Goal: Task Accomplishment & Management: Use online tool/utility

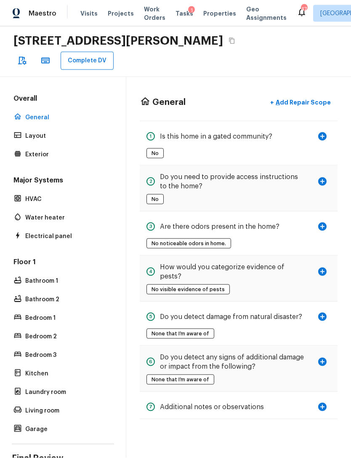
scroll to position [27, 0]
click at [327, 132] on icon "button" at bounding box center [323, 136] width 8 height 8
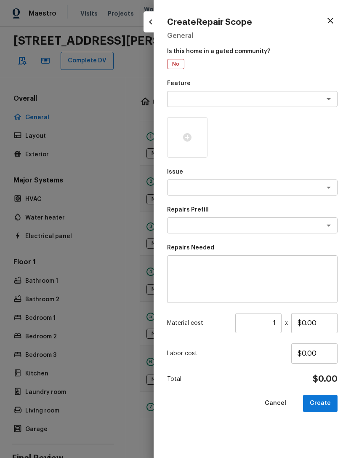
click at [333, 21] on icon "button" at bounding box center [331, 21] width 10 height 10
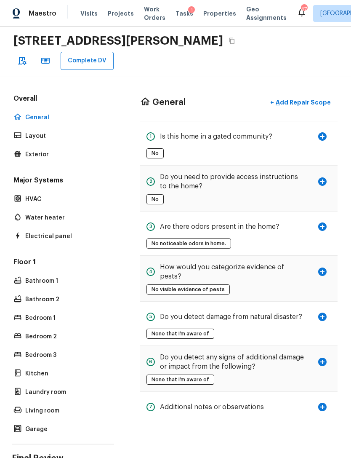
click at [27, 150] on p "Exterior" at bounding box center [67, 154] width 84 height 8
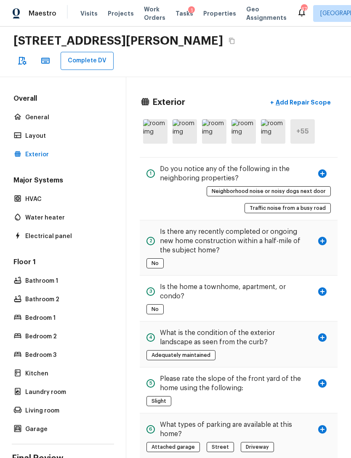
click at [318, 98] on p "Add Repair Scope" at bounding box center [302, 102] width 57 height 8
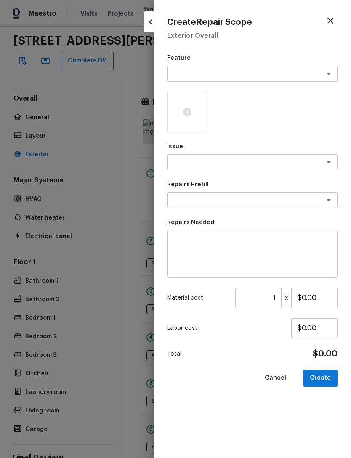
click at [265, 76] on textarea at bounding box center [240, 74] width 139 height 8
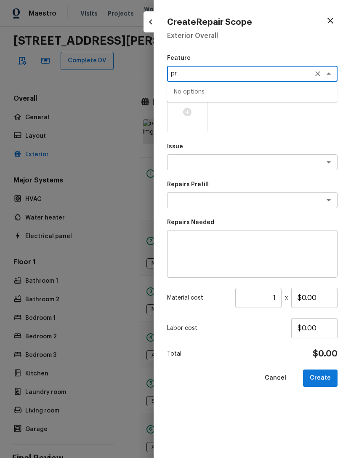
type textarea "p"
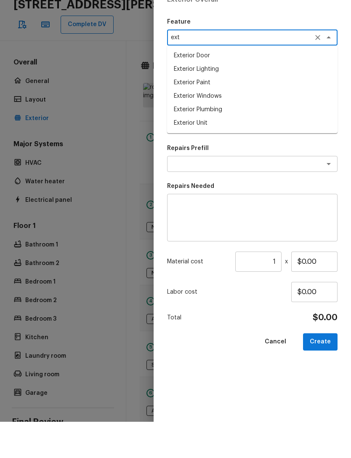
type textarea "ext"
click at [225, 196] on textarea at bounding box center [240, 200] width 139 height 8
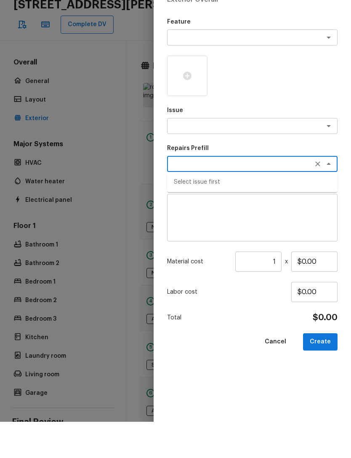
click at [229, 158] on textarea at bounding box center [240, 162] width 139 height 8
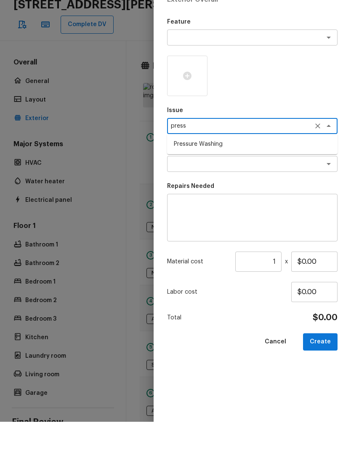
click at [233, 174] on li "Pressure Washing" at bounding box center [252, 180] width 171 height 13
type textarea "Pressure Washing"
click at [223, 196] on textarea at bounding box center [240, 200] width 139 height 8
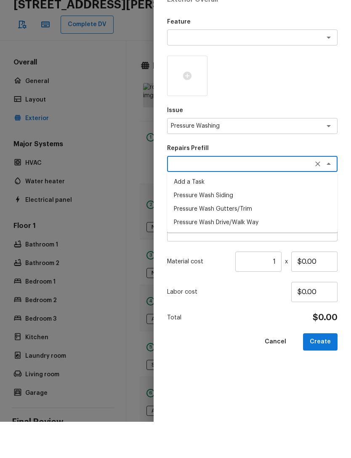
click at [228, 225] on li "Pressure Wash Siding" at bounding box center [252, 231] width 171 height 13
type textarea "Pressure Wash Siding"
type textarea "Protect areas as needed for pressure washing. Pressure wash the siding on the h…"
type input "$130.00"
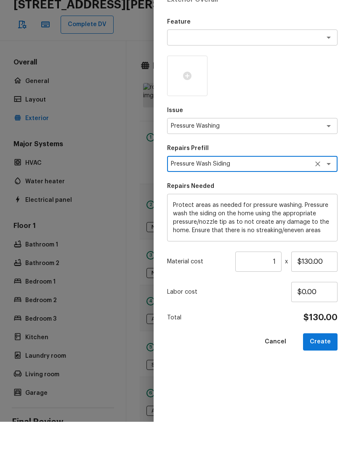
click at [193, 92] on div at bounding box center [187, 112] width 40 height 40
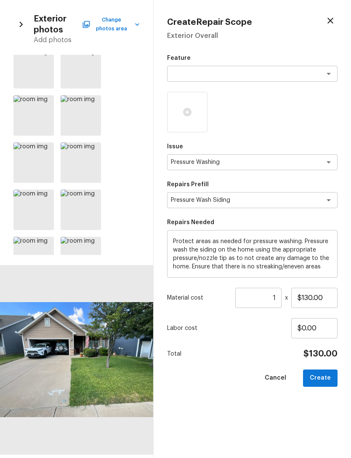
scroll to position [308, 0]
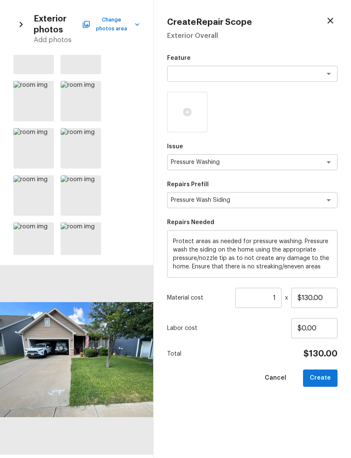
click at [34, 149] on div at bounding box center [33, 148] width 40 height 40
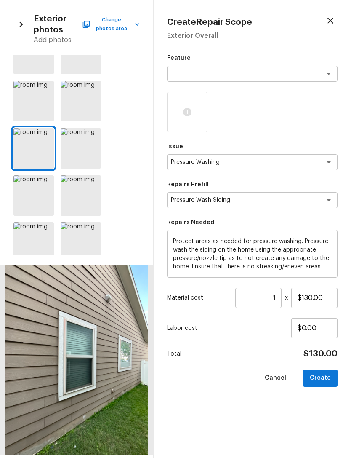
click at [34, 194] on div at bounding box center [33, 195] width 40 height 40
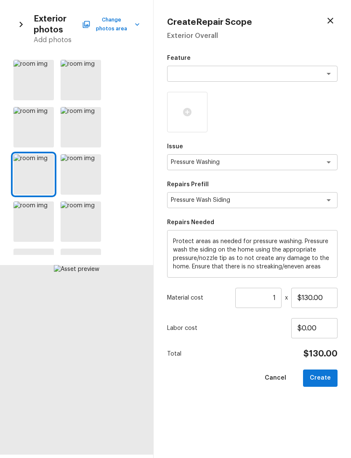
scroll to position [337, 0]
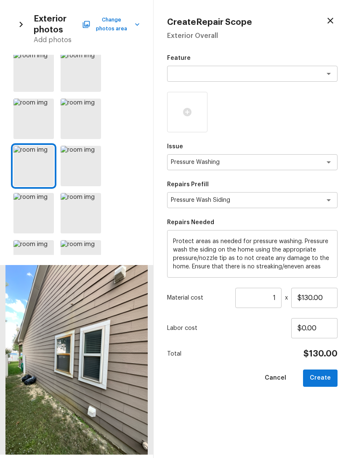
click at [31, 214] on div at bounding box center [33, 213] width 40 height 40
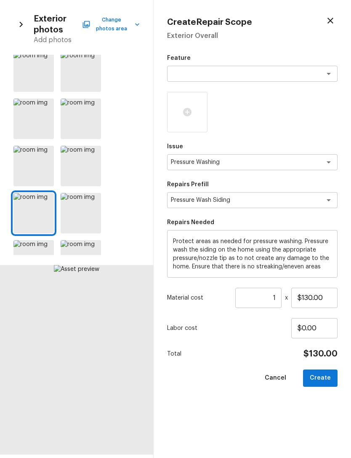
click at [80, 219] on div at bounding box center [81, 213] width 40 height 40
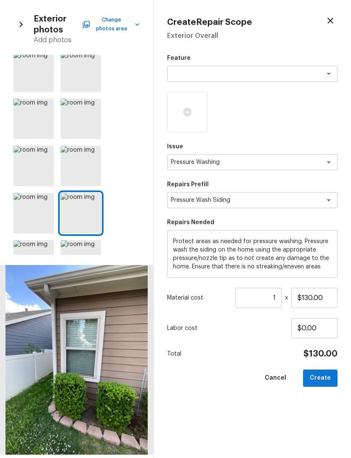
click at [90, 208] on div at bounding box center [93, 202] width 15 height 18
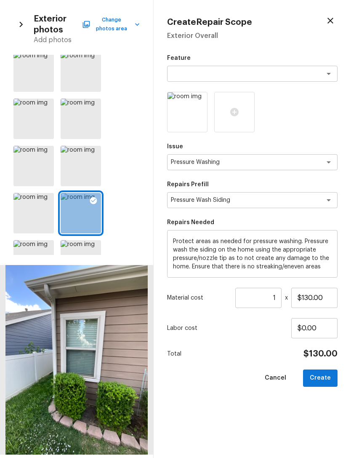
click at [36, 206] on div at bounding box center [33, 213] width 40 height 40
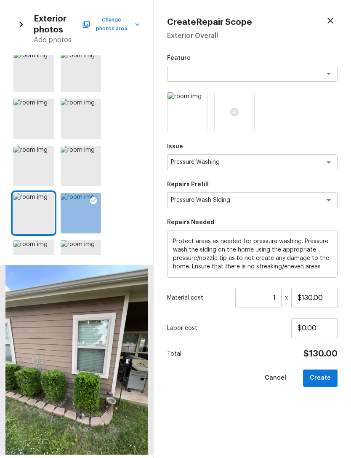
click at [48, 203] on icon at bounding box center [46, 200] width 7 height 7
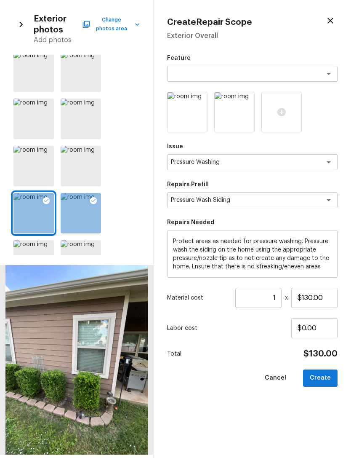
click at [43, 158] on div at bounding box center [46, 155] width 15 height 18
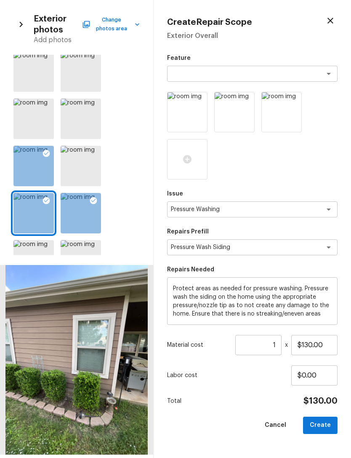
click at [49, 153] on icon at bounding box center [46, 153] width 7 height 7
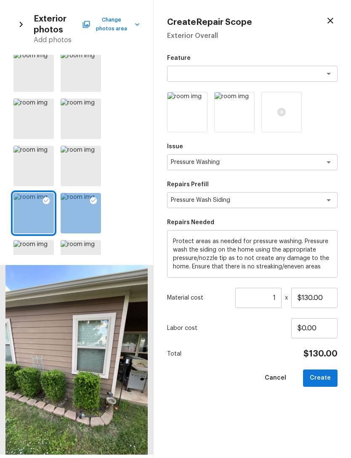
click at [80, 166] on div at bounding box center [81, 166] width 40 height 40
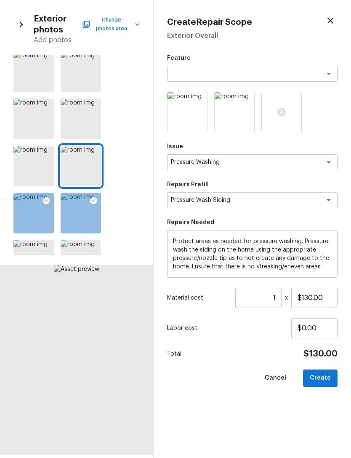
click at [96, 153] on icon at bounding box center [93, 153] width 8 height 8
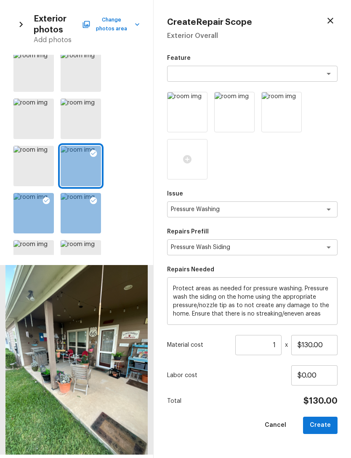
click at [35, 115] on div at bounding box center [33, 119] width 40 height 40
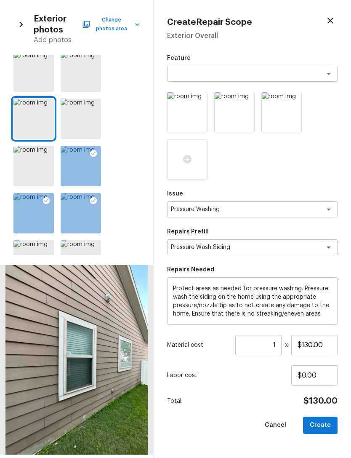
click at [44, 106] on icon at bounding box center [46, 106] width 8 height 8
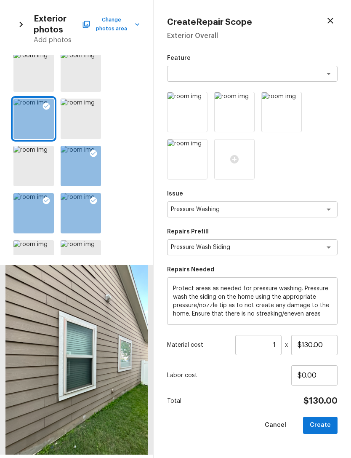
click at [41, 170] on div at bounding box center [33, 166] width 40 height 40
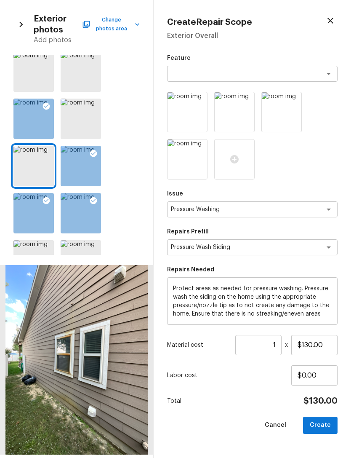
click at [47, 148] on div at bounding box center [46, 155] width 15 height 18
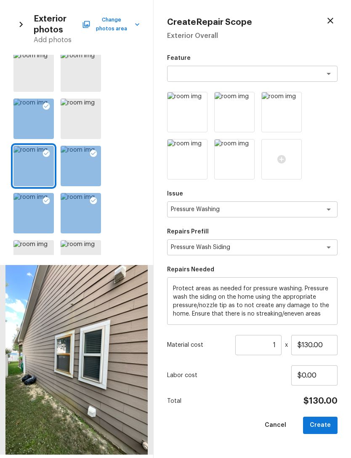
click at [83, 116] on div at bounding box center [81, 119] width 40 height 40
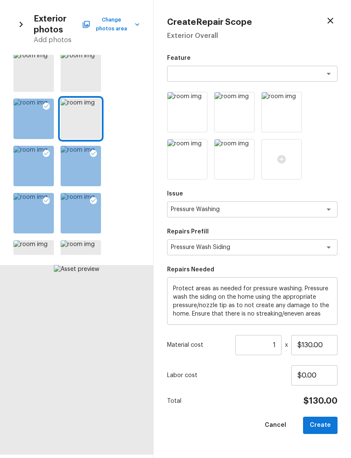
click at [88, 102] on div at bounding box center [93, 108] width 15 height 18
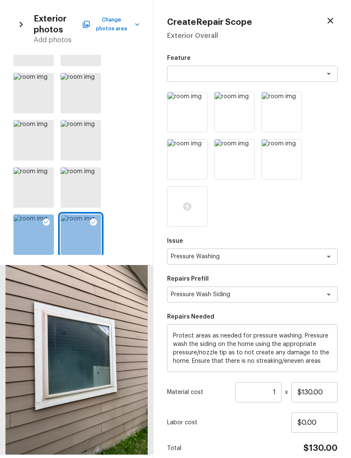
scroll to position [220, 0]
click at [323, 76] on button "Open" at bounding box center [329, 74] width 12 height 12
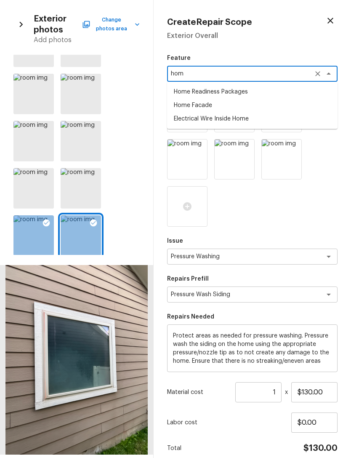
click at [211, 107] on li "Home Facade" at bounding box center [252, 105] width 171 height 13
type textarea "Home Facade"
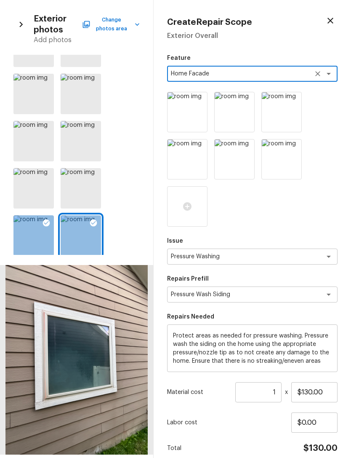
click at [289, 229] on div "Feature Home Facade x ​ Issue Pressure Washing x ​ Repairs Prefill Pressure Was…" at bounding box center [252, 267] width 171 height 427
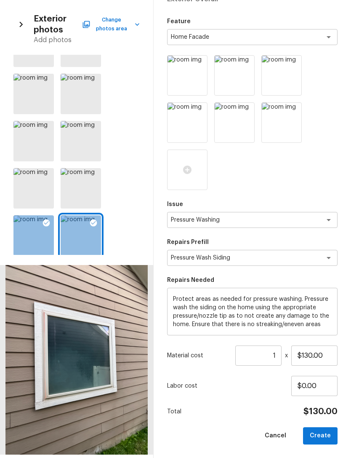
scroll to position [36, 0]
click at [330, 358] on input "$130.00" at bounding box center [315, 356] width 46 height 20
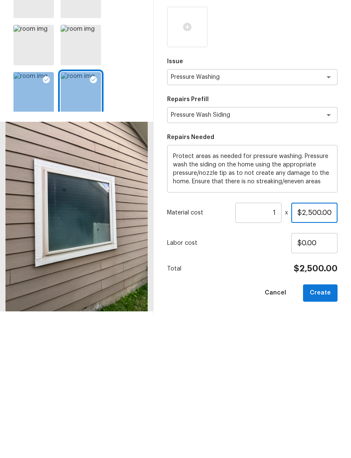
type input "$250.00"
click at [255, 256] on div "Feature Home Facade x ​ Issue Pressure Washing x ​ Repairs Prefill Pressure Was…" at bounding box center [252, 231] width 171 height 427
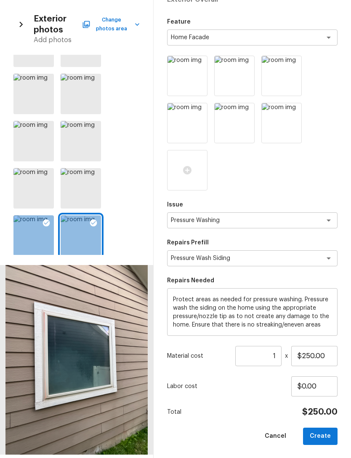
click at [324, 435] on button "Create" at bounding box center [320, 436] width 35 height 17
type input "$0.00"
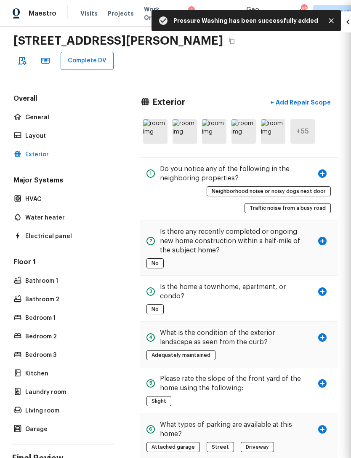
scroll to position [0, 0]
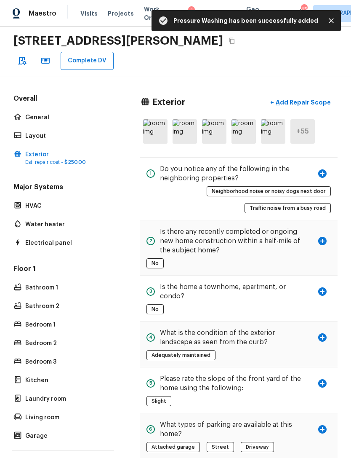
click at [317, 98] on p "Add Repair Scope" at bounding box center [302, 102] width 57 height 8
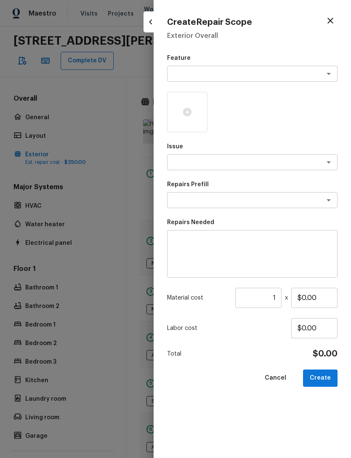
click at [225, 72] on textarea at bounding box center [240, 74] width 139 height 8
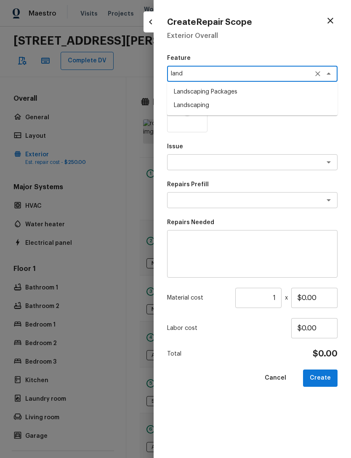
click at [241, 91] on li "Landscaping Packages" at bounding box center [252, 91] width 171 height 13
type textarea "Landscaping Packages"
click at [229, 161] on textarea at bounding box center [240, 162] width 139 height 8
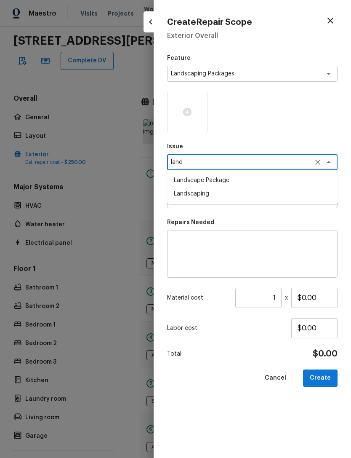
click at [232, 178] on li "Landscape Package" at bounding box center [252, 180] width 171 height 13
type textarea "Landscape Package"
click at [224, 201] on textarea at bounding box center [240, 200] width 139 height 8
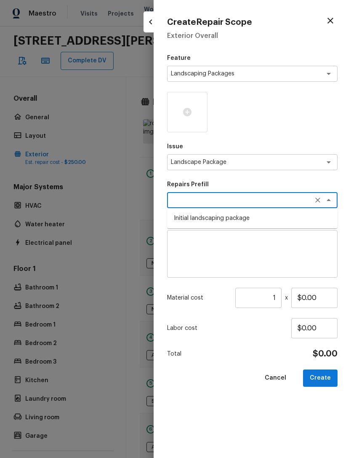
click at [236, 218] on li "Initial landscaping package" at bounding box center [252, 218] width 171 height 13
type textarea "Initial landscaping package"
type textarea "Mowing of grass up to 6" in height. Mow, edge along driveways & sidewalks, trim…"
type input "$60.00"
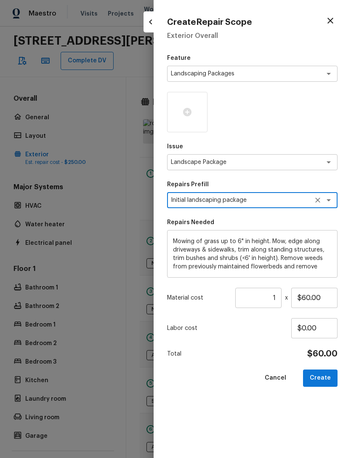
click at [190, 103] on div at bounding box center [187, 112] width 40 height 40
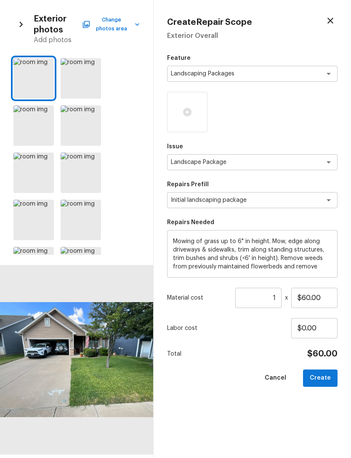
click at [36, 79] on div at bounding box center [33, 78] width 40 height 40
click at [83, 83] on div at bounding box center [81, 78] width 40 height 40
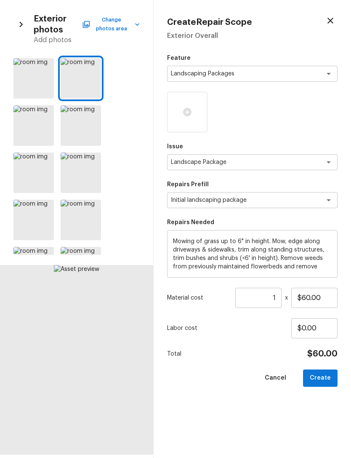
click at [46, 70] on div at bounding box center [46, 67] width 15 height 18
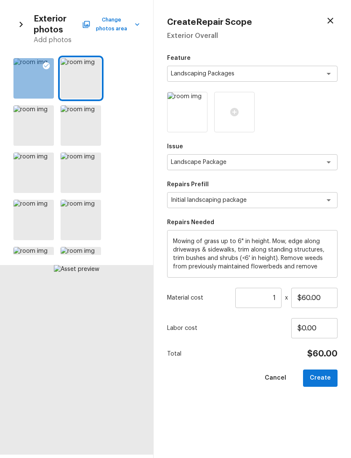
click at [46, 70] on div at bounding box center [46, 67] width 15 height 18
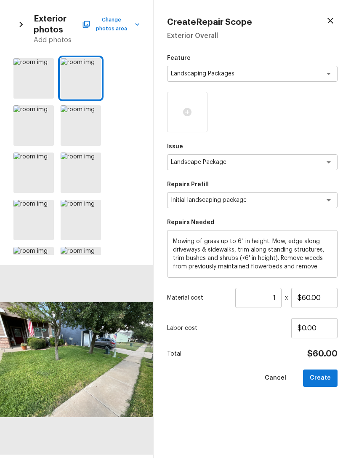
click at [49, 65] on icon at bounding box center [46, 66] width 8 height 8
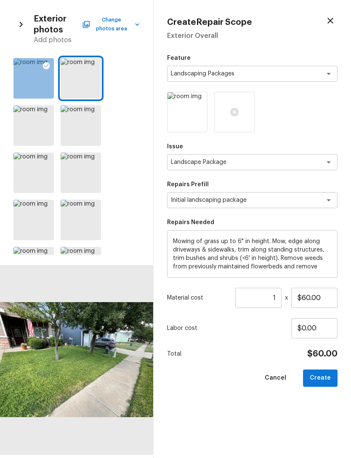
click at [94, 64] on icon at bounding box center [93, 66] width 8 height 8
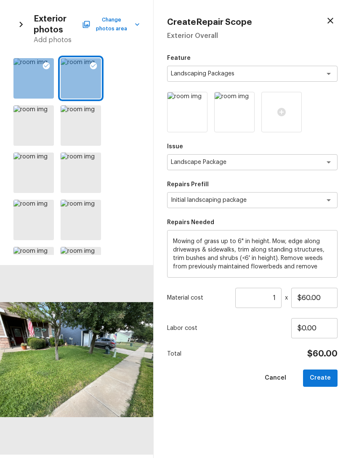
click at [46, 108] on div at bounding box center [46, 114] width 15 height 18
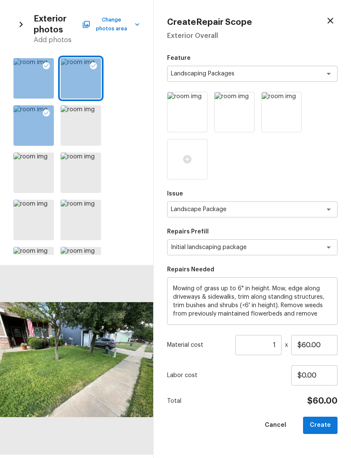
click at [94, 112] on icon at bounding box center [93, 113] width 8 height 8
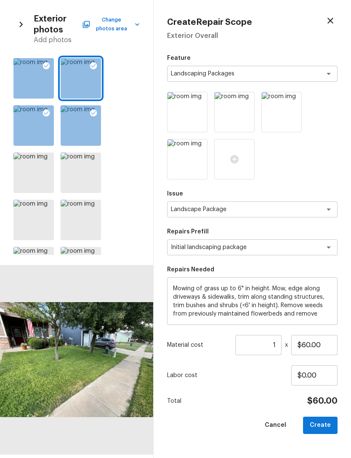
click at [50, 158] on icon at bounding box center [46, 160] width 8 height 8
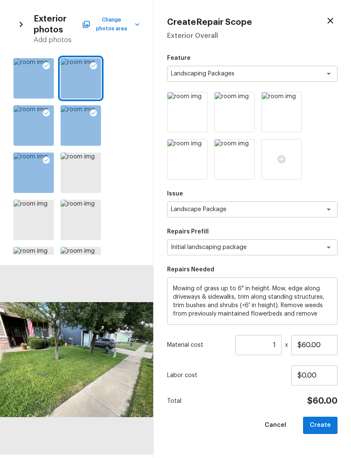
click at [94, 163] on icon at bounding box center [93, 160] width 7 height 7
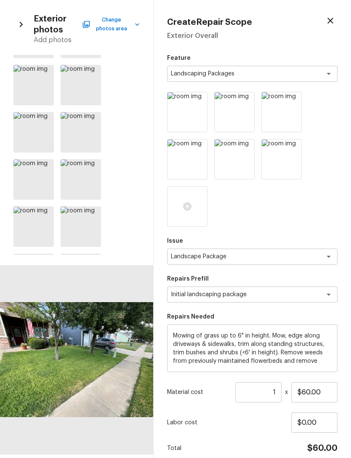
scroll to position [512, 0]
click at [94, 168] on icon at bounding box center [93, 167] width 8 height 8
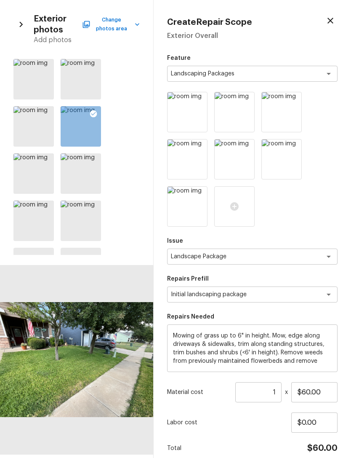
scroll to position [574, 0]
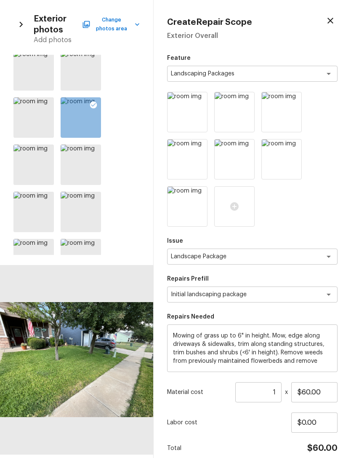
click at [47, 155] on icon at bounding box center [46, 152] width 8 height 8
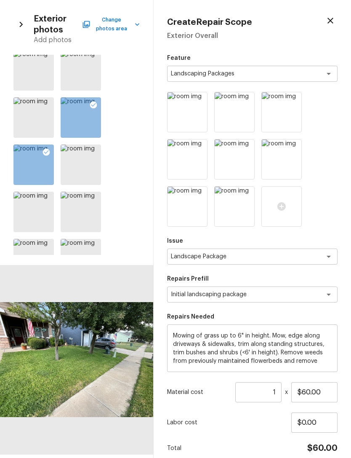
click at [91, 150] on icon at bounding box center [93, 152] width 8 height 8
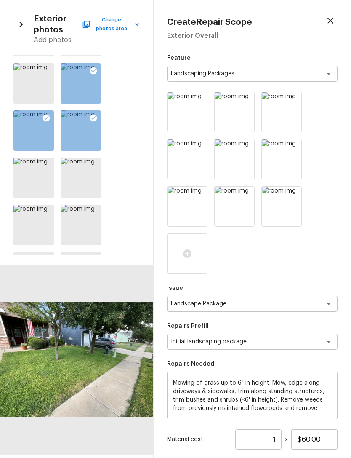
scroll to position [616, 0]
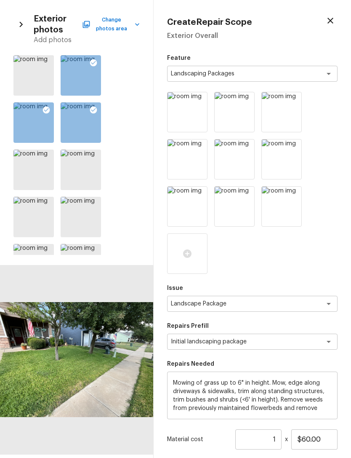
click at [44, 154] on icon at bounding box center [46, 157] width 8 height 8
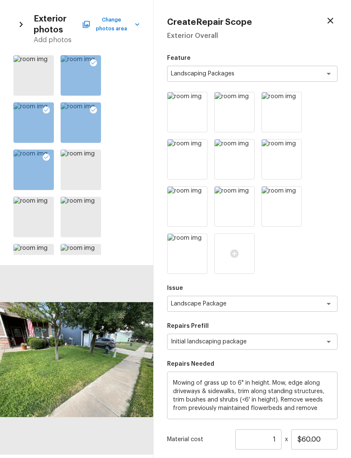
click at [89, 156] on div at bounding box center [93, 159] width 15 height 18
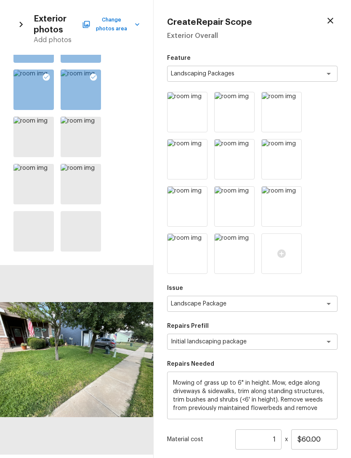
scroll to position [700, 0]
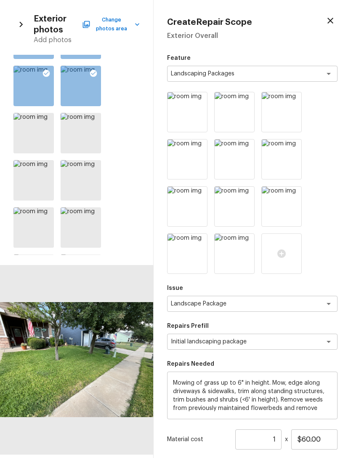
click at [45, 119] on icon at bounding box center [46, 120] width 8 height 8
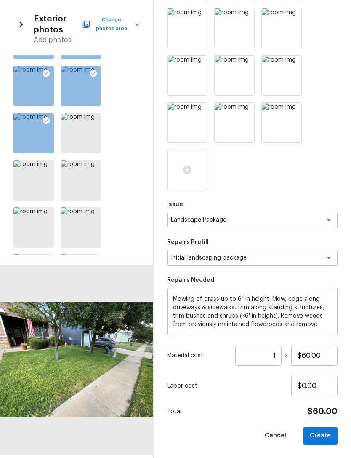
scroll to position [131, 0]
click at [330, 432] on button "Create" at bounding box center [320, 436] width 35 height 17
type input "$0.00"
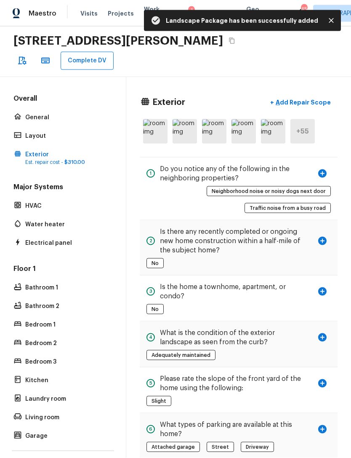
scroll to position [0, 0]
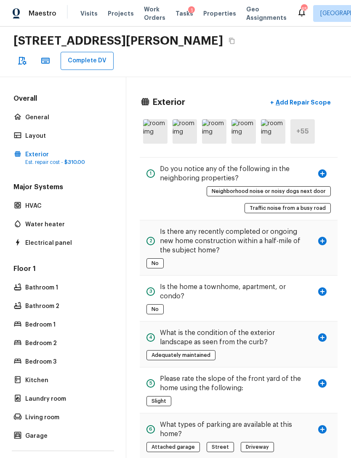
click at [311, 102] on p "Add Repair Scope" at bounding box center [302, 102] width 57 height 8
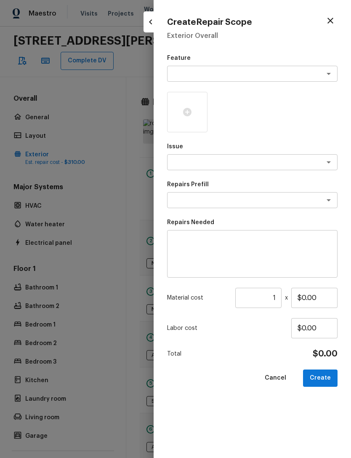
click at [328, 23] on icon "button" at bounding box center [331, 21] width 10 height 10
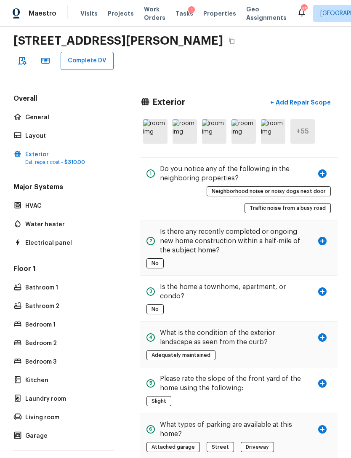
click at [31, 118] on p "General" at bounding box center [67, 117] width 84 height 8
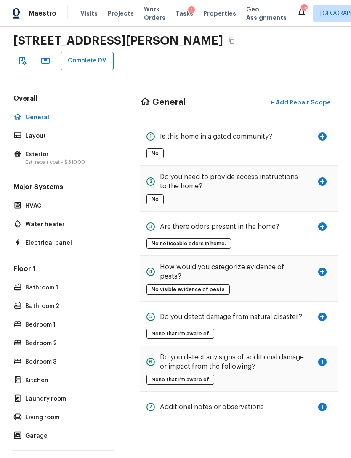
click at [293, 102] on p "Add Repair Scope" at bounding box center [302, 102] width 57 height 8
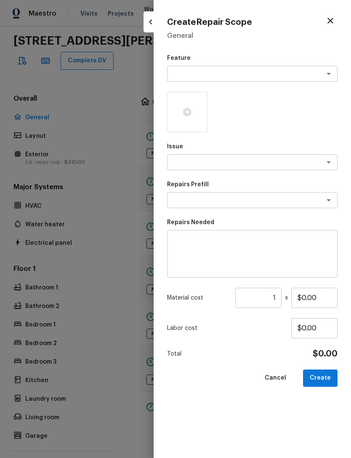
click at [247, 70] on textarea at bounding box center [240, 74] width 139 height 8
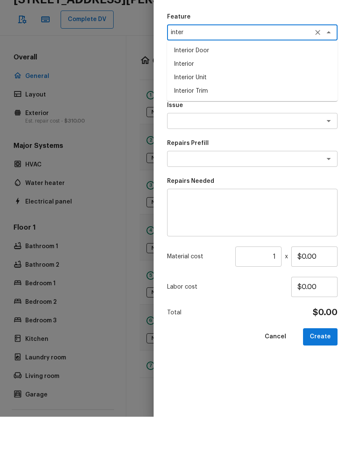
click at [214, 99] on li "Interior" at bounding box center [252, 105] width 171 height 13
type textarea "Interior"
click at [239, 158] on textarea at bounding box center [240, 162] width 139 height 8
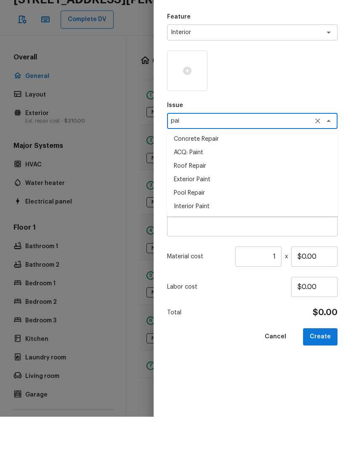
click at [208, 187] on li "ACQ: Paint" at bounding box center [252, 193] width 171 height 13
type textarea "ACQ: Paint"
click at [213, 196] on textarea at bounding box center [240, 200] width 139 height 8
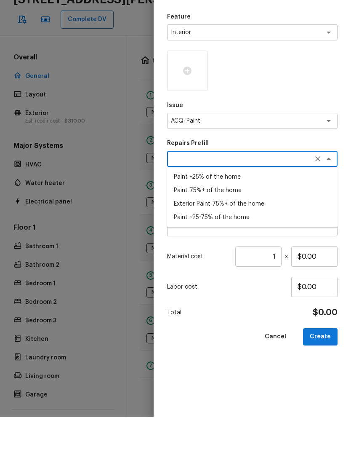
click at [226, 212] on li "Paint ~25% of the home" at bounding box center [252, 218] width 171 height 13
type textarea "Paint ~25% of the home"
type textarea "Acquisition Scope: ~25% of the home needs interior paint"
type input "$0.37"
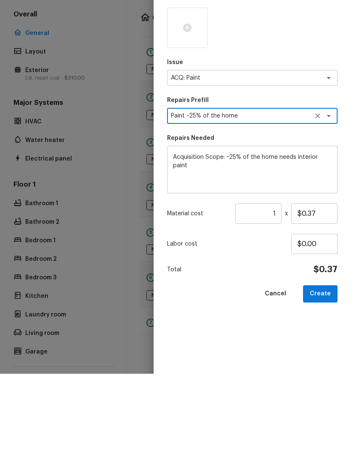
click at [279, 288] on input "1" at bounding box center [259, 298] width 46 height 20
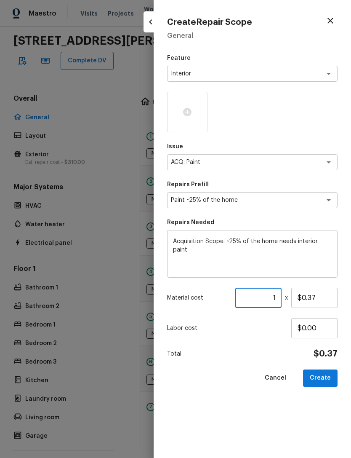
click at [149, 23] on icon "button" at bounding box center [151, 22] width 10 height 10
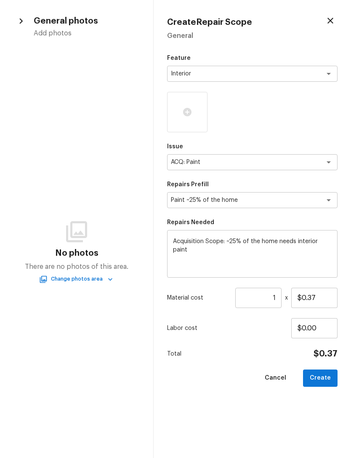
click at [24, 17] on icon "button" at bounding box center [21, 21] width 11 height 11
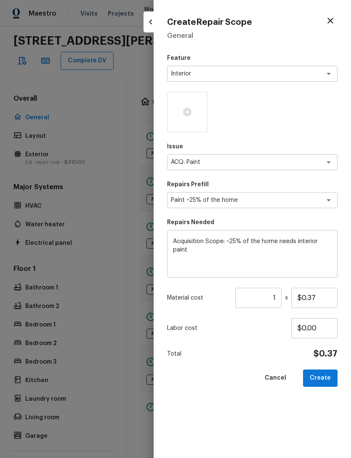
click at [279, 296] on input "1" at bounding box center [259, 298] width 46 height 20
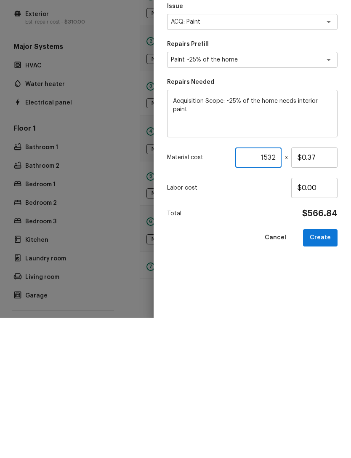
type input "1532"
click at [271, 274] on div "Feature Interior x ​ Issue ACQ: Paint x ​ Repairs Prefill Paint ~25% of the hom…" at bounding box center [252, 249] width 171 height 391
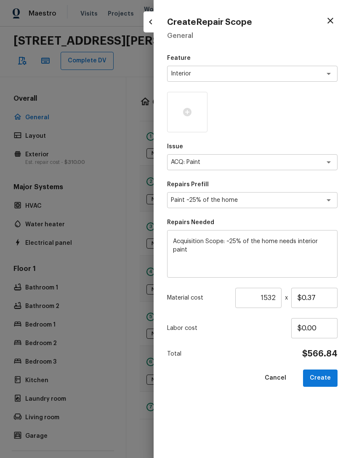
click at [326, 375] on button "Create" at bounding box center [320, 378] width 35 height 17
type input "1"
type input "$0.00"
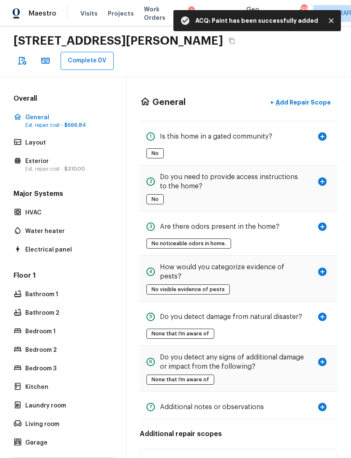
click at [314, 98] on p "Add Repair Scope" at bounding box center [302, 102] width 57 height 8
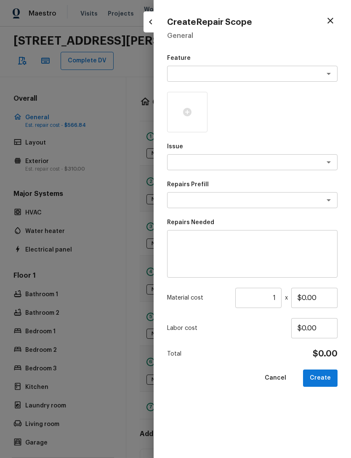
click at [254, 71] on textarea at bounding box center [240, 74] width 139 height 8
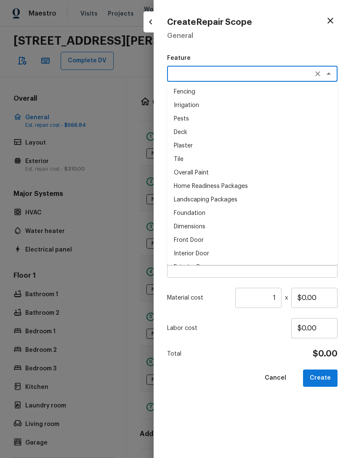
click at [335, 23] on icon "button" at bounding box center [331, 21] width 10 height 10
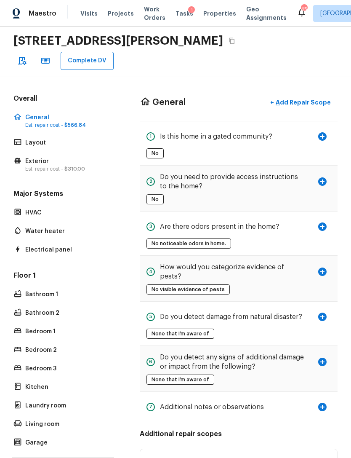
click at [309, 98] on p "Add Repair Scope" at bounding box center [302, 102] width 57 height 8
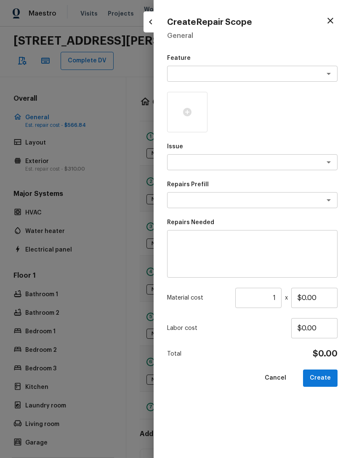
click at [292, 71] on textarea at bounding box center [240, 74] width 139 height 8
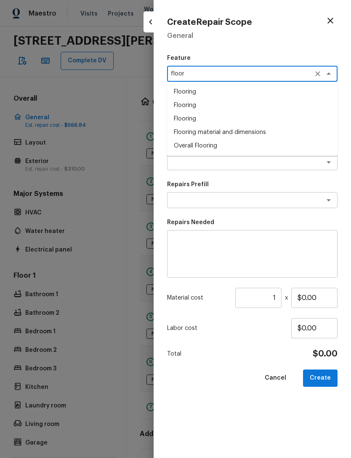
click at [209, 94] on li "Flooring" at bounding box center [252, 91] width 171 height 13
type textarea "Flooring"
click at [232, 165] on textarea at bounding box center [240, 162] width 139 height 8
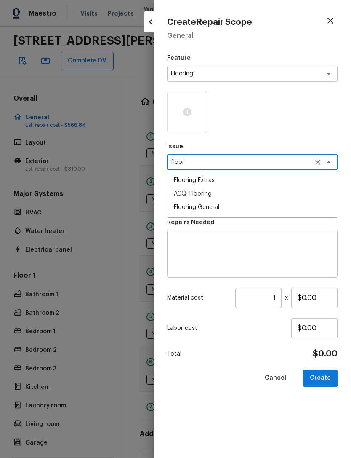
click at [213, 192] on li "ACQ: Flooring" at bounding box center [252, 193] width 171 height 13
type textarea "ACQ: Flooring"
click at [219, 198] on textarea at bounding box center [240, 200] width 139 height 8
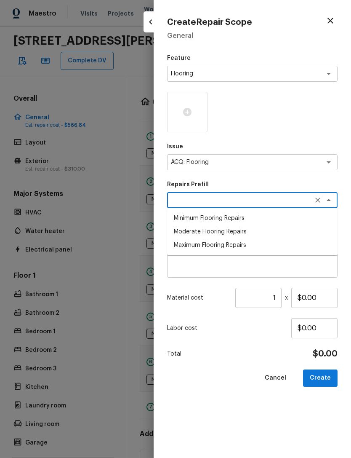
click at [236, 215] on li "Minimum Flooring Repairs" at bounding box center [252, 218] width 171 height 13
type textarea "Minimum Flooring Repairs"
type textarea "Acquisition Scope: Minimum flooring repairs"
type input "$0.20"
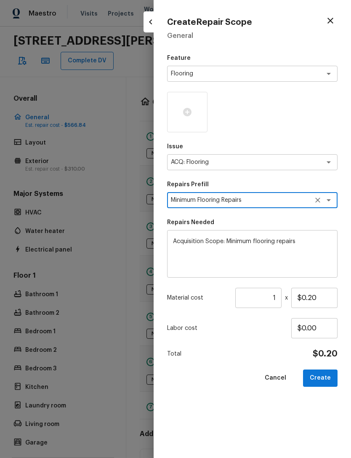
click at [278, 299] on input "1" at bounding box center [259, 298] width 46 height 20
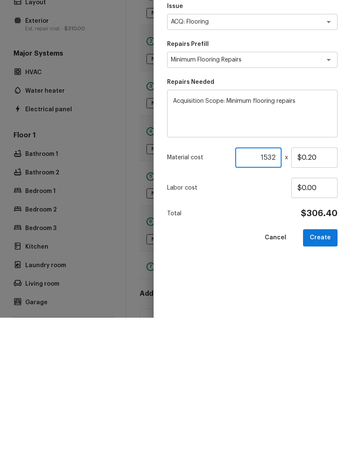
type input "1532"
click at [235, 271] on div "Feature Flooring x ​ Issue ACQ: Flooring x ​ Repairs Prefill Minimum Flooring R…" at bounding box center [252, 249] width 171 height 391
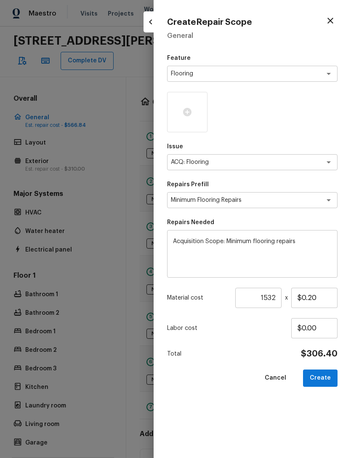
click at [324, 378] on button "Create" at bounding box center [320, 378] width 35 height 17
type input "1"
type input "$0.00"
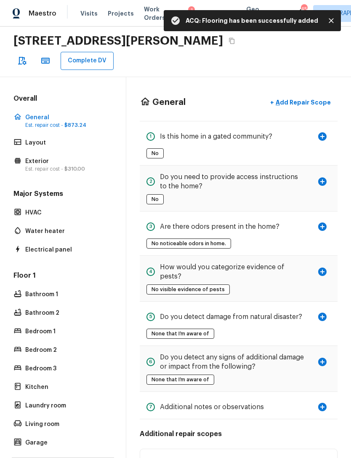
click at [295, 98] on p "Add Repair Scope" at bounding box center [302, 102] width 57 height 8
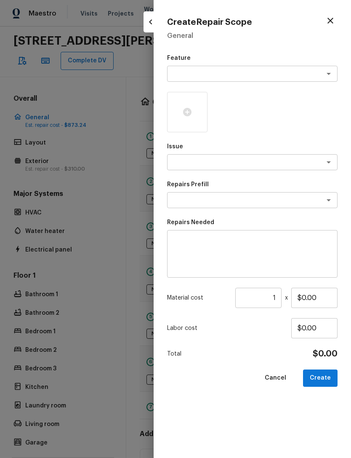
click at [221, 72] on textarea at bounding box center [240, 74] width 139 height 8
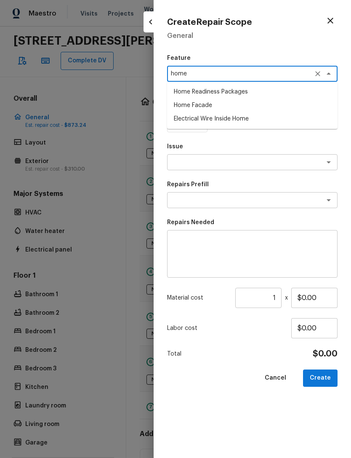
click at [243, 92] on li "Home Readiness Packages" at bounding box center [252, 91] width 171 height 13
type textarea "Home Readiness Packages"
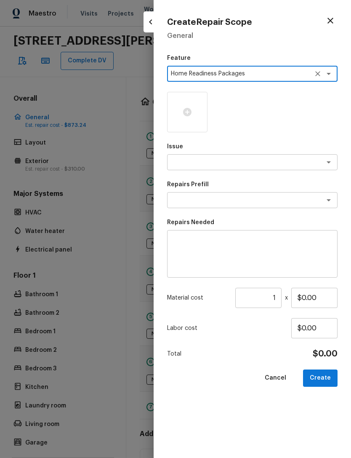
click at [250, 162] on textarea at bounding box center [240, 162] width 139 height 8
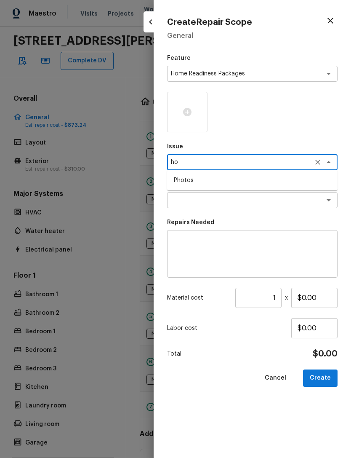
type textarea "h"
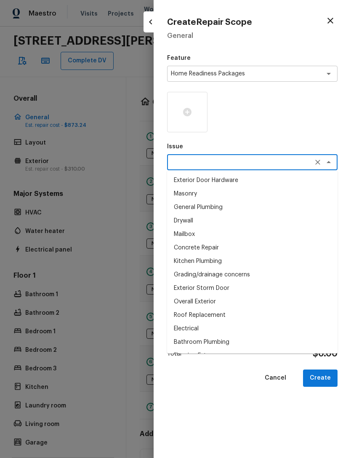
click at [163, 285] on div "Create Repair Scope General Feature Home Readiness Packages x ​ Issue x ​ Exter…" at bounding box center [253, 229] width 198 height 458
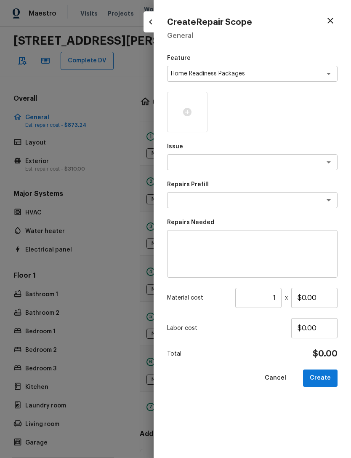
click at [212, 204] on textarea at bounding box center [240, 200] width 139 height 8
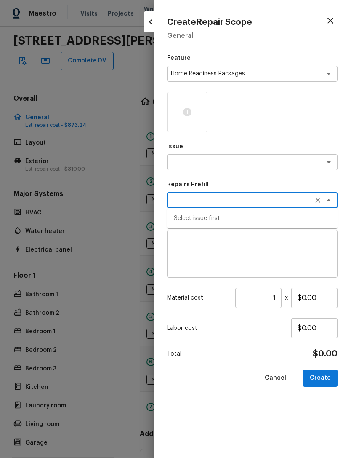
click at [279, 162] on textarea at bounding box center [240, 162] width 139 height 8
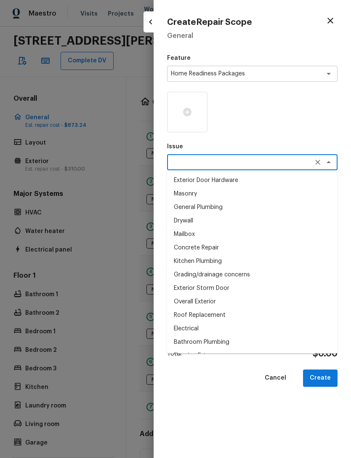
scroll to position [0, 0]
click at [331, 73] on icon "Open" at bounding box center [329, 74] width 4 height 2
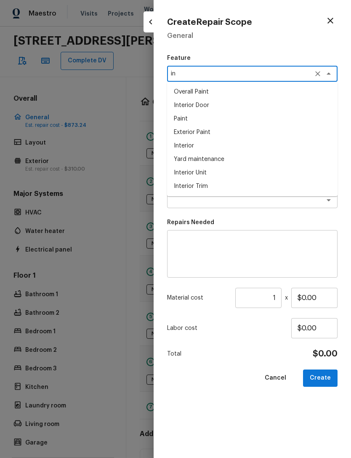
type textarea "i"
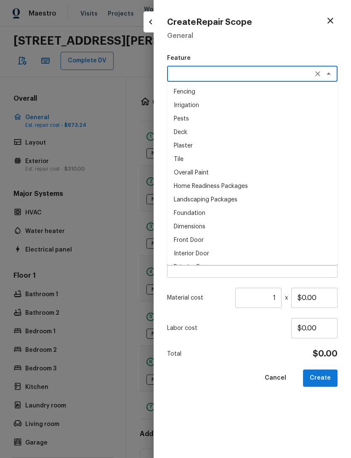
click at [332, 17] on icon "button" at bounding box center [331, 21] width 10 height 10
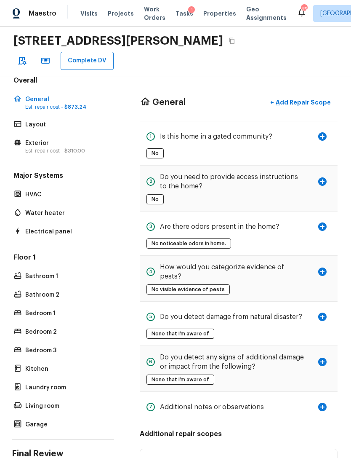
scroll to position [18, 0]
click at [32, 421] on p "Garage" at bounding box center [67, 425] width 84 height 8
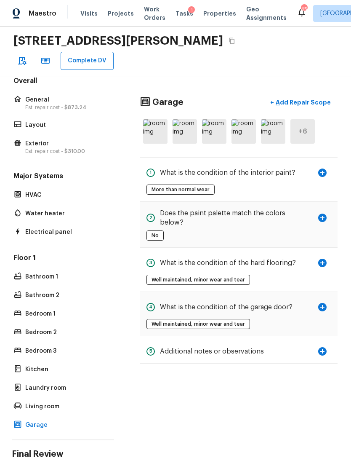
click at [279, 98] on p "Add Repair Scope" at bounding box center [302, 102] width 57 height 8
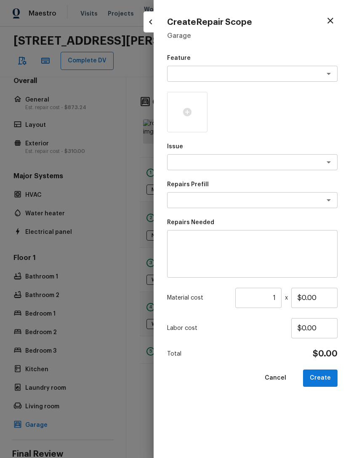
click at [252, 75] on textarea at bounding box center [240, 74] width 139 height 8
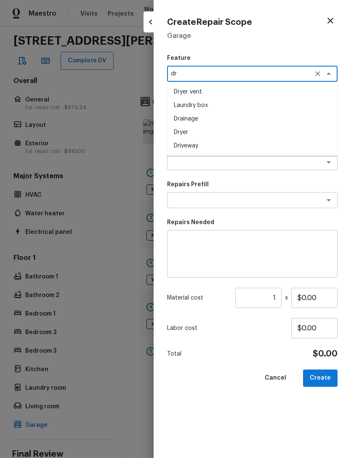
type textarea "d"
click at [198, 134] on li "Garage" at bounding box center [252, 132] width 171 height 13
type textarea "Garage"
click at [221, 159] on textarea at bounding box center [240, 162] width 139 height 8
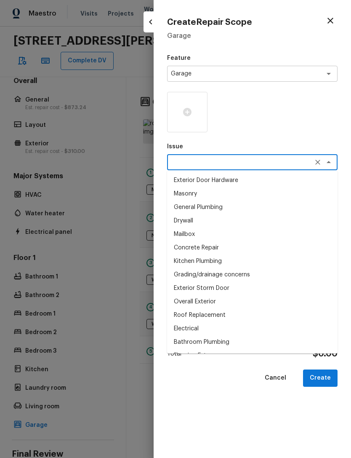
click at [191, 222] on li "Drywall" at bounding box center [252, 220] width 171 height 13
type textarea "Drywall"
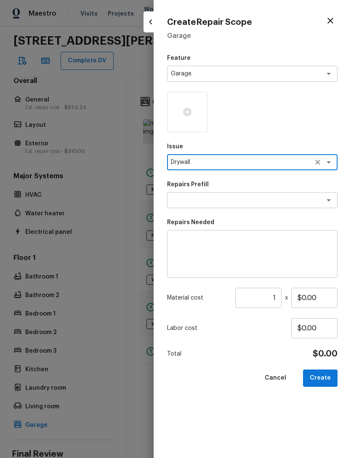
click at [216, 203] on textarea at bounding box center [240, 200] width 139 height 8
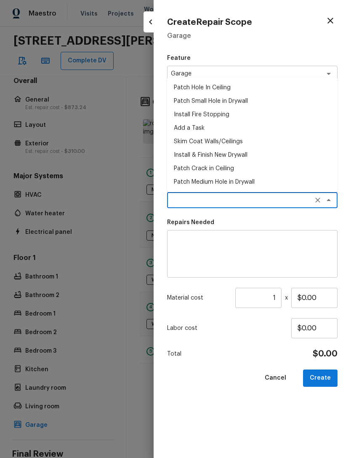
click at [241, 100] on li "Patch Small Hole in Drywall" at bounding box center [252, 100] width 171 height 13
type textarea "Patch Small Hole in Drywall"
type textarea "Prep/scrape all loose material from the damaged area; prime if needed. Patch th…"
type input "$25.00"
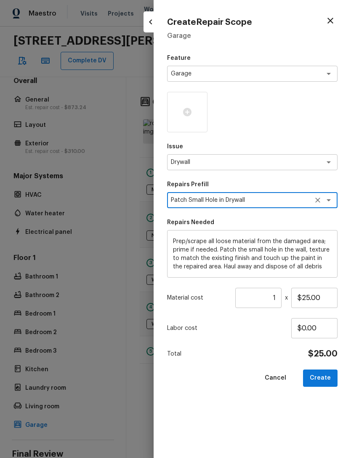
click at [188, 110] on icon at bounding box center [187, 112] width 8 height 8
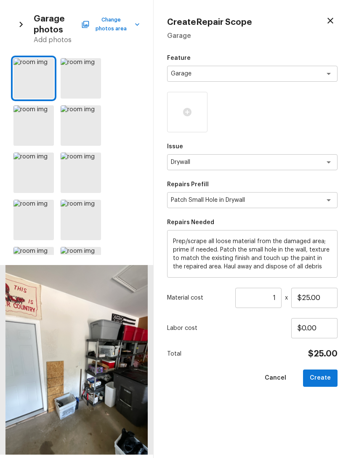
click at [39, 66] on div at bounding box center [46, 67] width 15 height 18
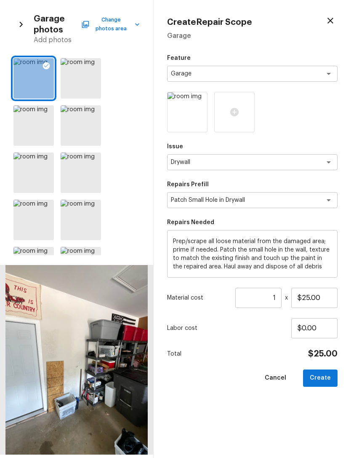
click at [327, 376] on button "Create" at bounding box center [320, 378] width 35 height 17
type input "$0.00"
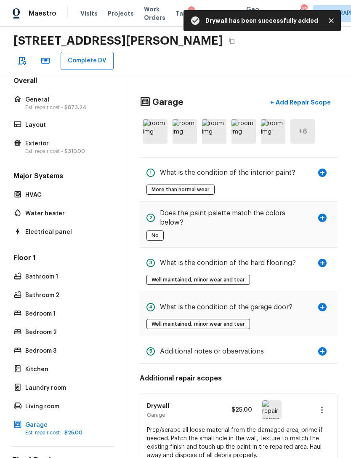
click at [38, 273] on p "Bathroom 1" at bounding box center [67, 277] width 84 height 8
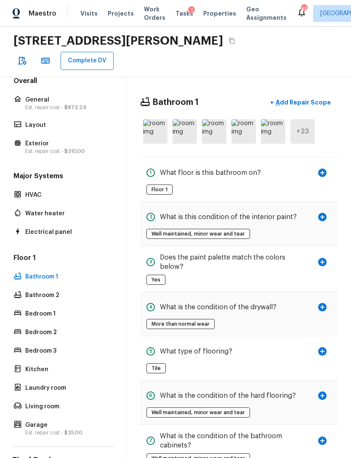
click at [314, 98] on p "Add Repair Scope" at bounding box center [302, 102] width 57 height 8
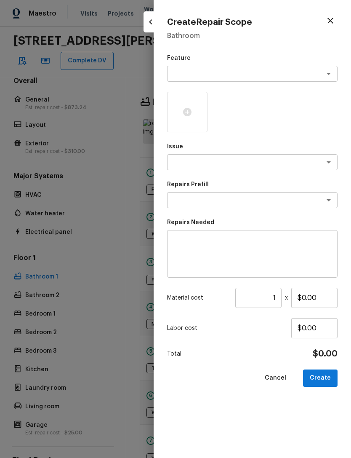
click at [299, 75] on textarea at bounding box center [240, 74] width 139 height 8
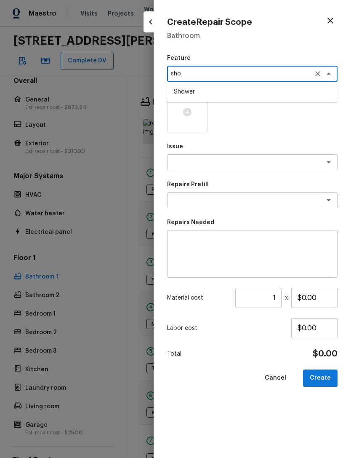
click at [225, 93] on li "Shower" at bounding box center [252, 91] width 171 height 13
type textarea "Shower"
click at [216, 163] on textarea at bounding box center [240, 162] width 139 height 8
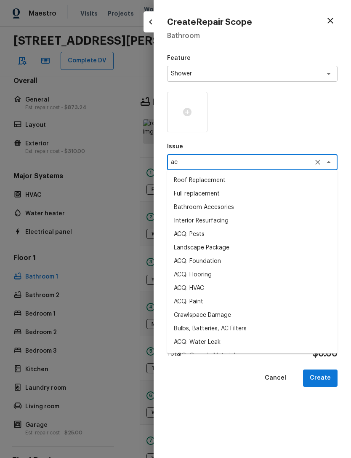
type textarea "a"
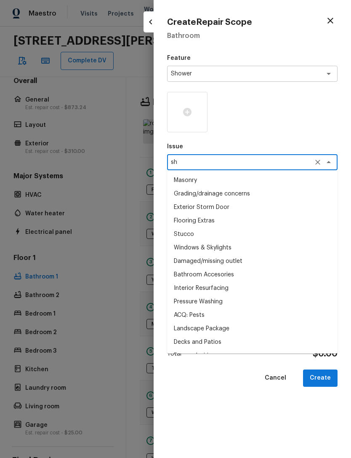
type textarea "s"
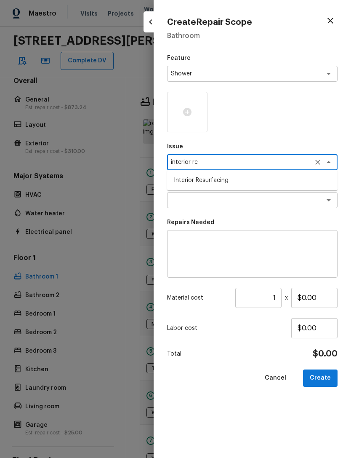
click at [223, 177] on li "Interior Resurfacing" at bounding box center [252, 180] width 171 height 13
type textarea "Interior Resurfacing"
click at [219, 198] on textarea at bounding box center [240, 200] width 139 height 8
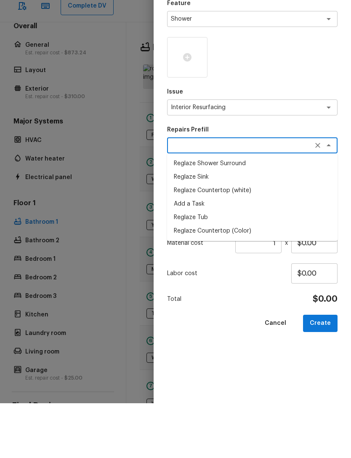
click at [326, 157] on icon "Open" at bounding box center [329, 162] width 10 height 10
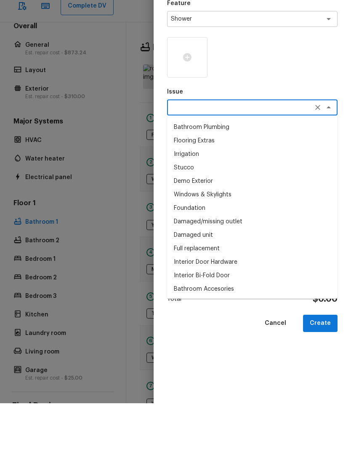
scroll to position [0, 0]
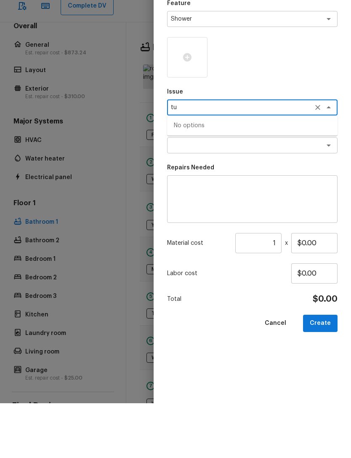
type textarea "t"
type textarea "s"
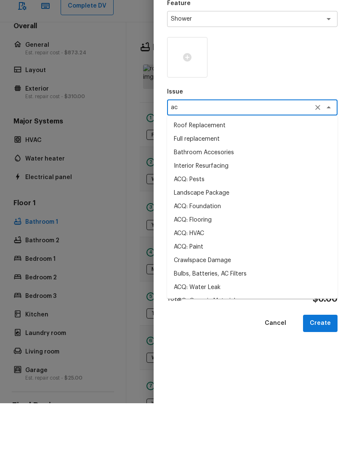
type textarea "a"
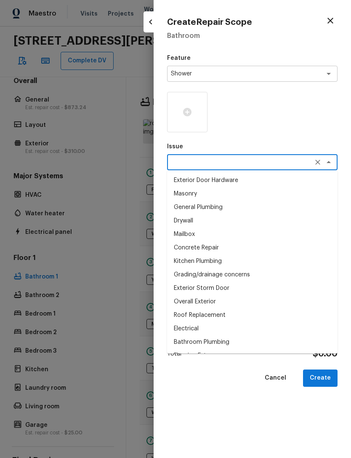
click at [310, 71] on textarea "Shower" at bounding box center [240, 74] width 139 height 8
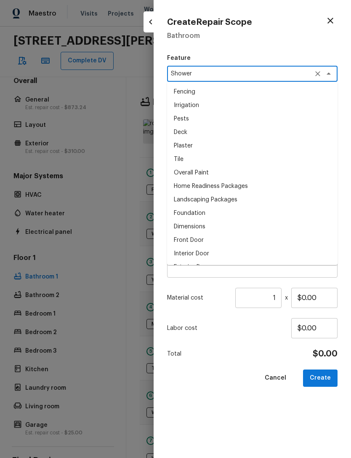
scroll to position [335, 0]
click at [258, 77] on textarea "Shower" at bounding box center [240, 74] width 139 height 8
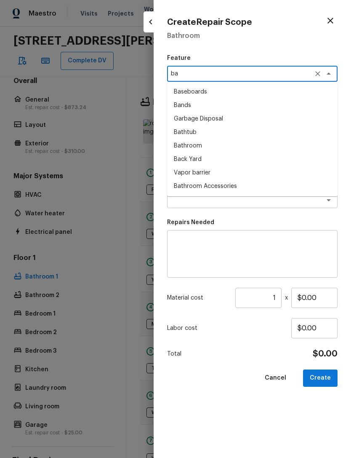
type textarea "b"
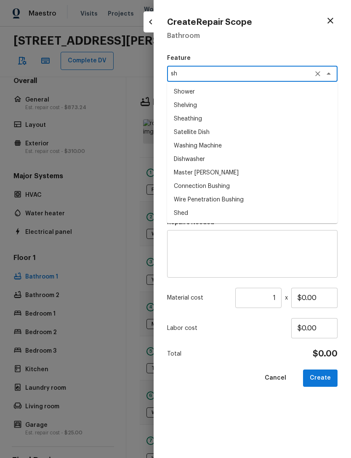
click at [196, 94] on li "Shower" at bounding box center [252, 91] width 171 height 13
type textarea "Shower"
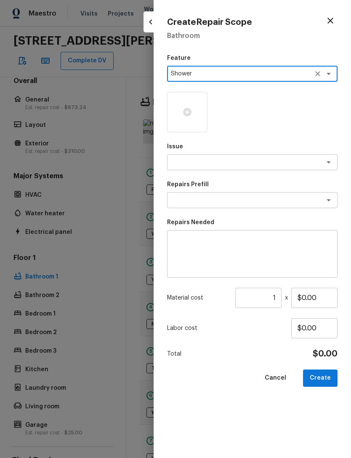
click at [228, 161] on textarea at bounding box center [240, 162] width 139 height 8
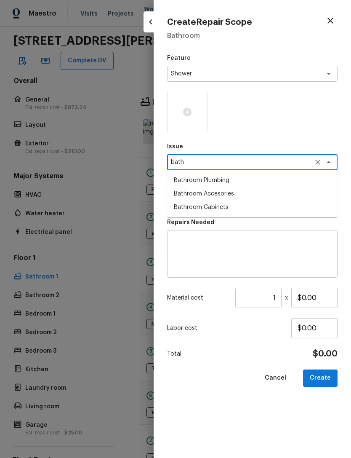
click at [219, 177] on li "Bathroom Plumbing" at bounding box center [252, 180] width 171 height 13
type textarea "Bathroom Plumbing"
click at [227, 200] on textarea at bounding box center [240, 200] width 139 height 8
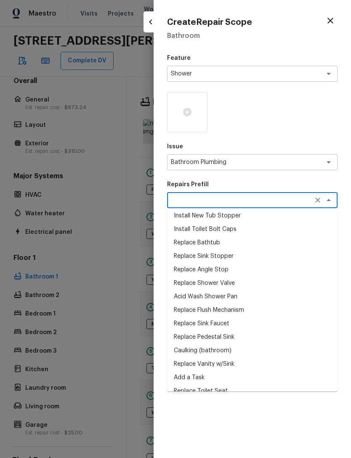
scroll to position [163, 0]
click at [218, 296] on li "Acid Wash Shower Pan" at bounding box center [252, 297] width 171 height 13
type textarea "Acid Wash Shower Pan"
type textarea "Prep and acid wash/deep clean the shower pan."
type input "$50.00"
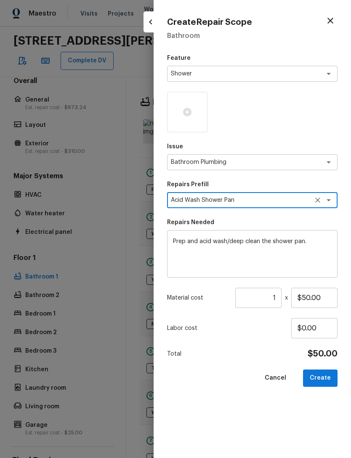
click at [191, 109] on icon at bounding box center [187, 112] width 10 height 10
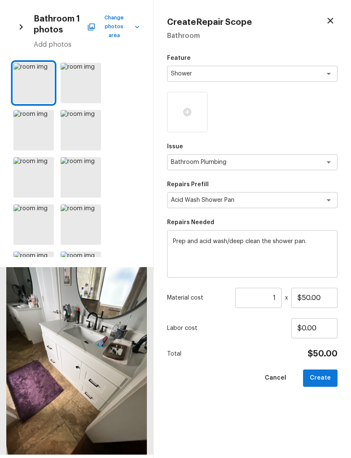
click at [49, 209] on icon at bounding box center [46, 212] width 7 height 7
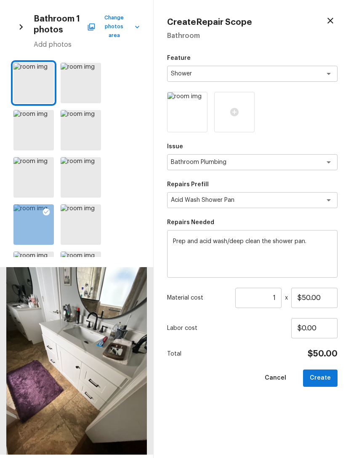
click at [332, 377] on button "Create" at bounding box center [320, 378] width 35 height 17
type input "$0.00"
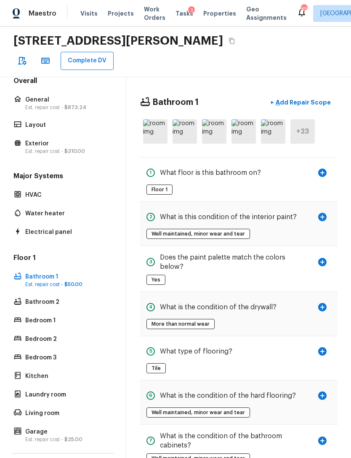
click at [41, 145] on p "Exterior" at bounding box center [67, 143] width 84 height 8
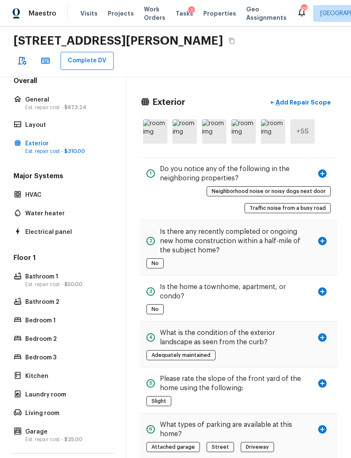
click at [312, 102] on p "Add Repair Scope" at bounding box center [302, 102] width 57 height 8
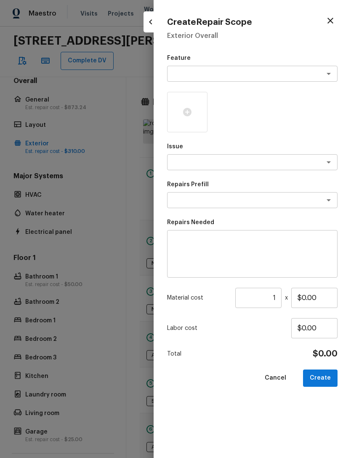
click at [230, 70] on textarea at bounding box center [240, 74] width 139 height 8
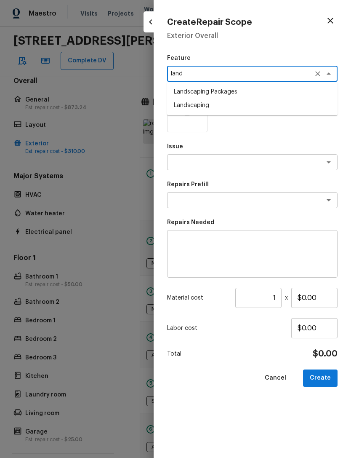
click at [230, 105] on li "Landscaping" at bounding box center [252, 105] width 171 height 13
type textarea "Landscaping"
click at [240, 161] on textarea at bounding box center [240, 162] width 139 height 8
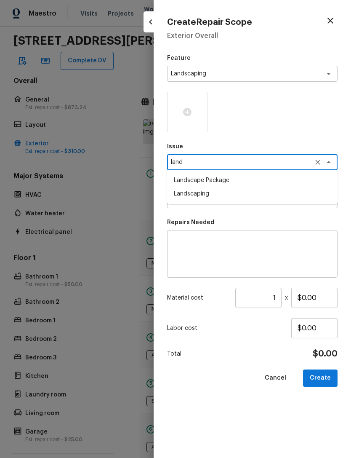
click at [220, 190] on li "Landscaping" at bounding box center [252, 193] width 171 height 13
type textarea "Landscaping"
click at [215, 202] on textarea at bounding box center [240, 200] width 139 height 8
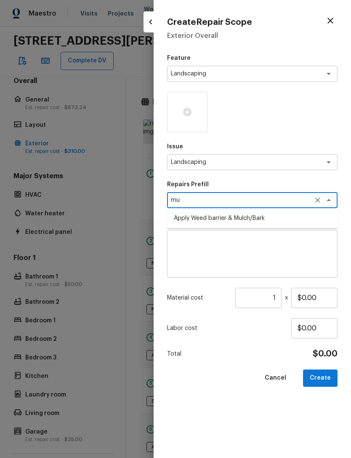
click at [246, 218] on li "Apply Weed barrier & Mulch/Bark" at bounding box center [252, 218] width 171 height 13
type textarea "Apply Weed barrier & Mulch/Bark"
type textarea "Prep the area/ remove all debris and install weed barrier and mulch as directed…"
type input "$0.60"
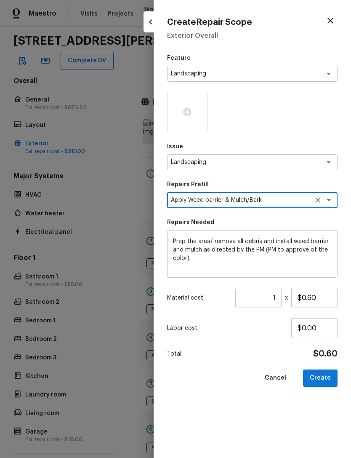
click at [190, 116] on icon at bounding box center [187, 112] width 10 height 10
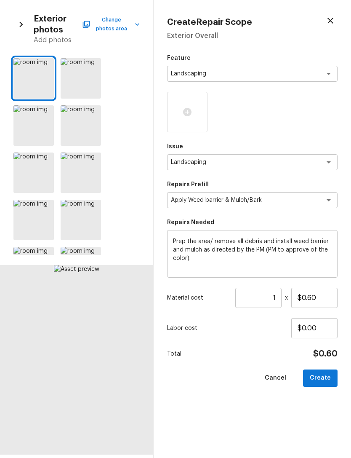
click at [83, 118] on div at bounding box center [81, 125] width 40 height 40
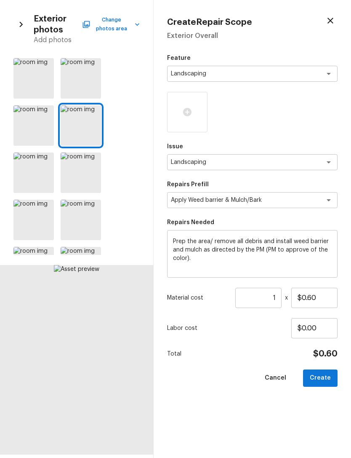
click at [94, 112] on icon at bounding box center [93, 113] width 8 height 8
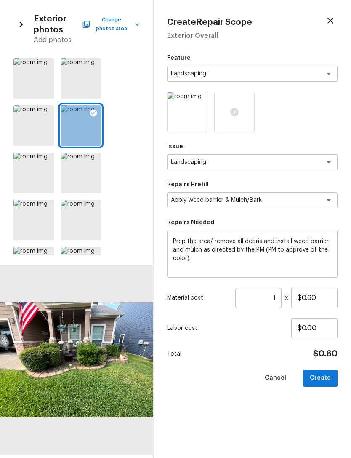
click at [281, 300] on input "1" at bounding box center [259, 298] width 46 height 20
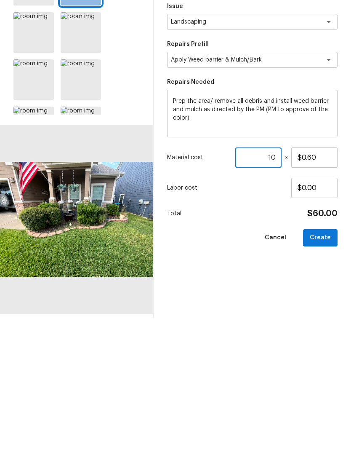
type input "1"
type input "200"
click at [298, 276] on div "Feature Landscaping x ​ Issue Landscaping x ​ Repairs Prefill Apply Weed barrie…" at bounding box center [252, 249] width 171 height 391
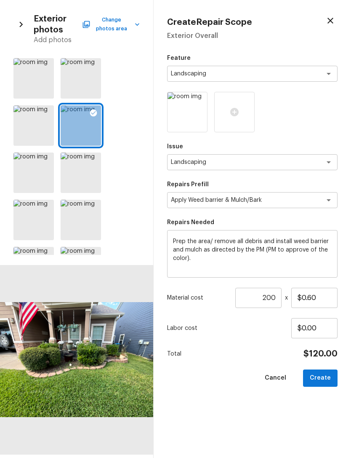
click at [331, 374] on button "Create" at bounding box center [320, 378] width 35 height 17
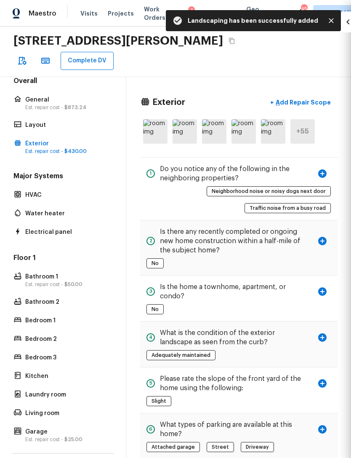
type input "1"
type input "$0.00"
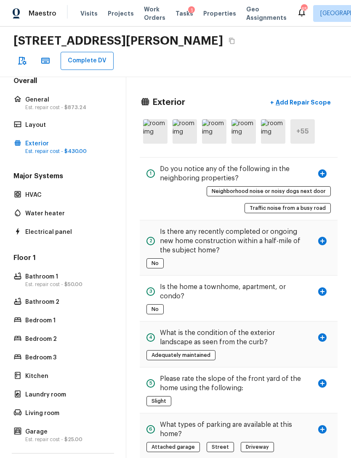
click at [41, 281] on p "Est. repair cost - $50.00" at bounding box center [67, 284] width 84 height 7
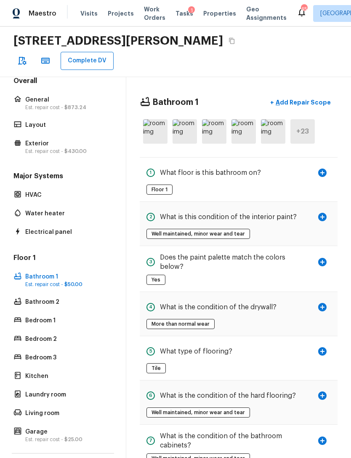
click at [295, 77] on div "Bathroom 1 + Add Repair Scope + 23 1 What floor is this bathroom on? Floor 1 Fl…" at bounding box center [238, 440] width 225 height 726
click at [294, 98] on p "Add Repair Scope" at bounding box center [302, 102] width 57 height 8
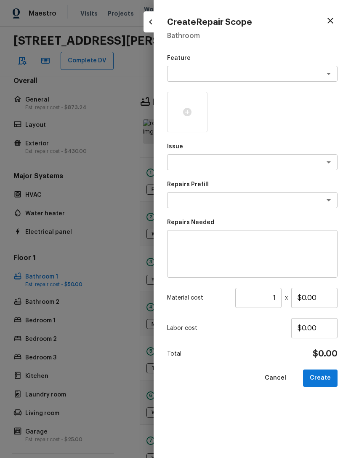
click at [250, 67] on div "x ​" at bounding box center [252, 74] width 171 height 16
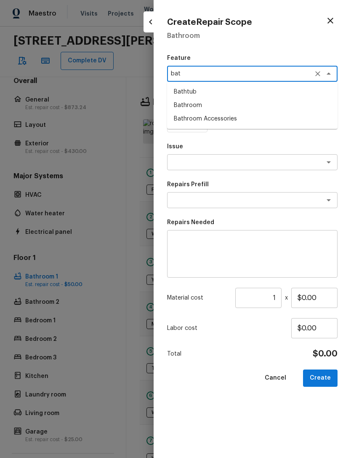
click at [202, 107] on li "Bathroom" at bounding box center [252, 105] width 171 height 13
type textarea "Bathroom"
click at [222, 161] on textarea at bounding box center [240, 162] width 139 height 8
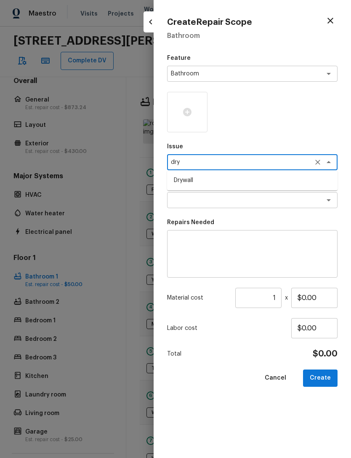
click at [221, 178] on li "Drywall" at bounding box center [252, 180] width 171 height 13
type textarea "Drywall"
click at [221, 200] on textarea at bounding box center [240, 200] width 139 height 8
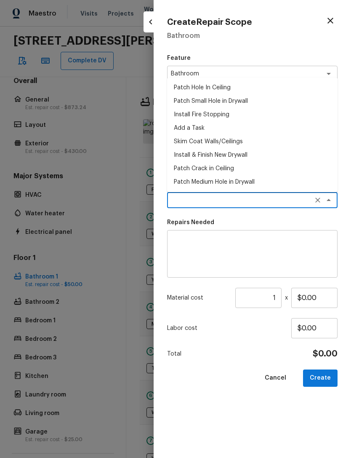
click at [239, 101] on li "Patch Small Hole in Drywall" at bounding box center [252, 100] width 171 height 13
type textarea "Patch Small Hole in Drywall"
type textarea "Prep/scrape all loose material from the damaged area; prime if needed. Patch th…"
type input "$25.00"
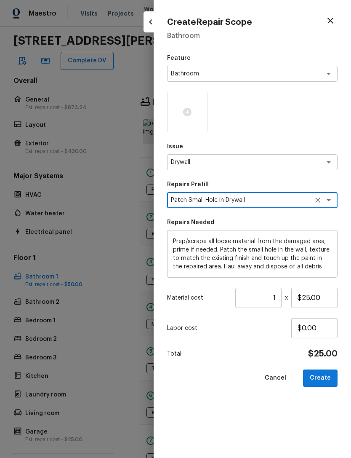
click at [191, 113] on icon at bounding box center [187, 112] width 8 height 8
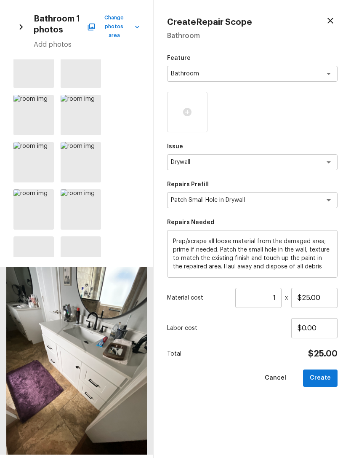
scroll to position [63, 0]
click at [95, 195] on icon at bounding box center [93, 196] width 8 height 8
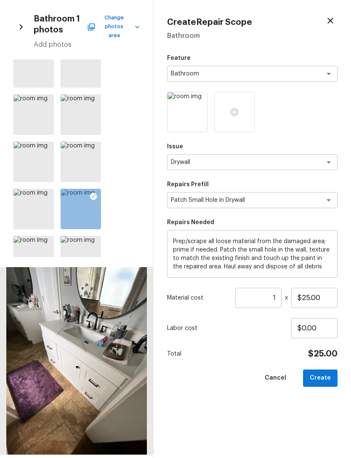
click at [327, 375] on button "Create" at bounding box center [320, 378] width 35 height 17
type input "$0.00"
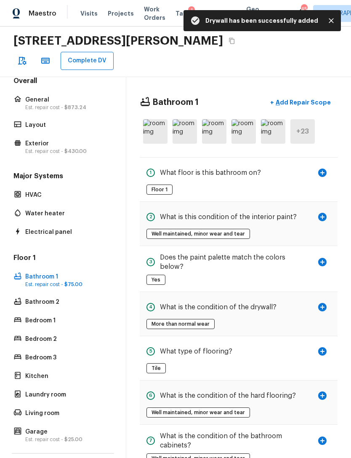
click at [38, 372] on p "Kitchen" at bounding box center [67, 376] width 84 height 8
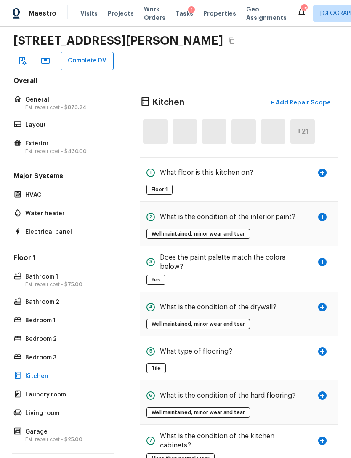
click at [288, 98] on p "Add Repair Scope" at bounding box center [302, 102] width 57 height 8
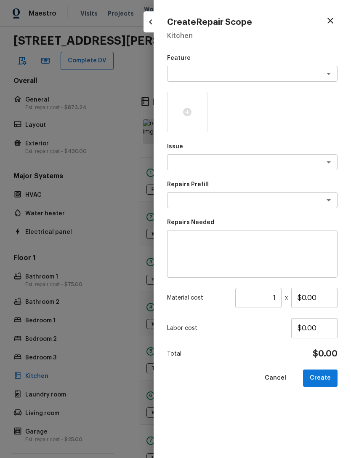
click at [232, 70] on textarea at bounding box center [240, 74] width 139 height 8
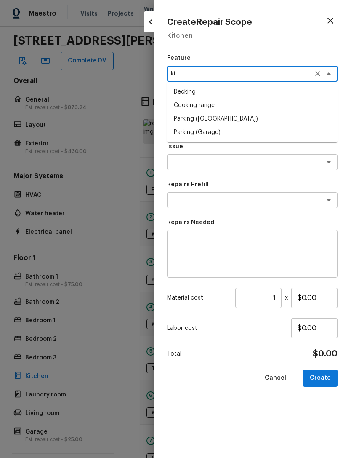
type textarea "k"
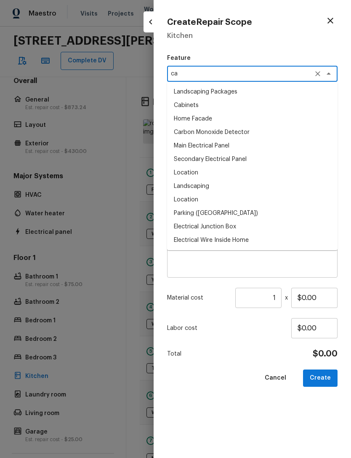
click at [193, 106] on li "Cabinets" at bounding box center [252, 105] width 171 height 13
type textarea "Cabinets"
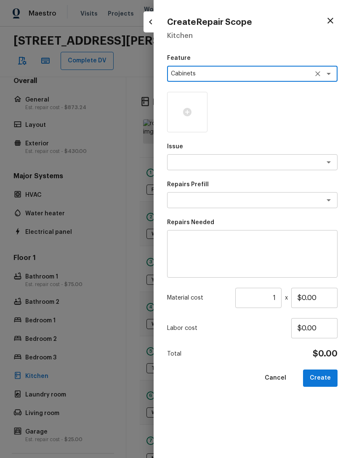
click at [227, 160] on textarea at bounding box center [240, 162] width 139 height 8
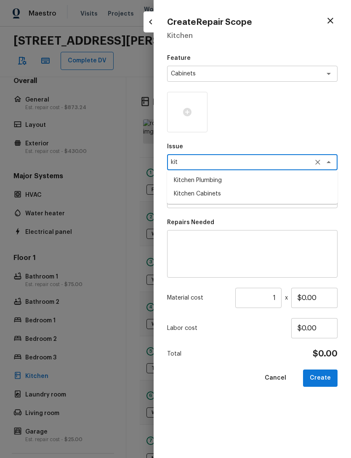
click at [227, 194] on li "Kitchen Cabinets" at bounding box center [252, 193] width 171 height 13
type textarea "Kitchen Cabinets"
click at [226, 202] on textarea at bounding box center [240, 200] width 139 height 8
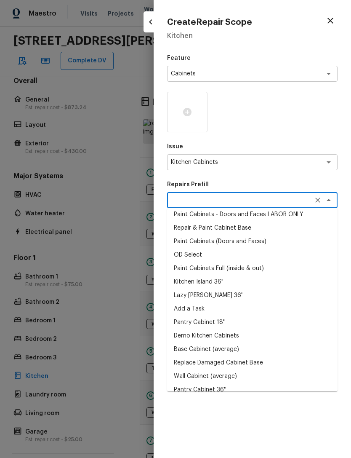
scroll to position [44, 0]
click at [247, 270] on li "Paint Cabinets Full (inside & out)" at bounding box center [252, 268] width 171 height 13
type textarea "Paint Cabinets Full (inside & out)"
type textarea "Prep, sand, mask and apply 2 coats of paint to the kitchen cabinet doors, inter…"
type input "$40.00"
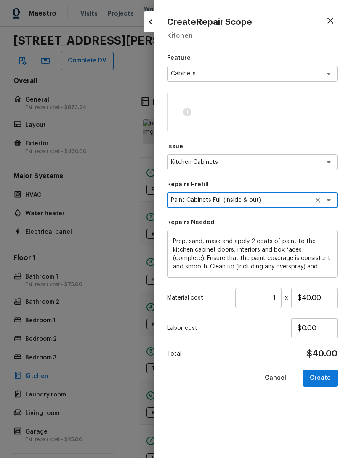
click at [277, 300] on input "1" at bounding box center [259, 298] width 46 height 20
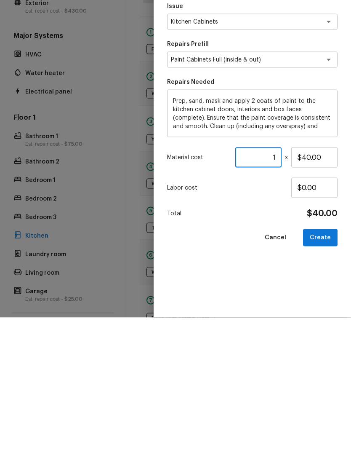
click at [174, 237] on textarea "Prep, sand, mask and apply 2 coats of paint to the kitchen cabinet doors, inter…" at bounding box center [252, 254] width 159 height 34
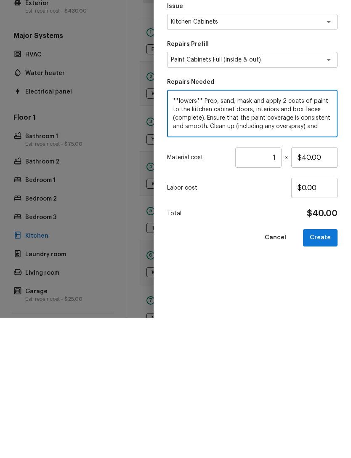
type textarea "**lowers** Prep, sand, mask and apply 2 coats of paint to the kitchen cabinet d…"
click at [279, 288] on input "1" at bounding box center [259, 298] width 46 height 20
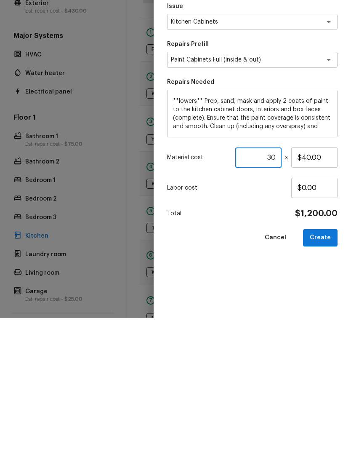
type input "30"
click at [310, 276] on div "Feature Cabinets x ​ Issue Kitchen Cabinets x ​ Repairs Prefill Paint Cabinets …" at bounding box center [252, 249] width 171 height 391
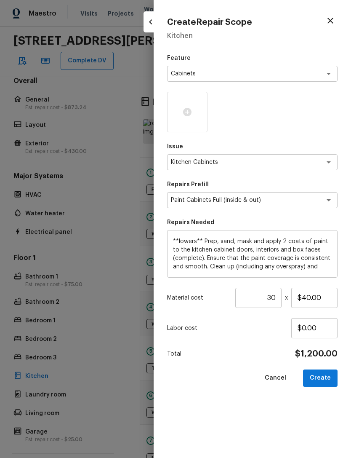
click at [187, 112] on icon at bounding box center [187, 112] width 8 height 8
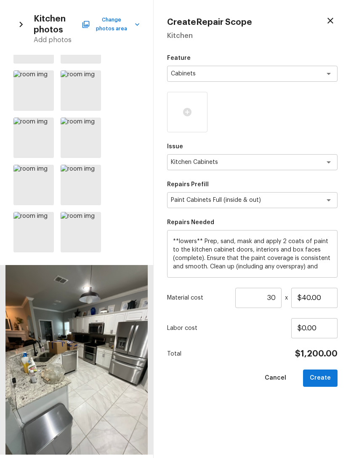
scroll to position [224, 0]
click at [94, 171] on icon at bounding box center [93, 172] width 8 height 8
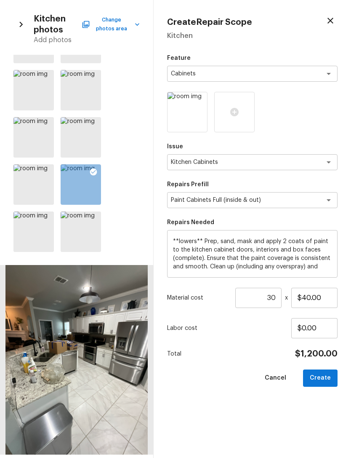
click at [47, 219] on icon at bounding box center [46, 219] width 8 height 8
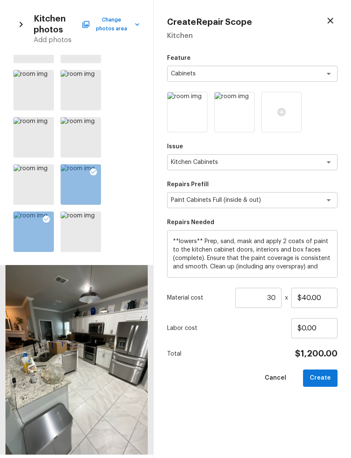
click at [93, 222] on icon at bounding box center [93, 219] width 7 height 7
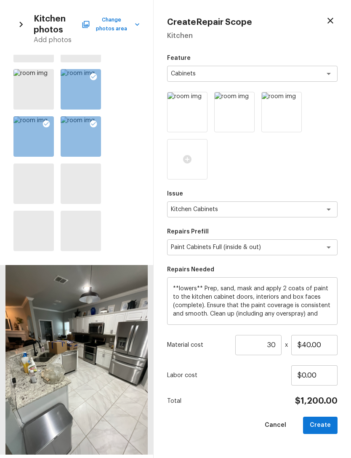
scroll to position [320, 0]
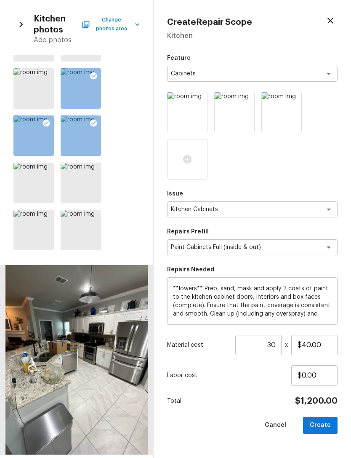
click at [48, 169] on icon at bounding box center [46, 170] width 8 height 8
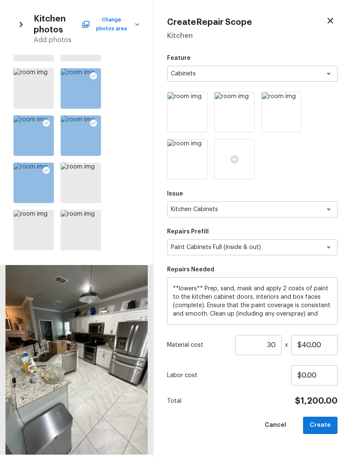
click at [96, 172] on icon at bounding box center [93, 170] width 8 height 8
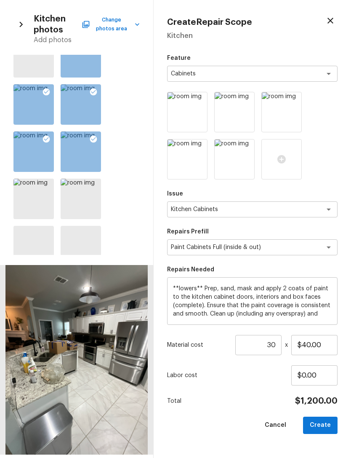
scroll to position [373, 0]
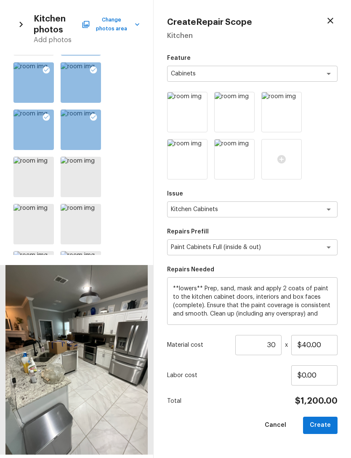
click at [48, 165] on icon at bounding box center [46, 164] width 8 height 8
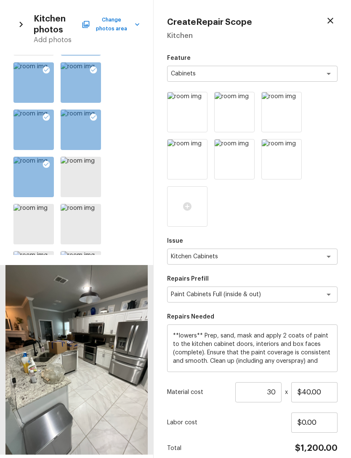
click at [93, 164] on icon at bounding box center [93, 164] width 8 height 8
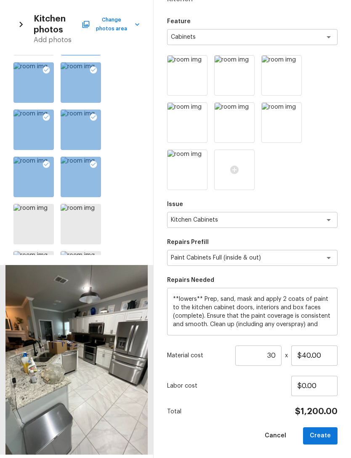
scroll to position [36, 0]
click at [331, 434] on button "Create" at bounding box center [320, 436] width 35 height 17
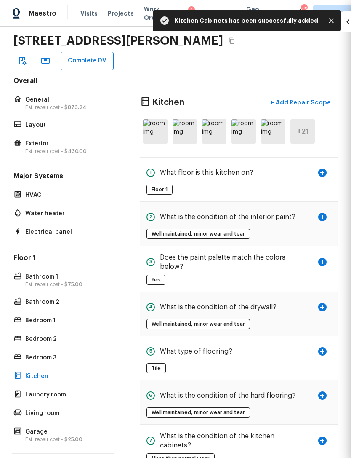
type input "1"
type input "$0.00"
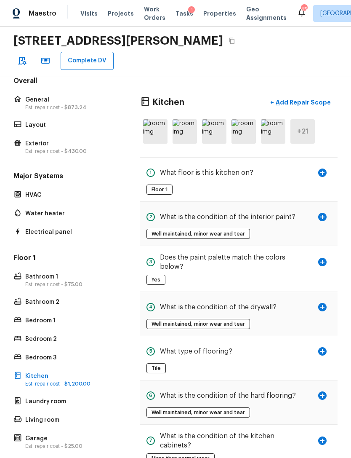
click at [55, 104] on p "Est. repair cost - $873.24" at bounding box center [67, 107] width 84 height 7
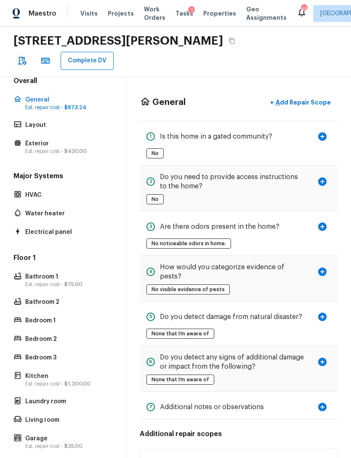
click at [62, 96] on p "General" at bounding box center [67, 100] width 84 height 8
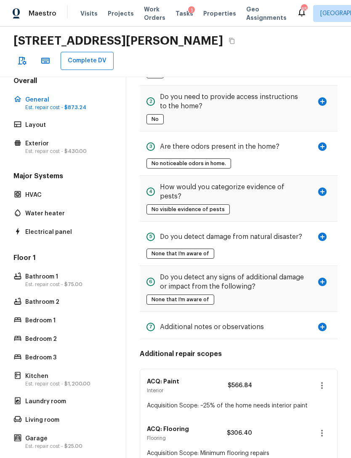
scroll to position [79, 0]
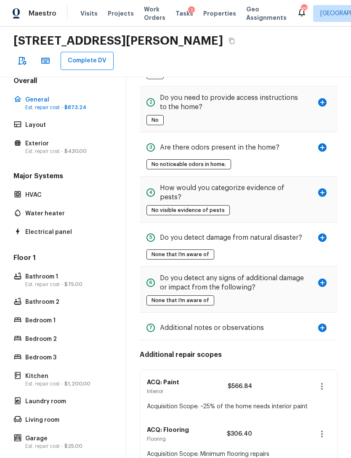
click at [273, 377] on div at bounding box center [283, 386] width 41 height 19
click at [237, 382] on p "$566.84" at bounding box center [233, 386] width 38 height 8
click at [324, 381] on icon "button" at bounding box center [322, 386] width 10 height 10
click at [324, 381] on li "Edit" at bounding box center [325, 383] width 39 height 25
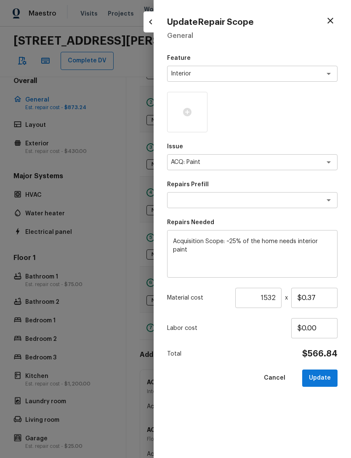
click at [190, 104] on div at bounding box center [187, 112] width 40 height 40
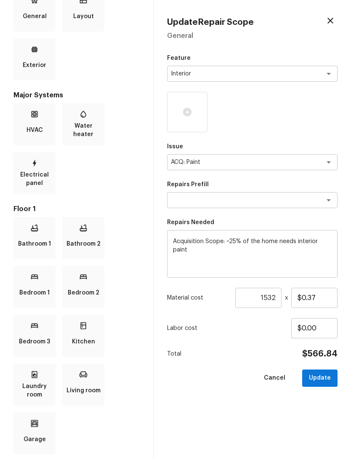
scroll to position [71, 0]
click at [38, 235] on div "Bathroom 1" at bounding box center [34, 238] width 42 height 42
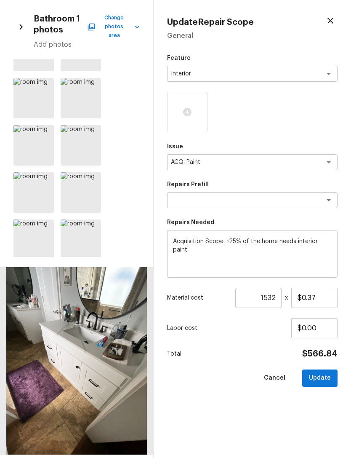
scroll to position [80, 0]
click at [74, 142] on div at bounding box center [81, 144] width 40 height 40
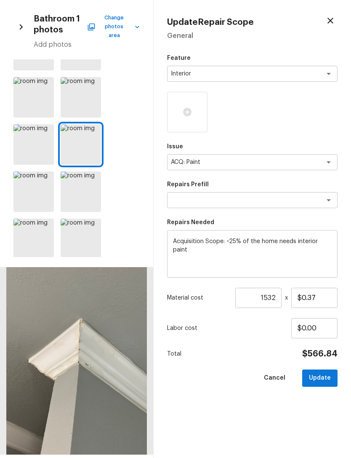
click at [93, 128] on icon at bounding box center [93, 132] width 8 height 8
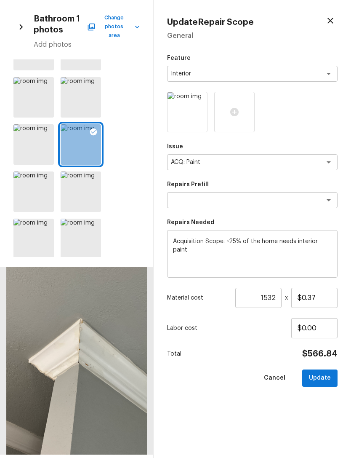
click at [46, 175] on icon at bounding box center [46, 179] width 8 height 8
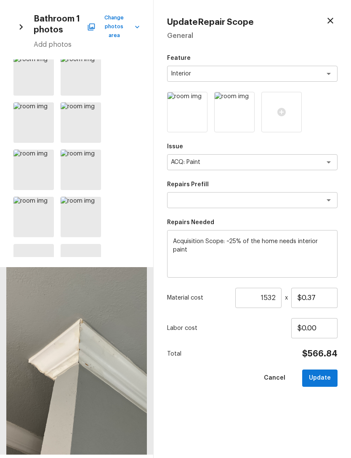
scroll to position [357, 0]
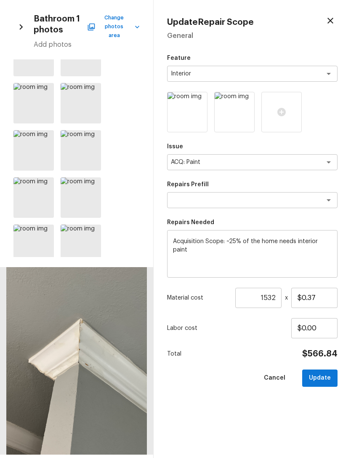
click at [92, 134] on icon at bounding box center [93, 138] width 8 height 8
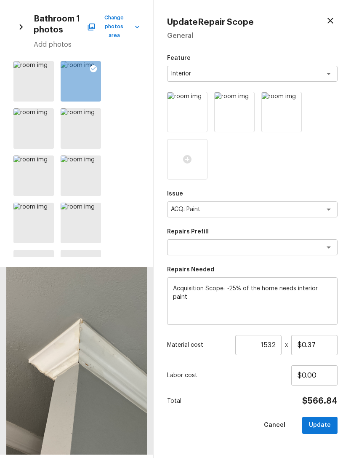
scroll to position [427, 0]
click at [299, 248] on textarea at bounding box center [240, 247] width 139 height 8
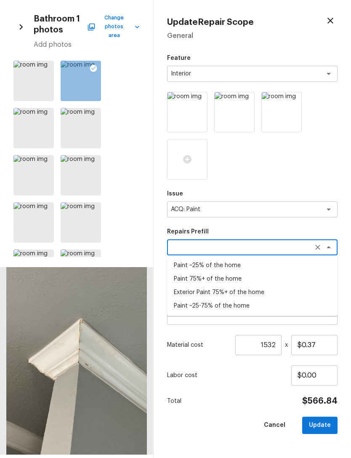
click at [240, 265] on li "Paint ~25% of the home" at bounding box center [252, 265] width 171 height 13
type textarea "Paint ~25% of the home"
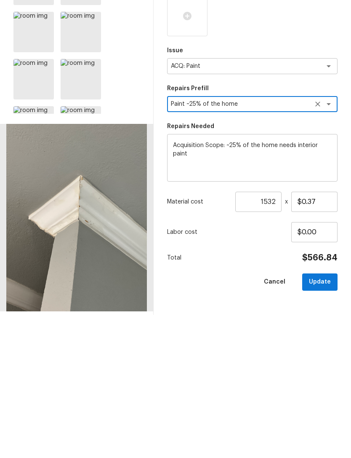
click at [326, 417] on button "Update" at bounding box center [320, 425] width 35 height 17
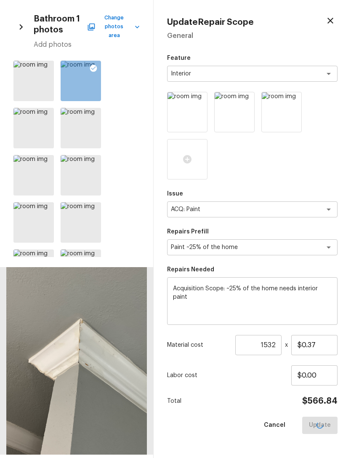
type input "1"
type input "$0.00"
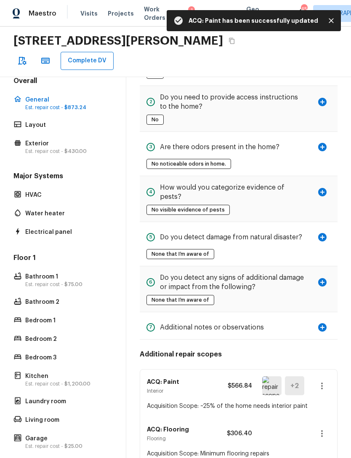
scroll to position [79, 0]
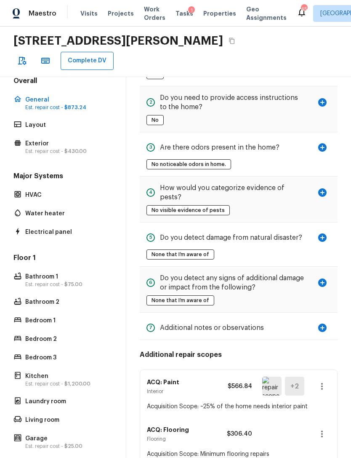
click at [328, 426] on button "button" at bounding box center [322, 434] width 17 height 17
click at [328, 432] on li "Remove" at bounding box center [325, 435] width 39 height 25
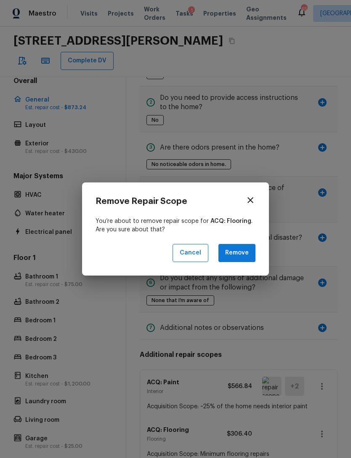
click at [243, 257] on button "Remove" at bounding box center [237, 253] width 37 height 18
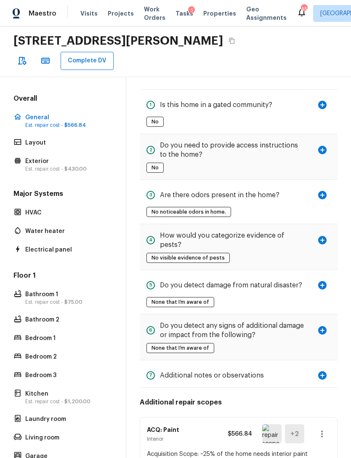
scroll to position [0, 0]
click at [36, 157] on p "Exterior" at bounding box center [67, 161] width 84 height 8
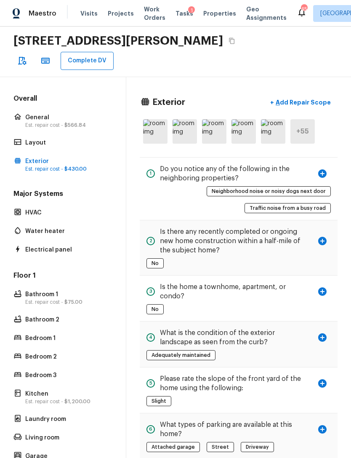
click at [319, 98] on p "Add Repair Scope" at bounding box center [302, 102] width 57 height 8
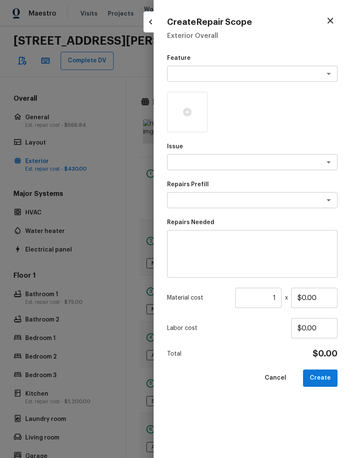
click at [302, 76] on textarea at bounding box center [240, 74] width 139 height 8
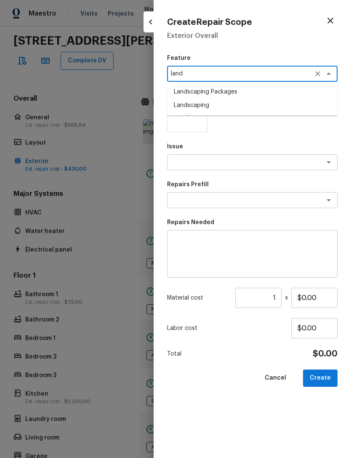
click at [224, 107] on li "Landscaping" at bounding box center [252, 105] width 171 height 13
type textarea "Landscaping"
click at [232, 158] on textarea at bounding box center [240, 162] width 139 height 8
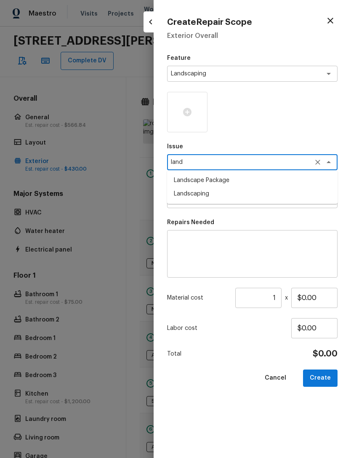
click at [224, 193] on li "Landscaping" at bounding box center [252, 193] width 171 height 13
type textarea "Landscaping"
click at [224, 201] on textarea at bounding box center [240, 200] width 139 height 8
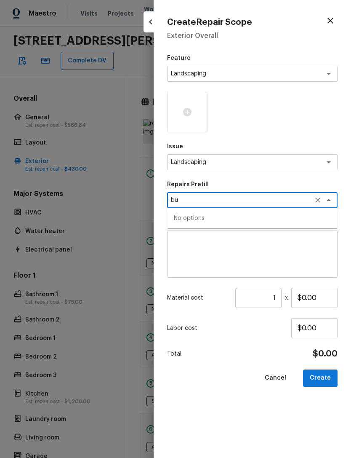
type textarea "b"
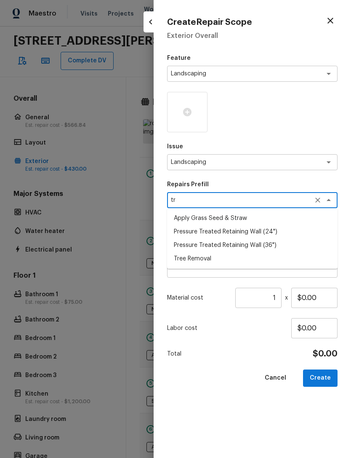
type textarea "t"
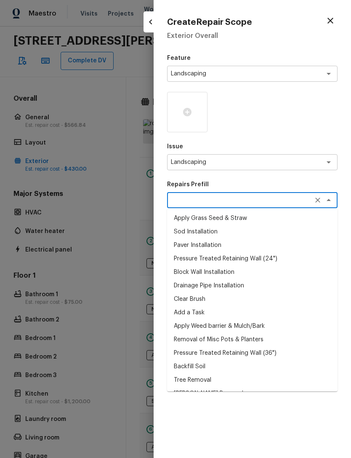
click at [327, 24] on icon "button" at bounding box center [331, 21] width 10 height 10
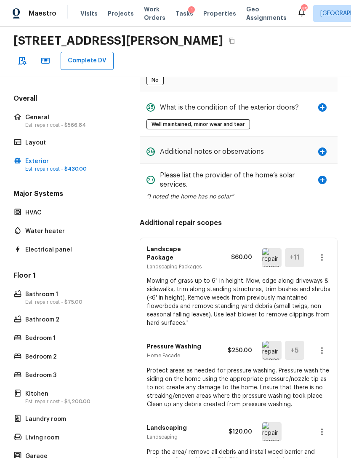
scroll to position [1185, 0]
click at [324, 252] on icon "button" at bounding box center [322, 257] width 10 height 10
click at [325, 254] on li "Edit" at bounding box center [325, 251] width 39 height 25
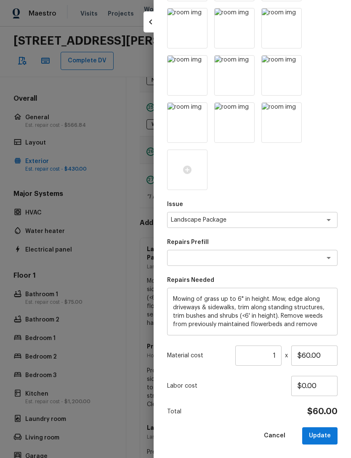
scroll to position [131, 0]
click at [279, 357] on input "1" at bounding box center [259, 356] width 46 height 20
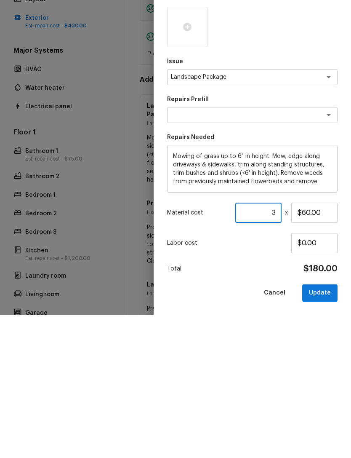
type input "3"
click at [327, 428] on button "Update" at bounding box center [320, 436] width 35 height 17
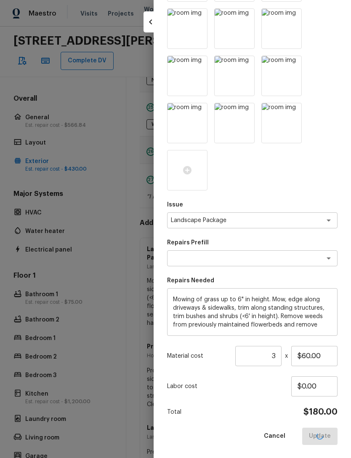
type input "1"
type input "$0.00"
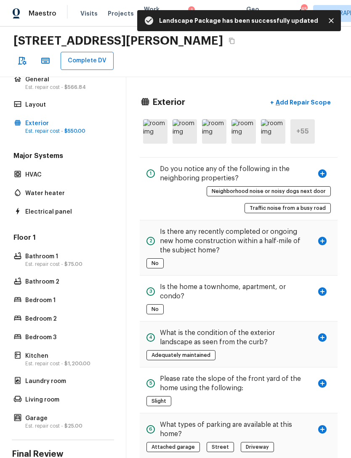
scroll to position [0, 0]
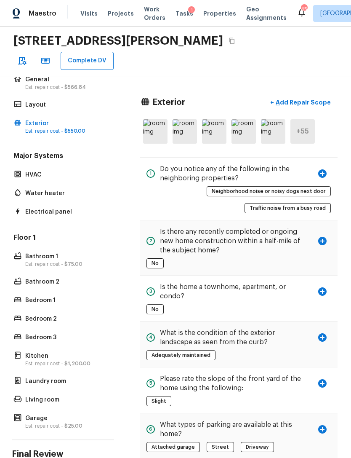
click at [156, 119] on img at bounding box center [155, 131] width 24 height 24
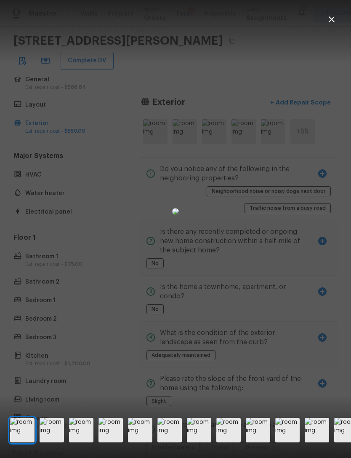
click at [179, 208] on img at bounding box center [175, 211] width 7 height 7
click at [52, 439] on img at bounding box center [52, 430] width 24 height 24
click at [84, 442] on img at bounding box center [81, 430] width 24 height 24
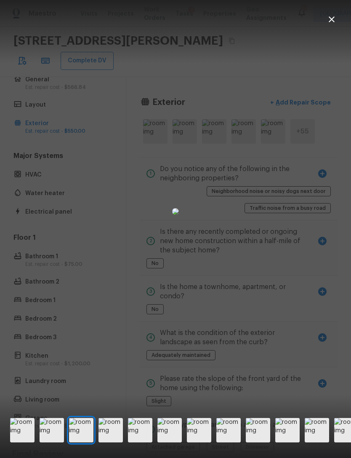
click at [118, 442] on img at bounding box center [111, 430] width 24 height 24
click at [141, 439] on img at bounding box center [140, 430] width 24 height 24
click at [172, 436] on img at bounding box center [170, 430] width 24 height 24
click at [203, 432] on img at bounding box center [199, 430] width 24 height 24
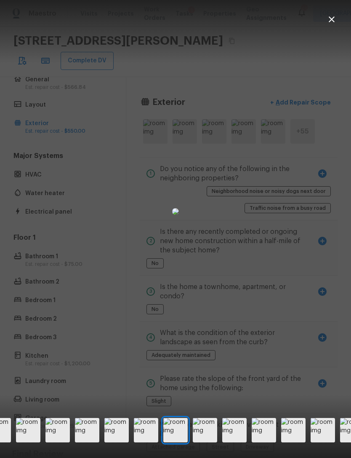
click at [207, 438] on img at bounding box center [205, 430] width 24 height 24
click at [210, 437] on img at bounding box center [205, 430] width 24 height 24
click at [211, 439] on img at bounding box center [205, 430] width 24 height 24
click at [208, 439] on img at bounding box center [205, 430] width 24 height 24
click at [209, 440] on img at bounding box center [205, 430] width 24 height 24
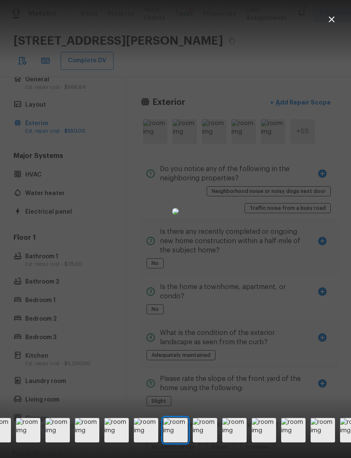
click at [209, 440] on img at bounding box center [205, 430] width 24 height 24
click at [208, 439] on img at bounding box center [205, 430] width 24 height 24
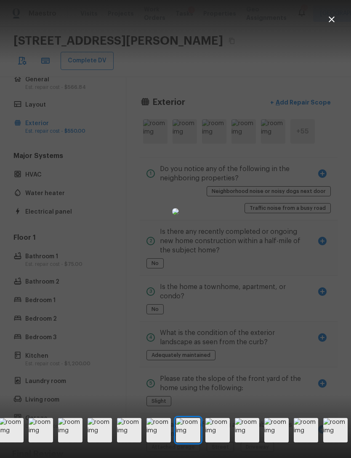
scroll to position [0, 260]
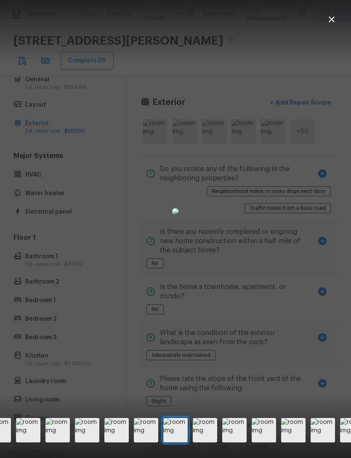
click at [210, 440] on img at bounding box center [205, 430] width 24 height 24
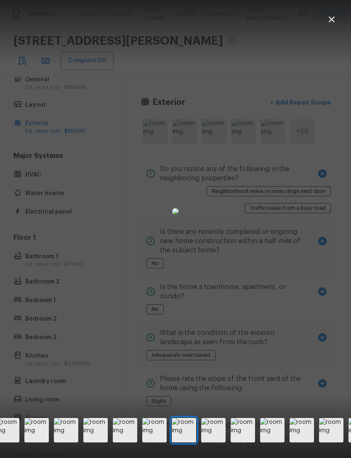
scroll to position [0, 289]
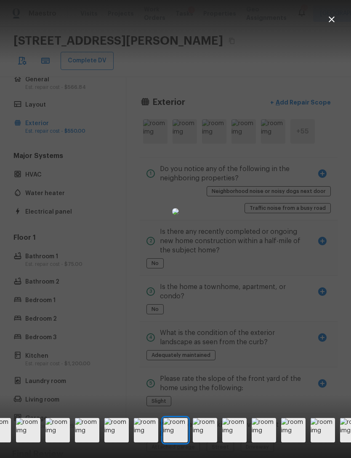
click at [210, 439] on img at bounding box center [205, 430] width 24 height 24
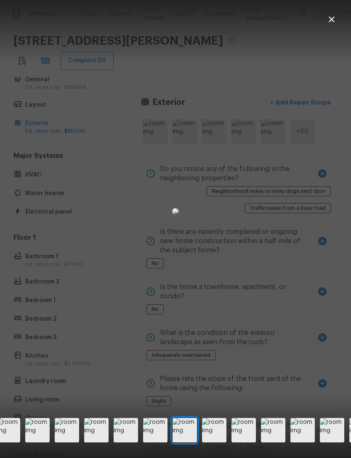
scroll to position [0, 319]
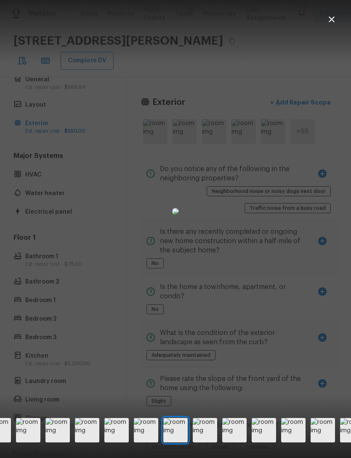
click at [208, 436] on img at bounding box center [205, 430] width 24 height 24
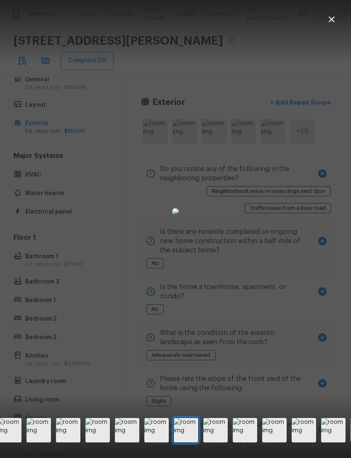
scroll to position [0, 348]
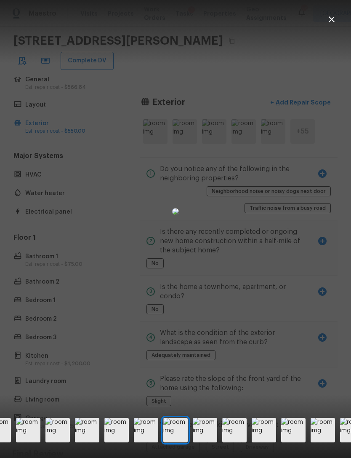
click at [209, 437] on img at bounding box center [205, 430] width 24 height 24
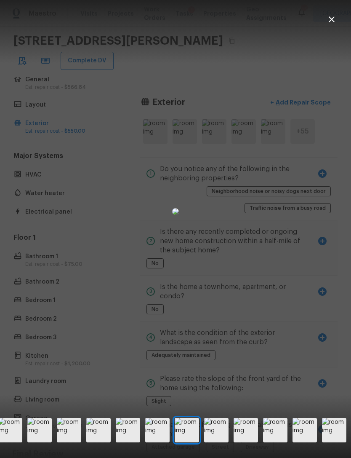
scroll to position [0, 378]
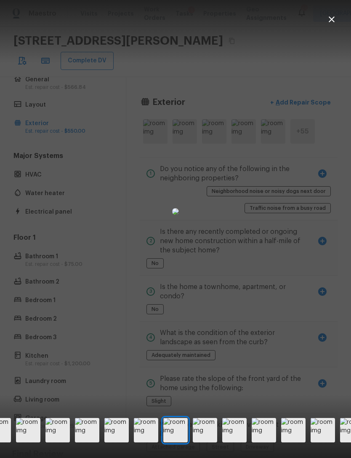
click at [209, 437] on img at bounding box center [205, 430] width 24 height 24
click at [211, 434] on img at bounding box center [205, 430] width 24 height 24
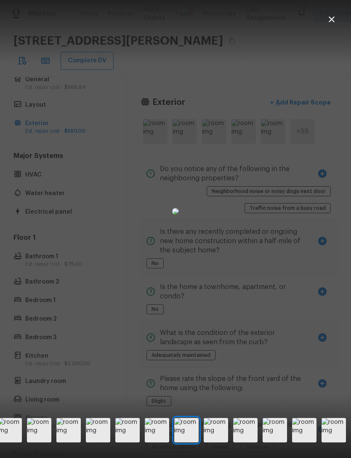
scroll to position [0, 437]
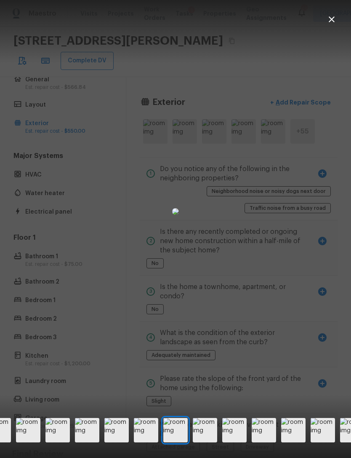
click at [207, 439] on img at bounding box center [205, 430] width 24 height 24
click at [206, 439] on img at bounding box center [205, 430] width 24 height 24
click at [204, 437] on img at bounding box center [205, 430] width 24 height 24
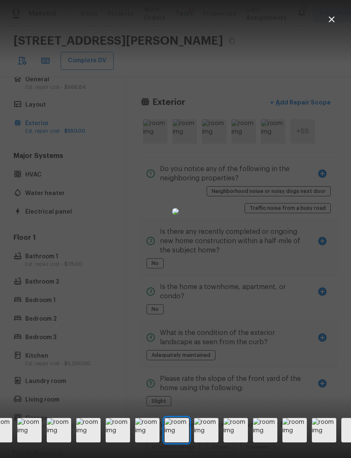
scroll to position [0, 525]
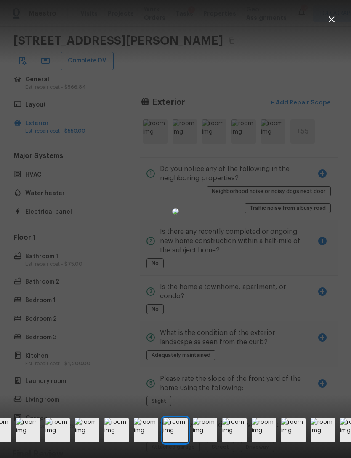
click at [338, 13] on div at bounding box center [175, 211] width 351 height 396
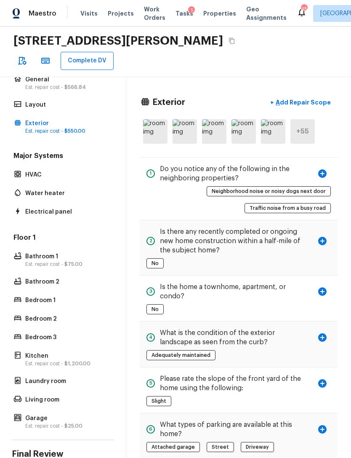
click at [35, 75] on p "General" at bounding box center [67, 79] width 84 height 8
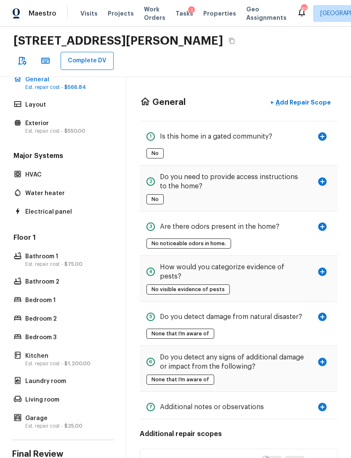
click at [312, 98] on p "Add Repair Scope" at bounding box center [302, 102] width 57 height 8
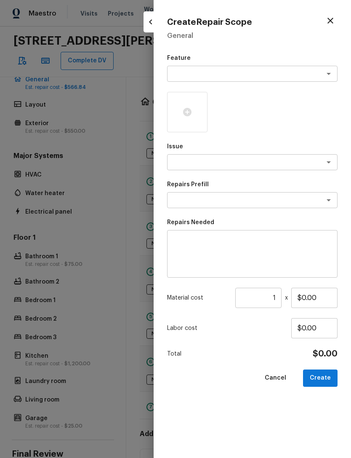
click at [277, 70] on textarea at bounding box center [240, 74] width 139 height 8
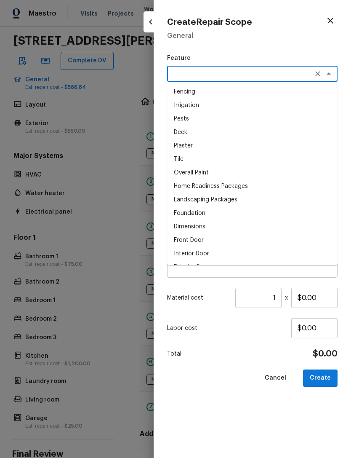
scroll to position [24, 0]
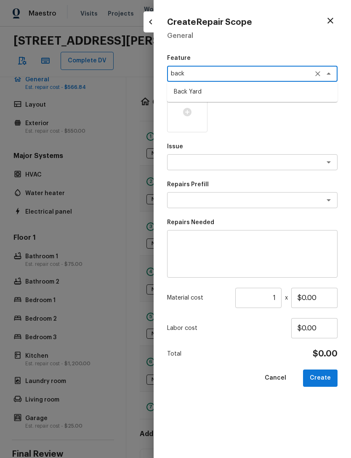
click at [241, 90] on li "Back Yard" at bounding box center [252, 91] width 171 height 13
type textarea "Back Yard"
click at [229, 159] on textarea at bounding box center [240, 162] width 139 height 8
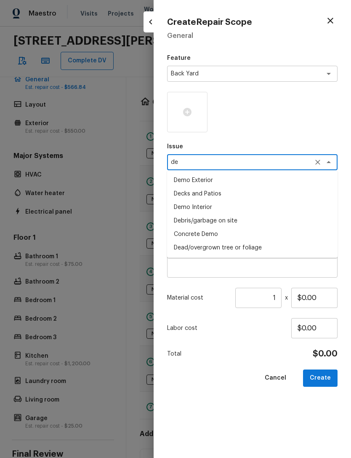
click at [232, 221] on li "Debris/garbage on site" at bounding box center [252, 220] width 171 height 13
type textarea "Debris/garbage on site"
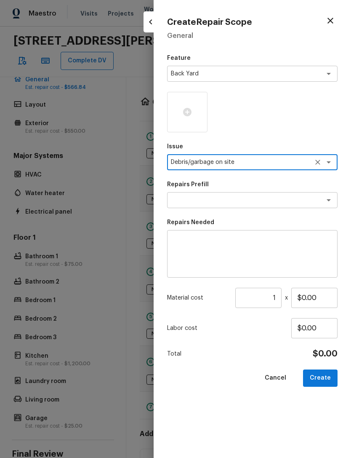
click at [234, 200] on textarea at bounding box center [240, 200] width 139 height 8
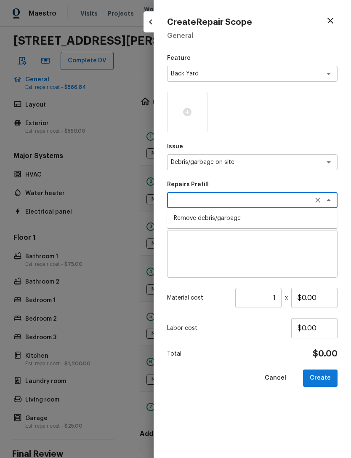
click at [230, 220] on li "Remove debris/garbage" at bounding box center [252, 218] width 171 height 13
type textarea "Remove debris/garbage"
type textarea "Remove, haul off, and properly dispose of any debris left by seller to offsite …"
type input "$35.00"
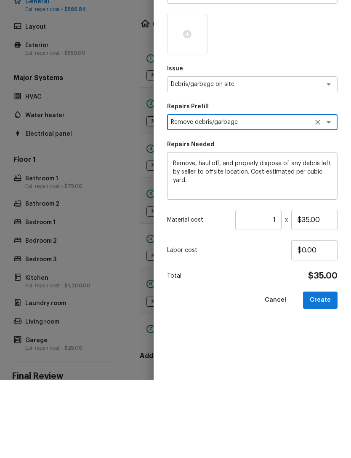
click at [281, 288] on input "1" at bounding box center [259, 298] width 46 height 20
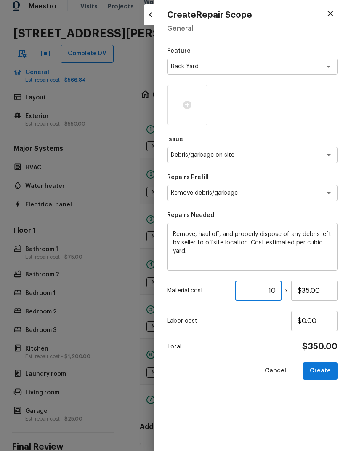
scroll to position [11, 0]
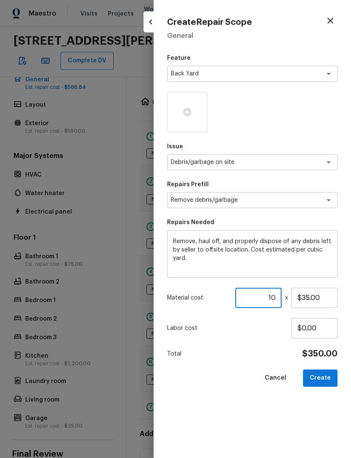
type input "10"
click at [193, 113] on div at bounding box center [187, 112] width 40 height 40
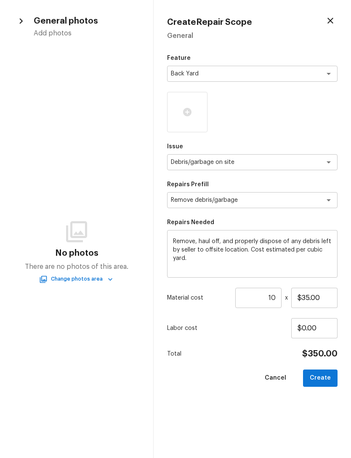
click at [189, 114] on icon at bounding box center [187, 112] width 8 height 8
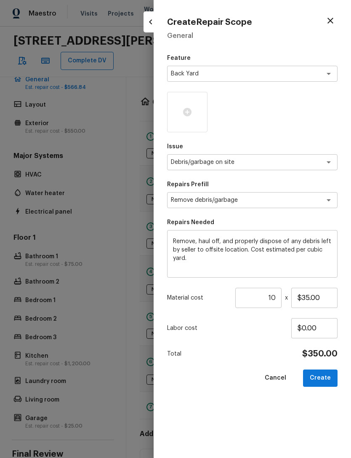
click at [188, 113] on icon at bounding box center [187, 112] width 8 height 8
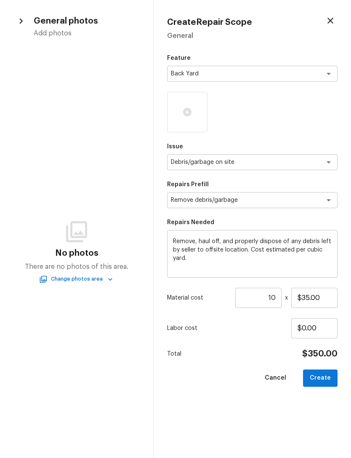
click at [62, 282] on button "Change photos area" at bounding box center [77, 279] width 72 height 9
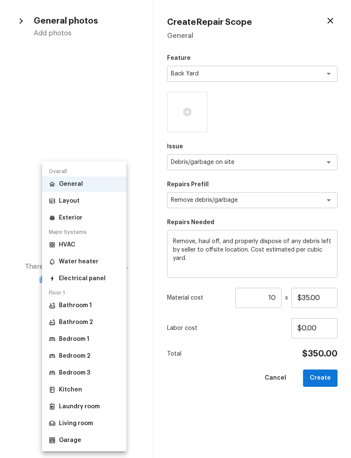
click at [67, 221] on p "Exterior" at bounding box center [71, 218] width 24 height 8
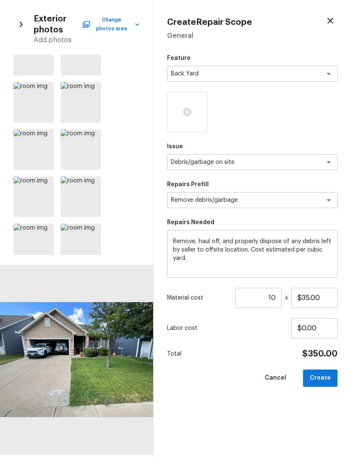
scroll to position [444, 0]
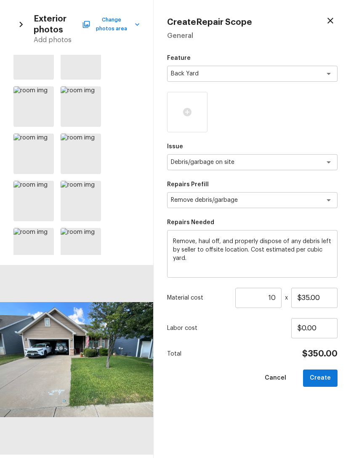
click at [45, 139] on icon at bounding box center [46, 141] width 8 height 8
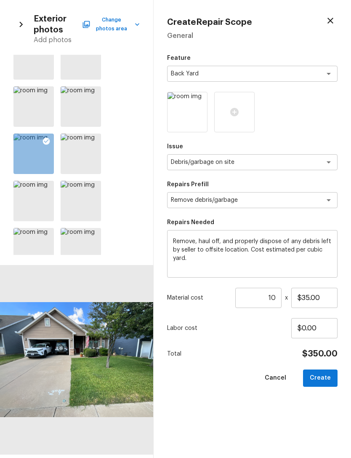
click at [93, 143] on icon at bounding box center [93, 141] width 8 height 8
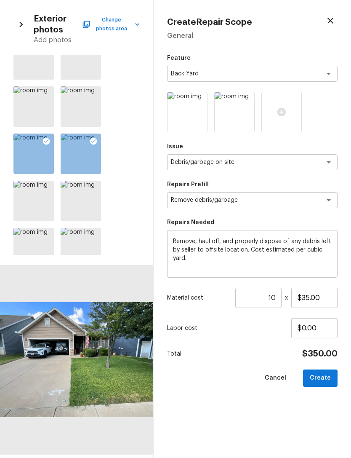
click at [52, 188] on div at bounding box center [46, 190] width 15 height 18
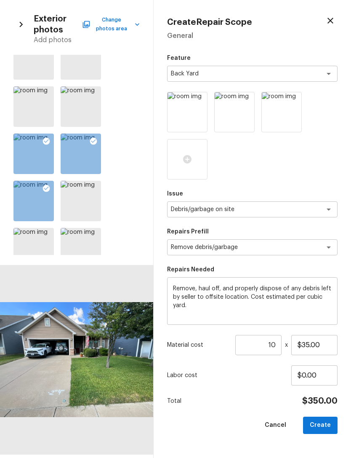
click at [94, 190] on icon at bounding box center [93, 188] width 8 height 8
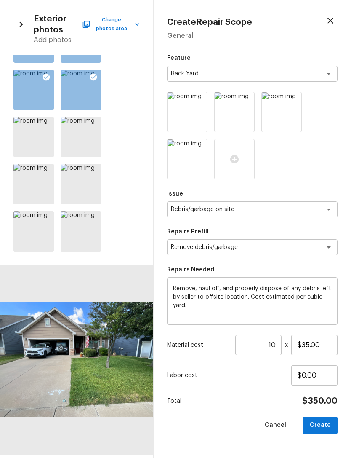
scroll to position [555, 0]
click at [94, 126] on icon at bounding box center [93, 125] width 8 height 8
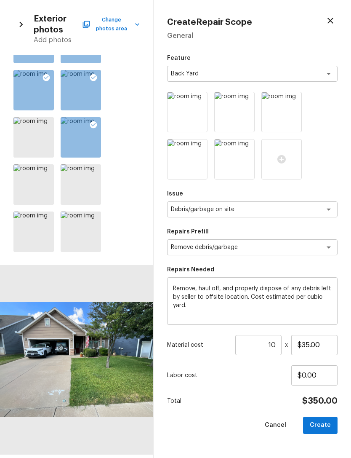
click at [326, 423] on button "Create" at bounding box center [320, 425] width 35 height 17
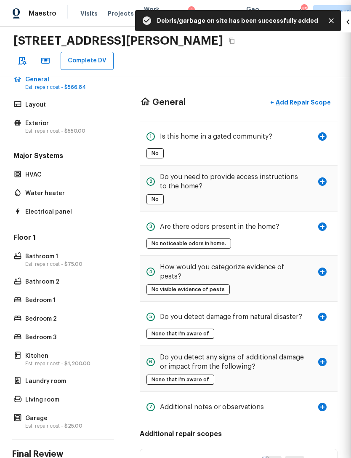
type input "1"
type input "$0.00"
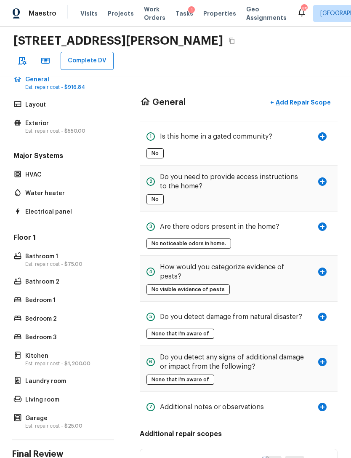
scroll to position [27, 0]
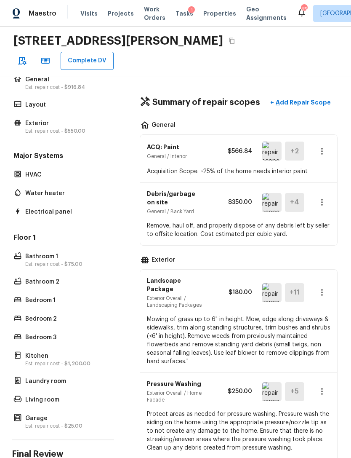
scroll to position [0, 0]
click at [42, 75] on p "General" at bounding box center [67, 79] width 84 height 8
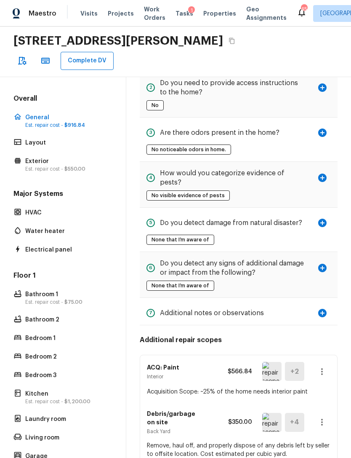
click at [28, 113] on p "General" at bounding box center [67, 117] width 84 height 8
click at [29, 139] on p "Layout" at bounding box center [67, 143] width 84 height 8
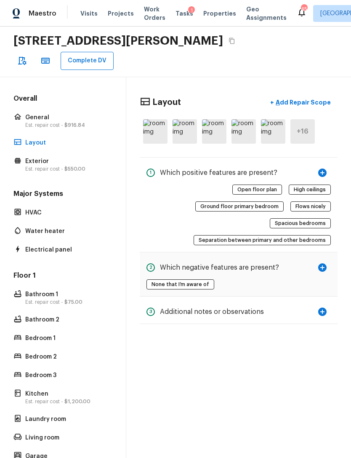
click at [43, 299] on p "Est. repair cost - $75.00" at bounding box center [67, 302] width 84 height 7
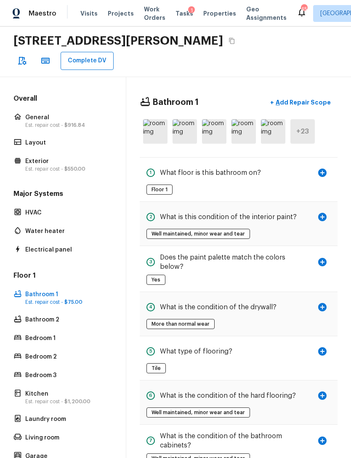
click at [153, 119] on img at bounding box center [155, 131] width 24 height 24
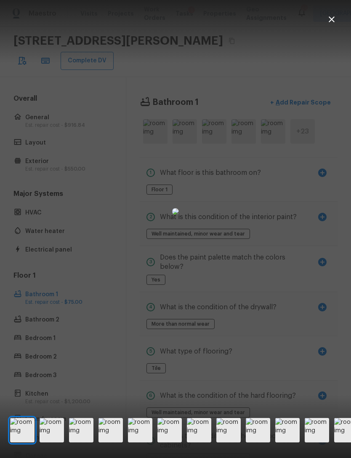
click at [46, 440] on img at bounding box center [52, 430] width 24 height 24
click at [84, 439] on img at bounding box center [81, 430] width 24 height 24
click at [119, 438] on img at bounding box center [111, 430] width 24 height 24
click at [145, 435] on img at bounding box center [140, 430] width 24 height 24
click at [173, 437] on img at bounding box center [170, 430] width 24 height 24
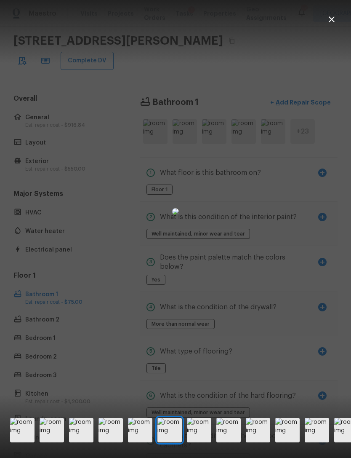
click at [192, 435] on img at bounding box center [199, 430] width 24 height 24
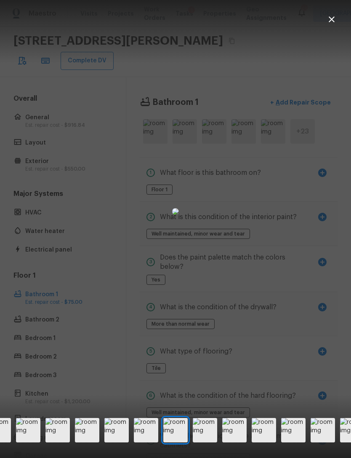
click at [206, 437] on img at bounding box center [205, 430] width 24 height 24
click at [207, 437] on img at bounding box center [205, 430] width 24 height 24
click at [211, 437] on img at bounding box center [205, 430] width 24 height 24
click at [210, 436] on img at bounding box center [205, 430] width 24 height 24
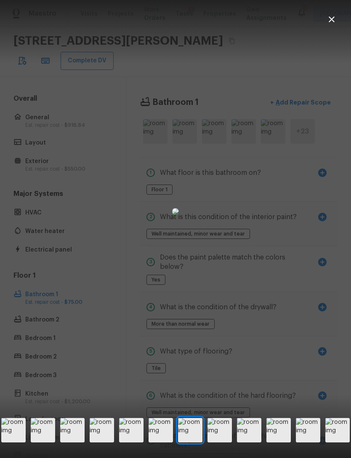
scroll to position [0, 171]
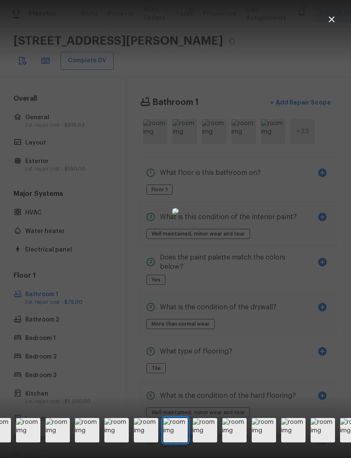
click at [207, 437] on img at bounding box center [205, 430] width 24 height 24
click at [205, 437] on img at bounding box center [205, 430] width 24 height 24
click at [206, 439] on img at bounding box center [205, 430] width 24 height 24
click at [204, 435] on img at bounding box center [205, 430] width 24 height 24
click at [210, 432] on img at bounding box center [205, 430] width 24 height 24
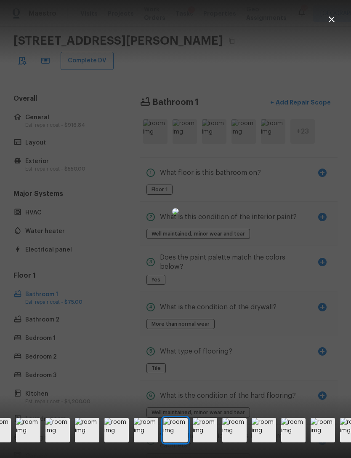
click at [206, 435] on img at bounding box center [205, 430] width 24 height 24
click at [201, 435] on img at bounding box center [205, 430] width 24 height 24
click at [203, 436] on img at bounding box center [205, 430] width 24 height 24
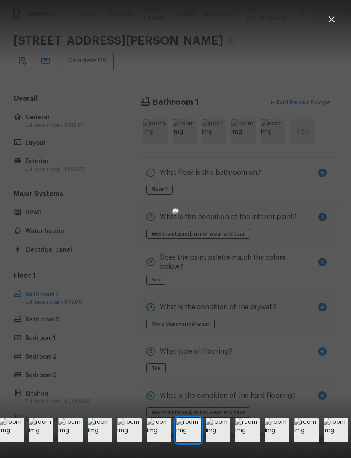
scroll to position [0, 407]
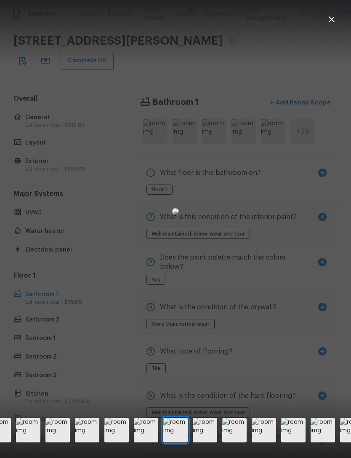
click at [209, 435] on img at bounding box center [205, 430] width 24 height 24
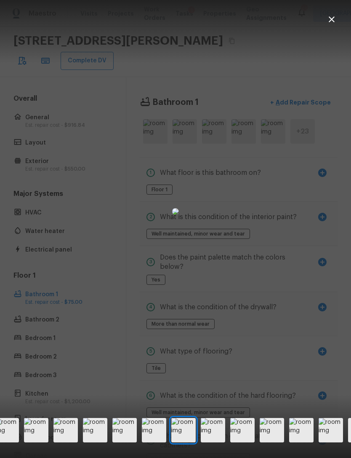
scroll to position [0, 437]
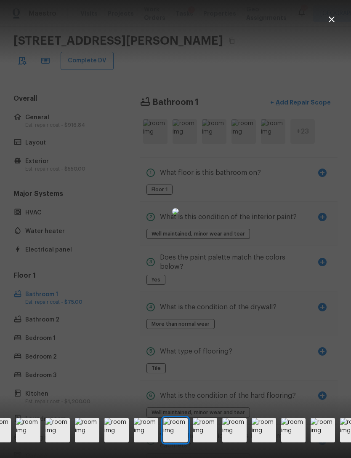
click at [329, 19] on icon "button" at bounding box center [332, 19] width 10 height 10
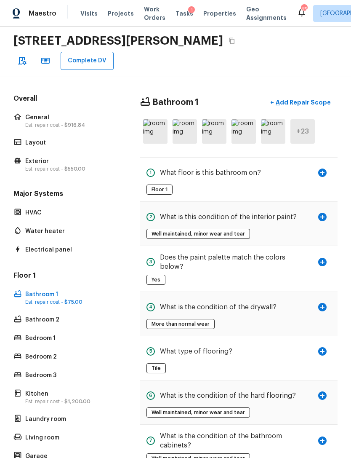
click at [49, 316] on p "Bathroom 2" at bounding box center [67, 320] width 84 height 8
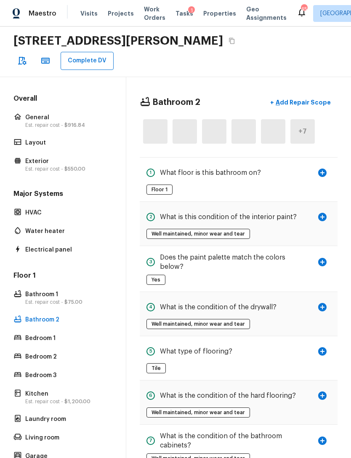
click at [309, 98] on p "Add Repair Scope" at bounding box center [302, 102] width 57 height 8
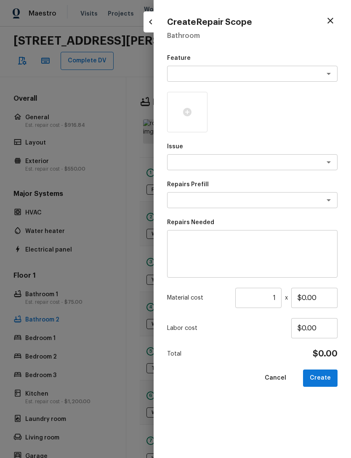
click at [233, 72] on textarea at bounding box center [240, 74] width 139 height 8
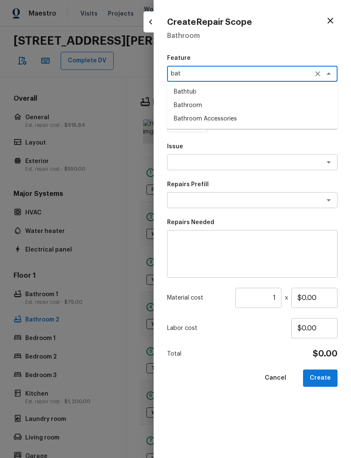
click at [208, 104] on li "Bathroom" at bounding box center [252, 105] width 171 height 13
type textarea "Bathroom"
click at [226, 156] on div "x ​" at bounding box center [252, 162] width 171 height 16
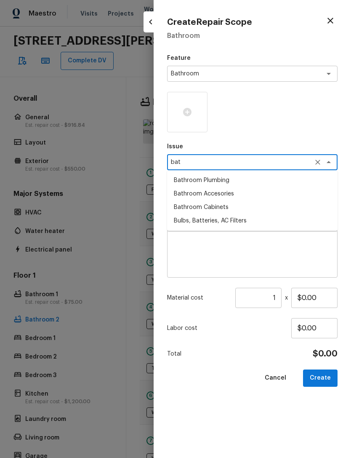
click at [238, 180] on li "Bathroom Plumbing" at bounding box center [252, 180] width 171 height 13
type textarea "Bathroom Plumbing"
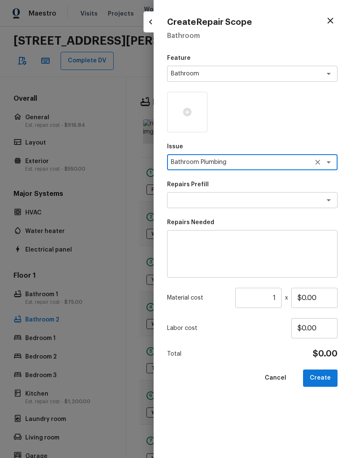
click at [247, 201] on textarea at bounding box center [240, 200] width 139 height 8
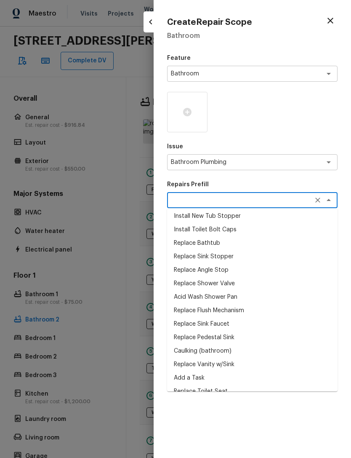
scroll to position [163, 0]
click at [197, 379] on li "Add a Task" at bounding box center [252, 378] width 171 height 13
type textarea "Add a Task"
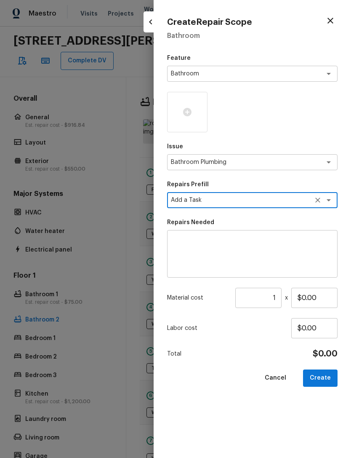
type textarea "HPM to detail"
type input "$1.00"
click at [240, 238] on textarea "HPM to detail" at bounding box center [252, 254] width 159 height 34
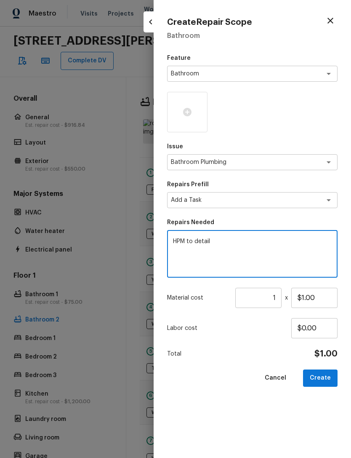
click at [239, 238] on textarea "HPM to detail" at bounding box center [252, 254] width 159 height 34
click at [233, 239] on textarea "HPM to detail" at bounding box center [252, 254] width 159 height 34
click at [207, 245] on textarea "HPM to detail" at bounding box center [252, 254] width 159 height 34
type textarea "Replace flex p-trap in 2nd bathroom"
click at [316, 297] on input "$1.00" at bounding box center [315, 298] width 46 height 20
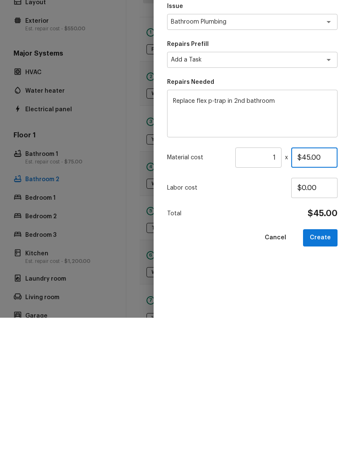
type input "$45.00"
click at [253, 259] on div "Feature Bathroom x ​ Issue Bathroom Plumbing x ​ Repairs Prefill Add a Task x ​…" at bounding box center [252, 249] width 171 height 391
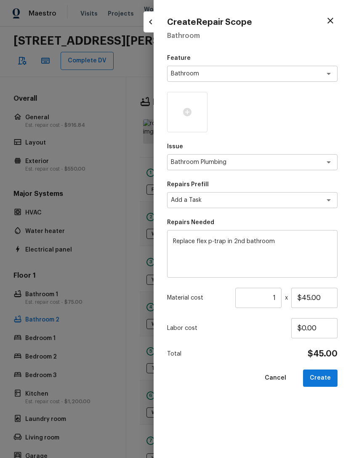
click at [193, 115] on div at bounding box center [187, 112] width 40 height 40
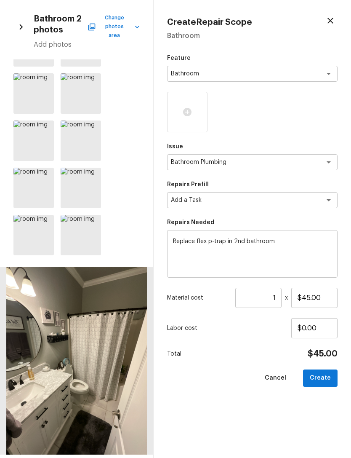
scroll to position [83, 0]
click at [91, 173] on icon at bounding box center [93, 176] width 8 height 8
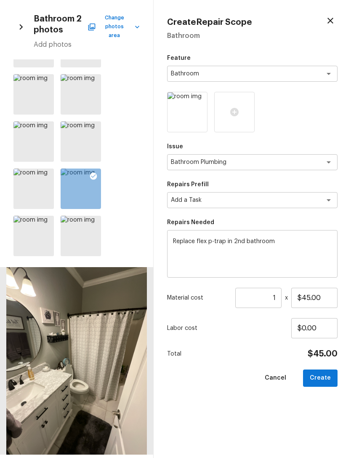
click at [327, 376] on button "Create" at bounding box center [320, 378] width 35 height 17
type input "$0.00"
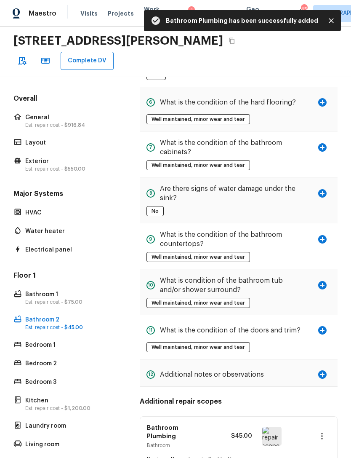
scroll to position [292, 0]
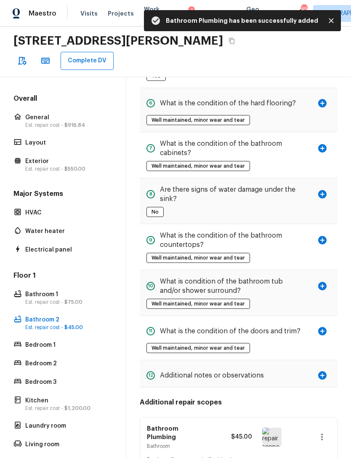
click at [34, 113] on p "General" at bounding box center [67, 117] width 84 height 8
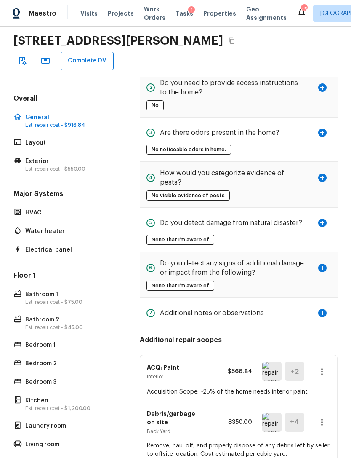
scroll to position [27, 0]
click at [35, 290] on p "Bathroom 1" at bounding box center [67, 294] width 84 height 8
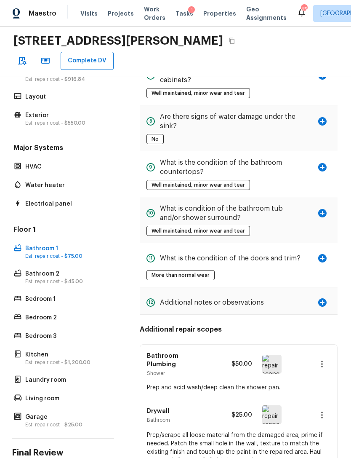
scroll to position [45, 0]
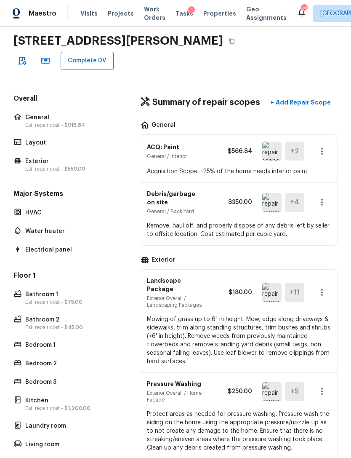
scroll to position [0, 0]
click at [37, 122] on p "Est. repair cost - $916.84" at bounding box center [67, 125] width 84 height 7
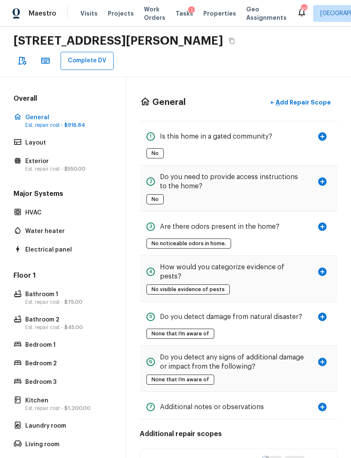
click at [306, 98] on p "Add Repair Scope" at bounding box center [302, 102] width 57 height 8
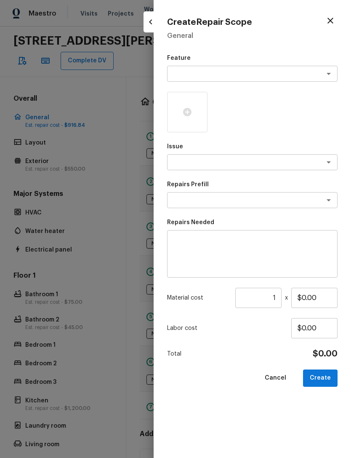
click at [231, 66] on div "x ​" at bounding box center [252, 74] width 171 height 16
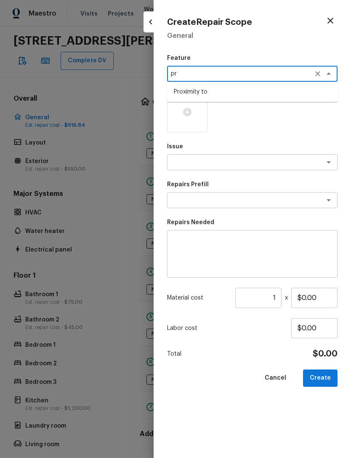
type textarea "p"
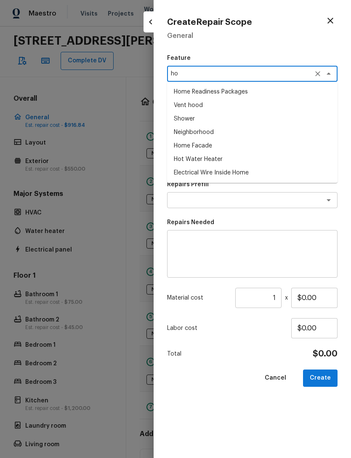
click at [240, 86] on li "Home Readiness Packages" at bounding box center [252, 91] width 171 height 13
type textarea "Home Readiness Packages"
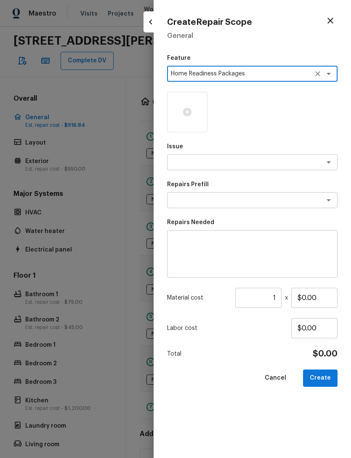
click at [235, 161] on textarea at bounding box center [240, 162] width 139 height 8
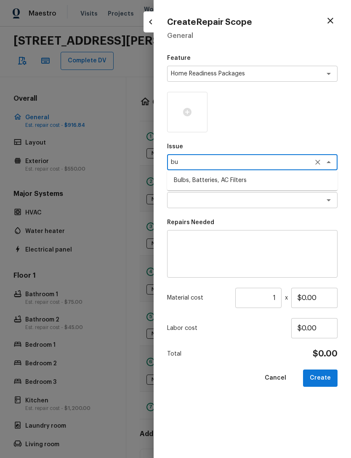
click at [233, 179] on li "Bulbs, Batteries, AC Filters" at bounding box center [252, 180] width 171 height 13
type textarea "Bulbs, Batteries, AC Filters"
click at [229, 200] on textarea at bounding box center [240, 200] width 139 height 8
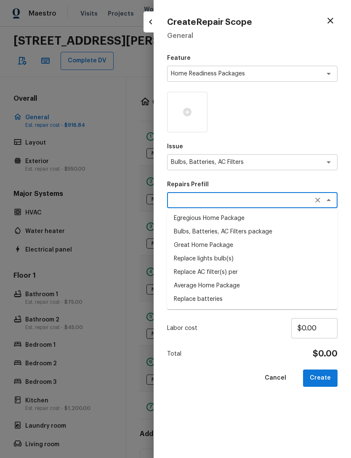
click at [235, 287] on li "Average Home Package" at bounding box center [252, 285] width 171 height 13
type textarea "Average Home Package"
type textarea "1. Replace all missing and/or damaged door stops and strike plates. 2. Remove a…"
type input "$50.00"
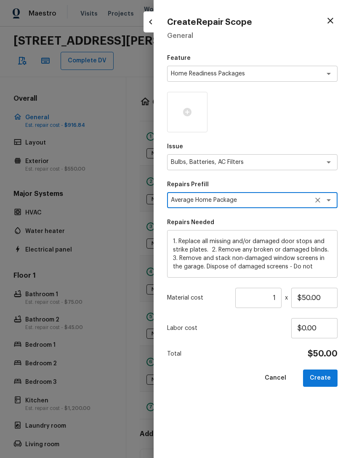
click at [321, 128] on div at bounding box center [252, 112] width 171 height 40
click at [325, 380] on button "Create" at bounding box center [320, 378] width 35 height 17
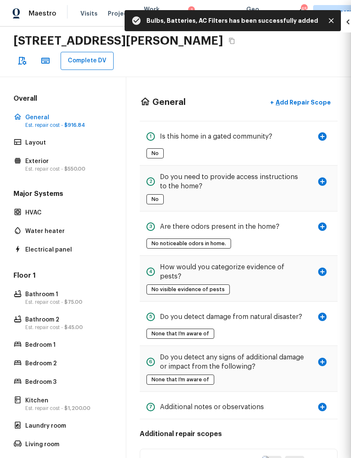
type input "$0.00"
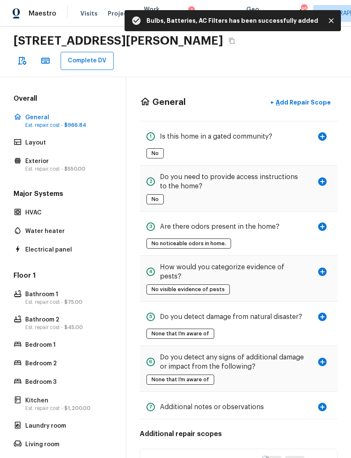
click at [34, 341] on p "Bedroom 1" at bounding box center [67, 345] width 84 height 8
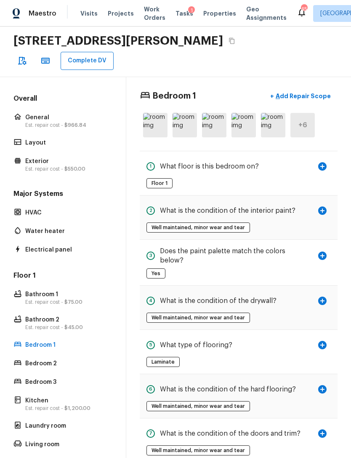
scroll to position [7, 0]
click at [157, 113] on img at bounding box center [155, 125] width 24 height 24
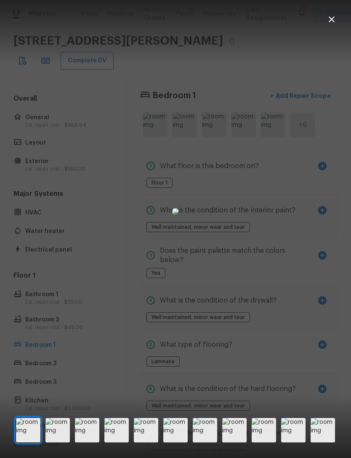
click at [57, 442] on img at bounding box center [58, 430] width 24 height 24
click at [87, 439] on img at bounding box center [87, 430] width 24 height 24
click at [119, 442] on img at bounding box center [117, 430] width 24 height 24
click at [148, 439] on img at bounding box center [146, 430] width 24 height 24
click at [180, 433] on img at bounding box center [175, 430] width 24 height 24
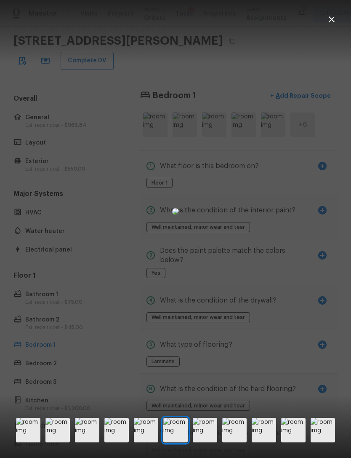
click at [202, 440] on img at bounding box center [205, 430] width 24 height 24
click at [233, 437] on img at bounding box center [234, 430] width 24 height 24
click at [268, 437] on img at bounding box center [264, 430] width 24 height 24
click at [295, 439] on img at bounding box center [293, 430] width 24 height 24
click at [324, 441] on img at bounding box center [323, 430] width 24 height 24
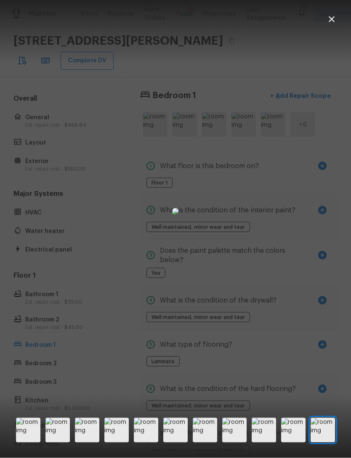
scroll to position [26, 0]
click at [329, 19] on icon "button" at bounding box center [332, 19] width 10 height 10
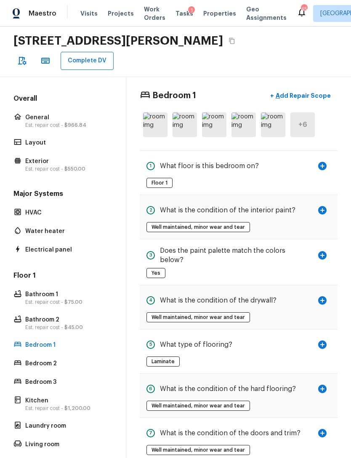
click at [39, 359] on p "Bedroom 2" at bounding box center [67, 363] width 84 height 8
click at [155, 113] on img at bounding box center [155, 125] width 24 height 24
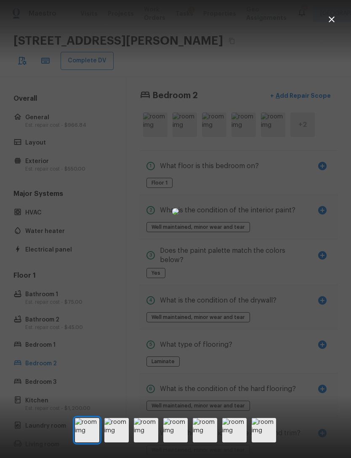
click at [118, 435] on img at bounding box center [117, 430] width 24 height 24
click at [147, 442] on img at bounding box center [146, 430] width 24 height 24
click at [178, 438] on img at bounding box center [175, 430] width 24 height 24
click at [206, 441] on img at bounding box center [205, 430] width 24 height 24
click at [236, 442] on img at bounding box center [234, 430] width 24 height 24
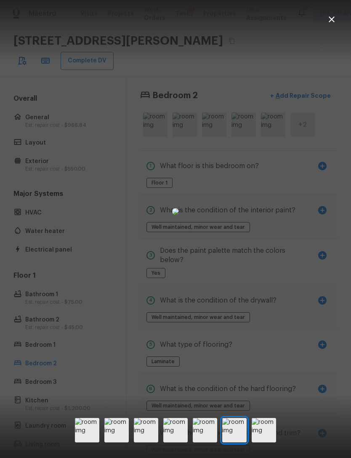
click at [271, 434] on img at bounding box center [264, 430] width 24 height 24
click at [179, 215] on img at bounding box center [175, 211] width 7 height 7
click at [330, 18] on icon "button" at bounding box center [332, 19] width 10 height 10
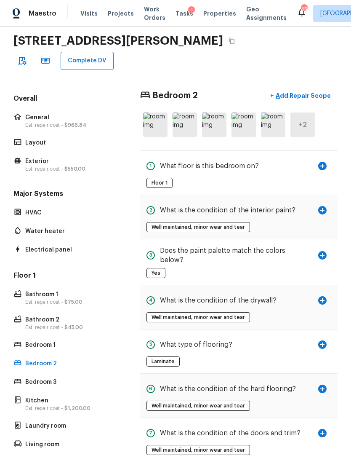
scroll to position [40, 0]
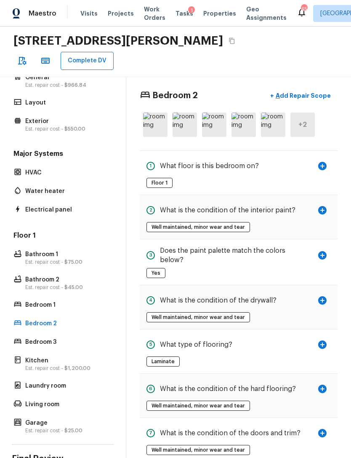
click at [44, 301] on p "Bedroom 1" at bounding box center [67, 305] width 84 height 8
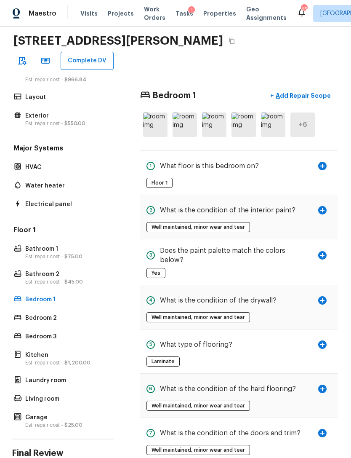
scroll to position [45, 0]
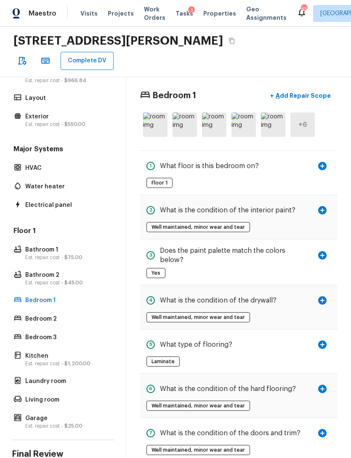
click at [38, 113] on p "Exterior" at bounding box center [67, 117] width 84 height 8
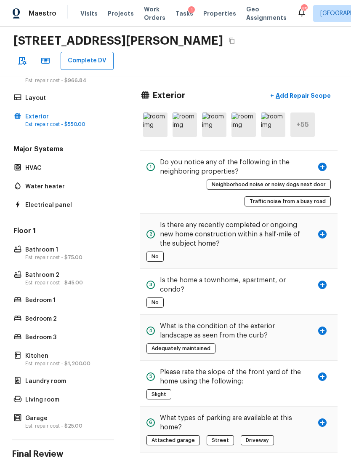
click at [158, 113] on img at bounding box center [155, 125] width 24 height 24
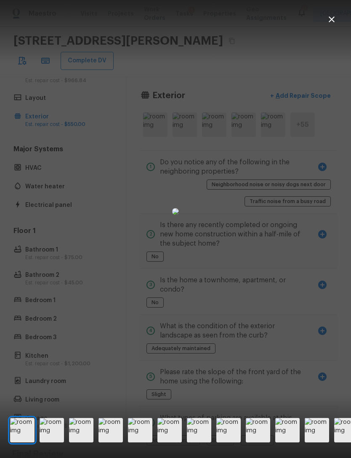
click at [56, 442] on img at bounding box center [52, 430] width 24 height 24
click at [83, 440] on img at bounding box center [81, 430] width 24 height 24
click at [117, 438] on img at bounding box center [111, 430] width 24 height 24
click at [138, 440] on img at bounding box center [140, 430] width 24 height 24
click at [172, 440] on img at bounding box center [170, 430] width 24 height 24
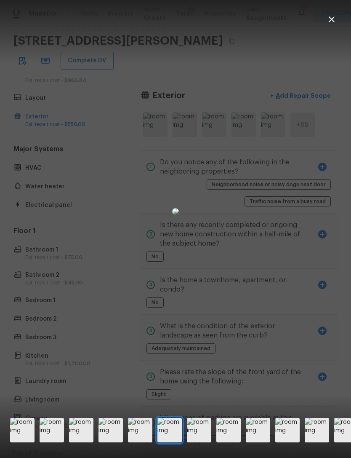
click at [201, 439] on img at bounding box center [199, 430] width 24 height 24
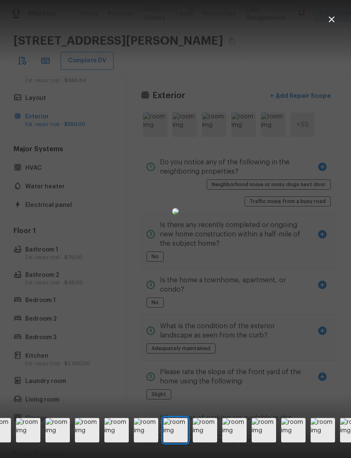
click at [208, 440] on img at bounding box center [205, 430] width 24 height 24
click at [205, 442] on img at bounding box center [205, 430] width 24 height 24
click at [208, 442] on img at bounding box center [205, 430] width 24 height 24
click at [204, 440] on img at bounding box center [205, 430] width 24 height 24
click at [201, 442] on img at bounding box center [205, 430] width 24 height 24
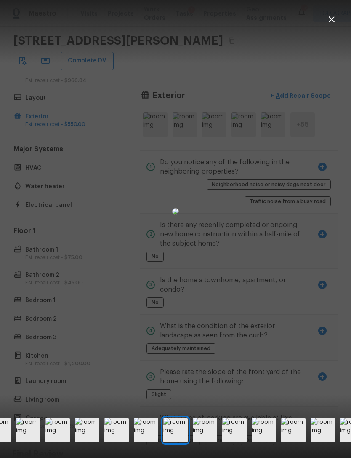
click at [206, 440] on img at bounding box center [205, 430] width 24 height 24
click at [205, 440] on img at bounding box center [205, 430] width 24 height 24
click at [204, 437] on img at bounding box center [205, 430] width 24 height 24
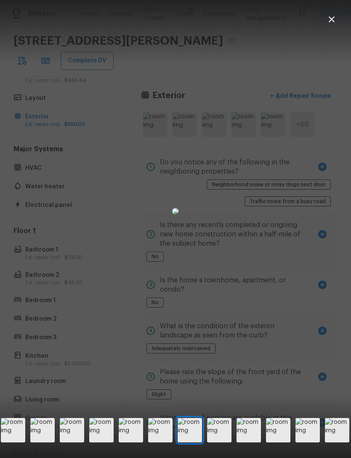
scroll to position [0, 260]
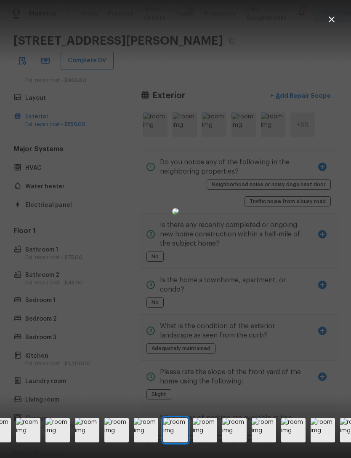
click at [211, 437] on img at bounding box center [205, 430] width 24 height 24
click at [210, 438] on img at bounding box center [205, 430] width 24 height 24
click at [209, 440] on img at bounding box center [205, 430] width 24 height 24
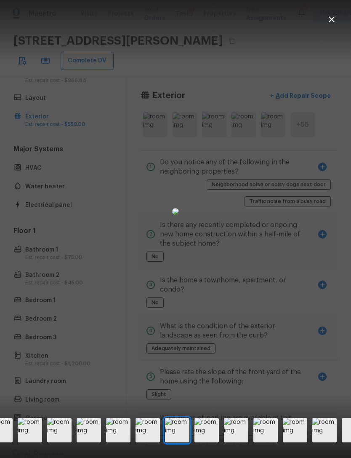
scroll to position [0, 348]
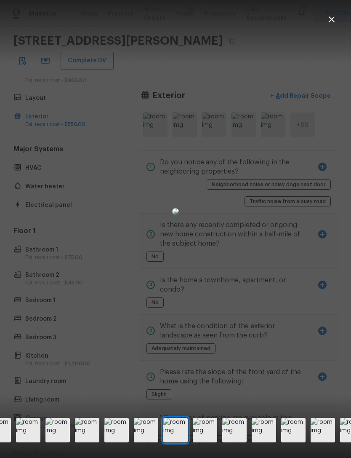
click at [204, 437] on img at bounding box center [205, 430] width 24 height 24
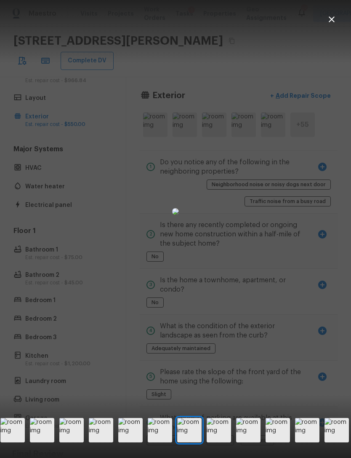
scroll to position [0, 378]
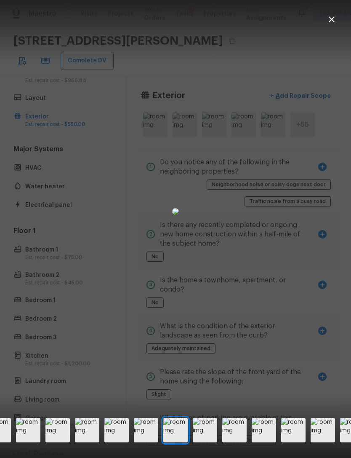
click at [336, 19] on icon "button" at bounding box center [332, 19] width 10 height 10
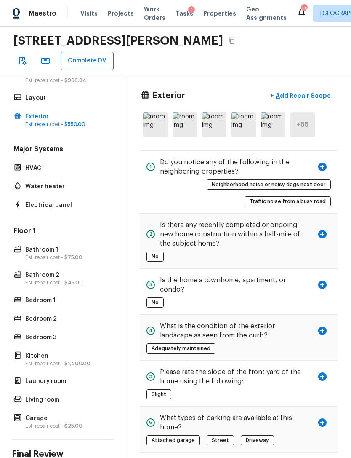
click at [319, 91] on p "Add Repair Scope" at bounding box center [302, 95] width 57 height 8
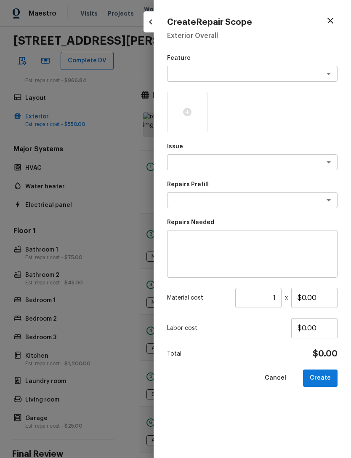
click at [238, 72] on textarea at bounding box center [240, 74] width 139 height 8
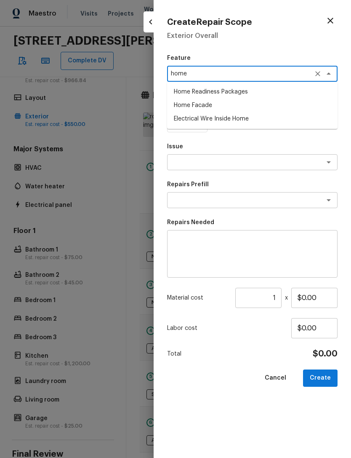
click at [224, 105] on li "Home Facade" at bounding box center [252, 105] width 171 height 13
type textarea "Home Facade"
click at [224, 165] on textarea at bounding box center [240, 162] width 139 height 8
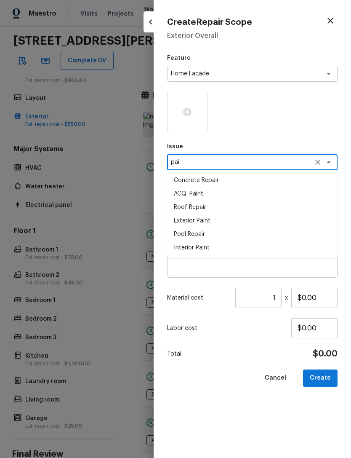
click at [209, 220] on li "Exterior Paint" at bounding box center [252, 220] width 171 height 13
type textarea "Exterior Paint"
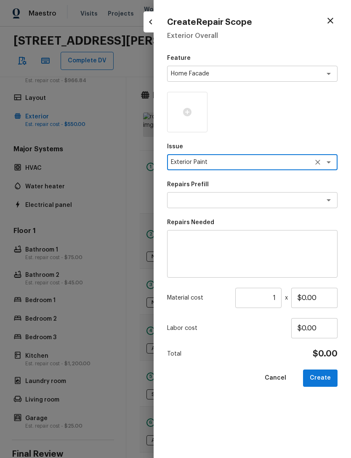
click at [228, 197] on textarea at bounding box center [240, 200] width 139 height 8
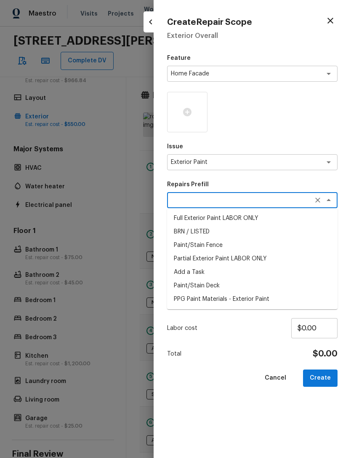
click at [252, 260] on li "Partial Exterior Paint LABOR ONLY" at bounding box center [252, 258] width 171 height 13
type textarea "Partial Exterior Paint LABOR ONLY"
type textarea "Partial Exterior Paint - Prep, mask and paint the exterior of the home in the a…"
type input "$1.04"
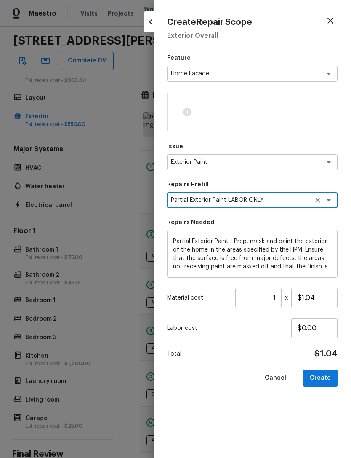
click at [279, 298] on input "1" at bounding box center [259, 298] width 46 height 20
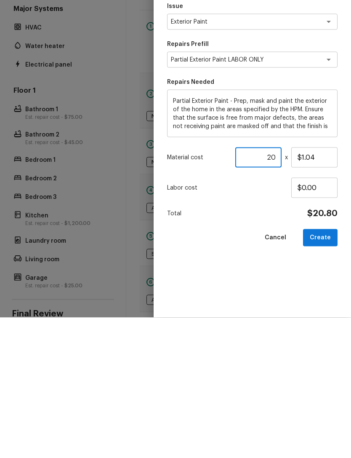
type input "2"
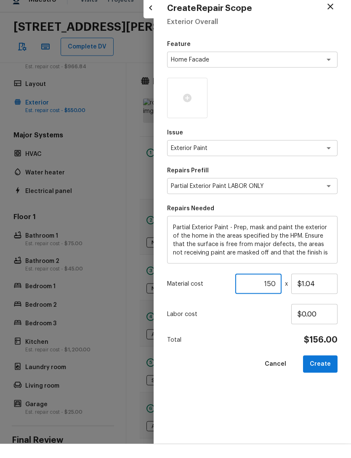
scroll to position [0, 0]
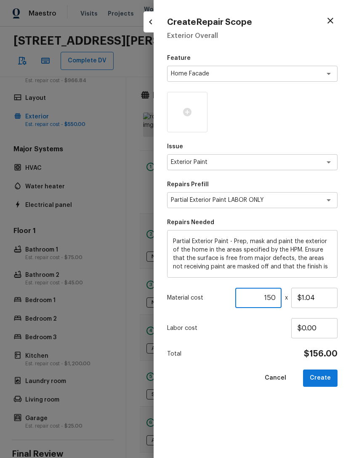
type input "150"
click at [188, 114] on icon at bounding box center [187, 112] width 8 height 8
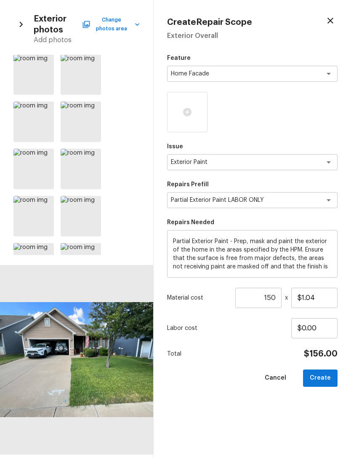
scroll to position [335, 0]
click at [47, 157] on icon at bounding box center [46, 155] width 8 height 8
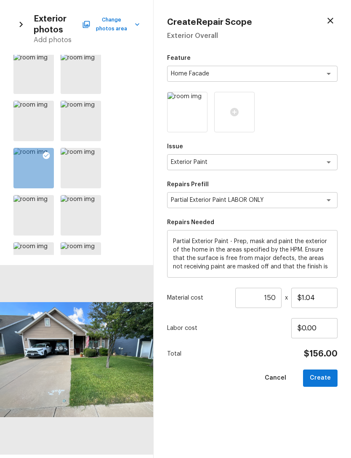
click at [328, 378] on button "Create" at bounding box center [320, 378] width 35 height 17
type input "1"
type input "$0.00"
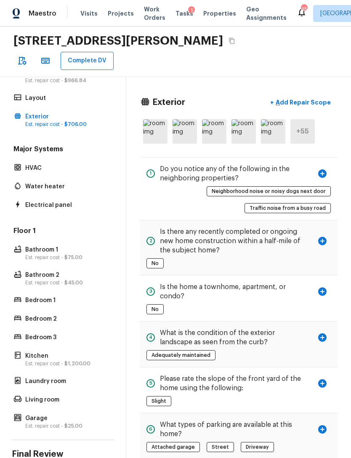
scroll to position [0, 0]
click at [159, 119] on img at bounding box center [155, 131] width 24 height 24
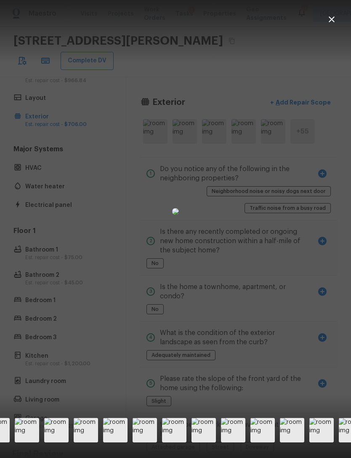
scroll to position [0, 343]
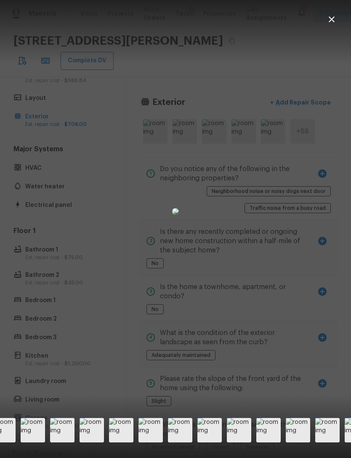
click at [332, 21] on icon "button" at bounding box center [332, 19] width 10 height 10
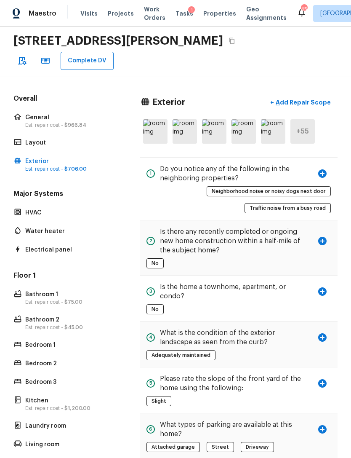
scroll to position [0, 0]
click at [39, 122] on p "Est. repair cost - $966.84" at bounding box center [67, 125] width 84 height 7
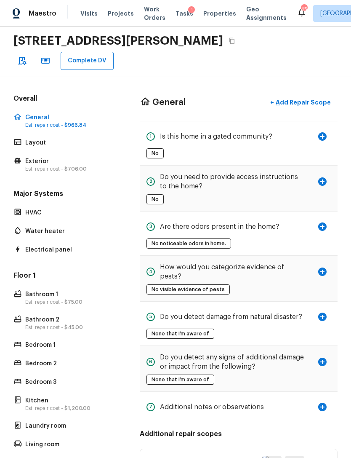
click at [29, 139] on p "Layout" at bounding box center [67, 143] width 84 height 8
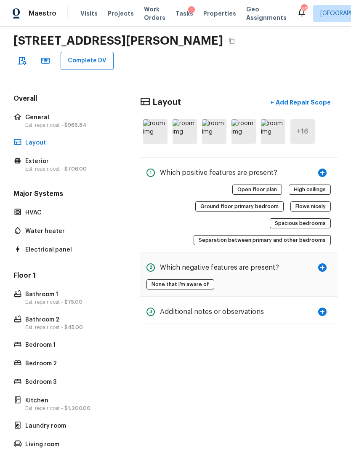
click at [163, 119] on img at bounding box center [155, 131] width 24 height 24
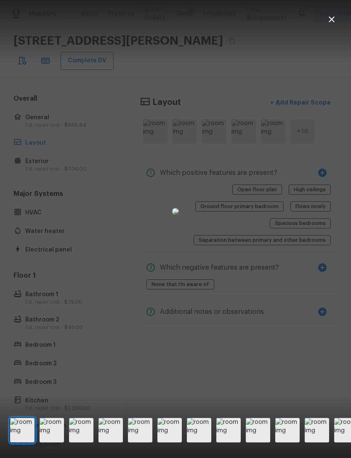
click at [57, 440] on img at bounding box center [52, 430] width 24 height 24
click at [85, 441] on img at bounding box center [81, 430] width 24 height 24
click at [112, 439] on img at bounding box center [111, 430] width 24 height 24
click at [142, 434] on img at bounding box center [140, 430] width 24 height 24
click at [170, 433] on img at bounding box center [170, 430] width 24 height 24
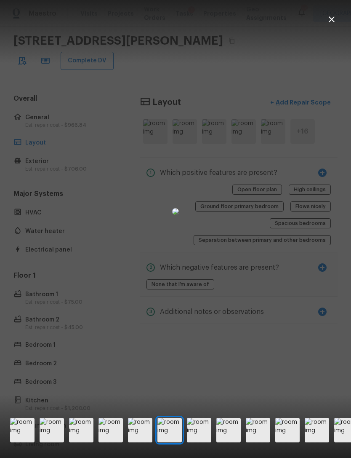
click at [202, 436] on img at bounding box center [199, 430] width 24 height 24
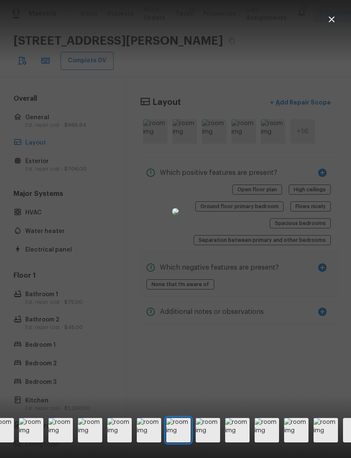
scroll to position [0, 24]
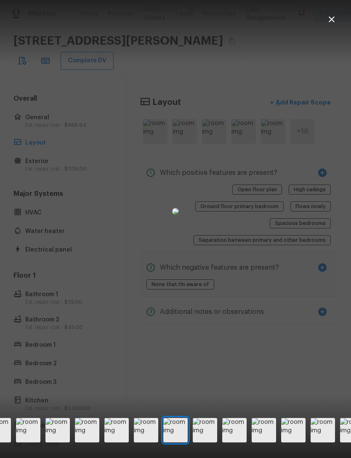
click at [210, 436] on img at bounding box center [205, 430] width 24 height 24
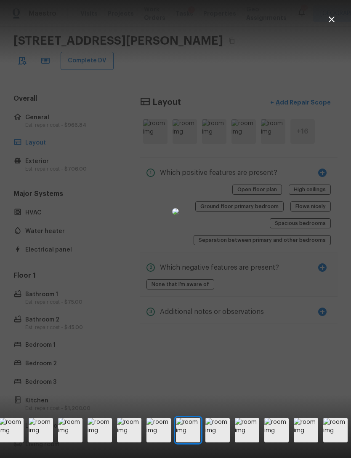
scroll to position [0, 53]
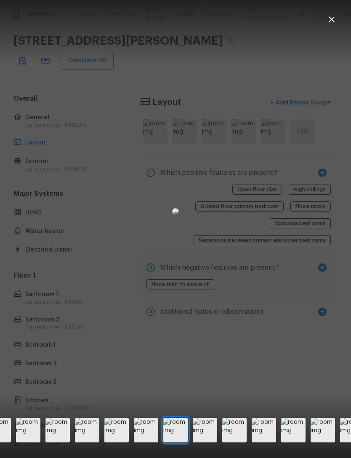
click at [209, 436] on img at bounding box center [205, 430] width 24 height 24
click at [211, 438] on img at bounding box center [205, 430] width 24 height 24
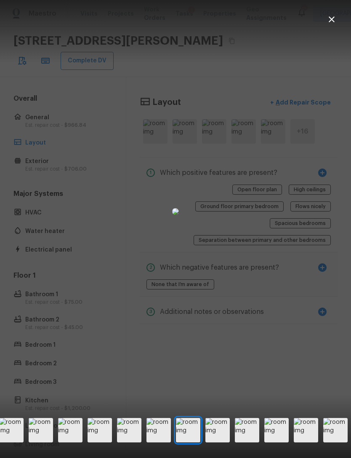
scroll to position [0, 112]
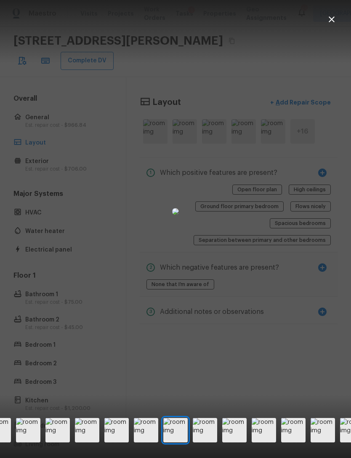
click at [211, 435] on img at bounding box center [205, 430] width 24 height 24
click at [208, 435] on img at bounding box center [205, 430] width 24 height 24
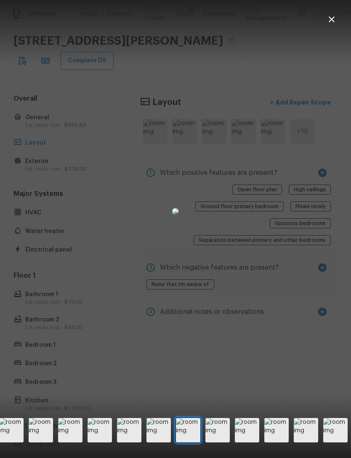
scroll to position [0, 171]
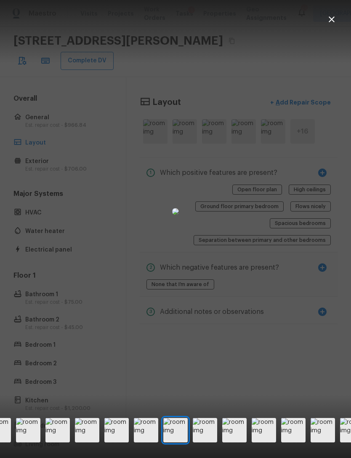
click at [209, 434] on img at bounding box center [205, 430] width 24 height 24
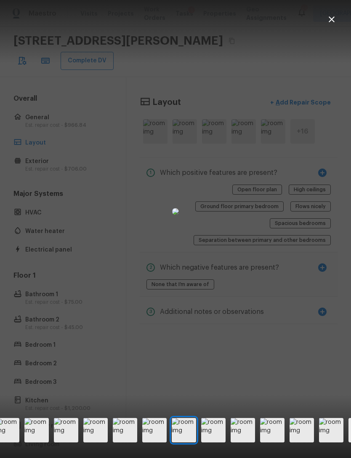
scroll to position [0, 201]
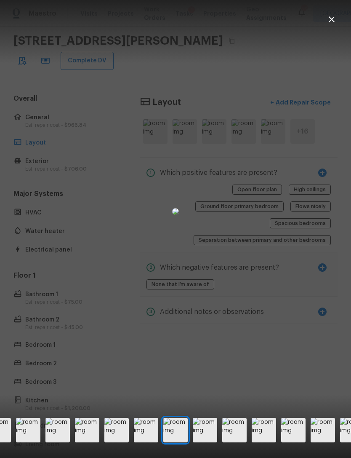
click at [210, 436] on img at bounding box center [205, 430] width 24 height 24
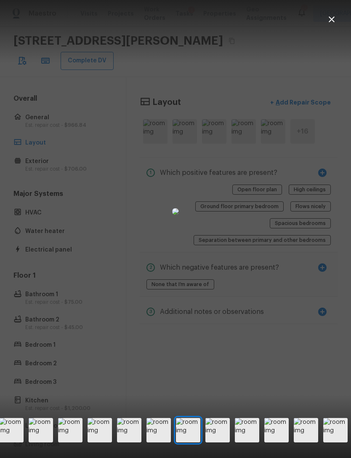
scroll to position [0, 230]
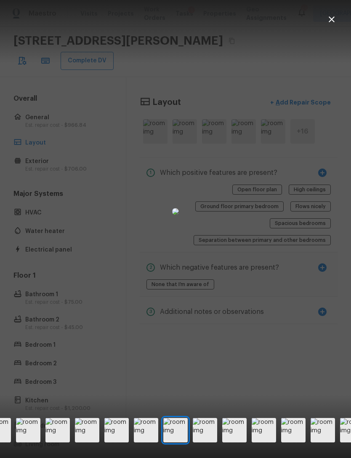
click at [215, 436] on img at bounding box center [205, 430] width 24 height 24
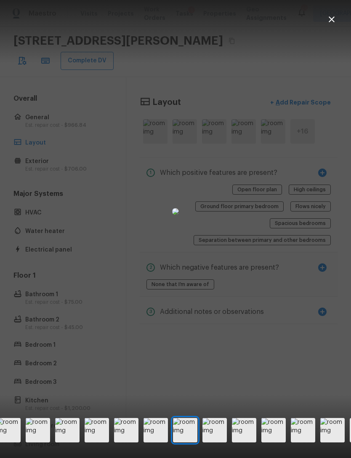
scroll to position [0, 260]
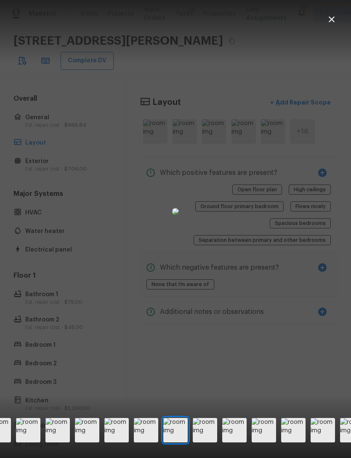
click at [213, 435] on img at bounding box center [205, 430] width 24 height 24
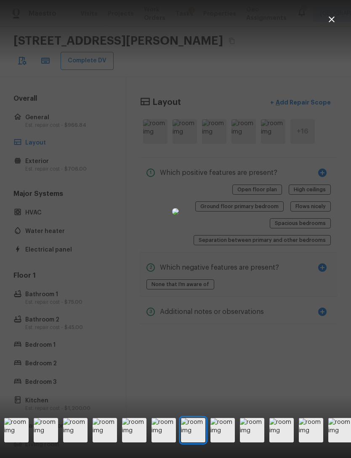
scroll to position [0, 283]
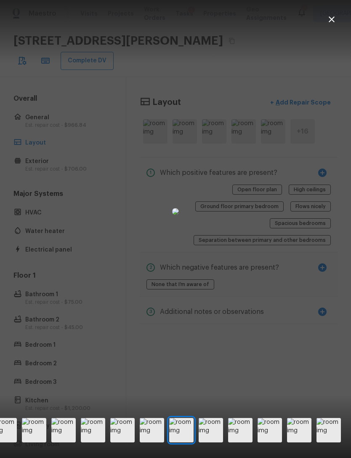
click at [216, 439] on img at bounding box center [211, 430] width 24 height 24
click at [335, 20] on icon "button" at bounding box center [332, 19] width 10 height 10
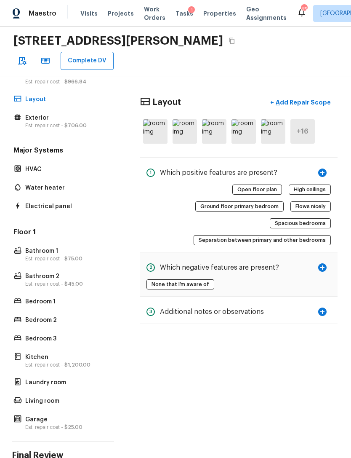
scroll to position [43, 0]
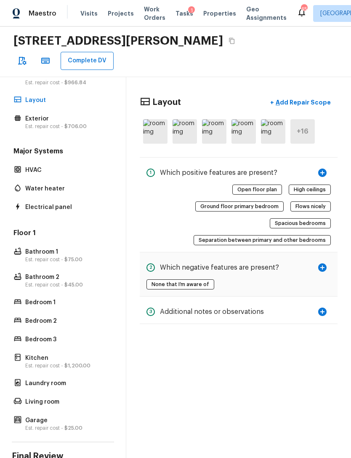
click at [29, 298] on p "Bedroom 1" at bounding box center [67, 302] width 84 height 8
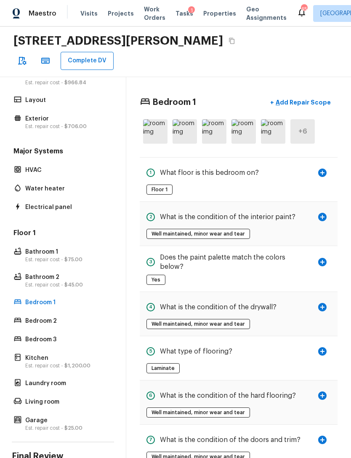
click at [321, 98] on p "Add Repair Scope" at bounding box center [302, 102] width 57 height 8
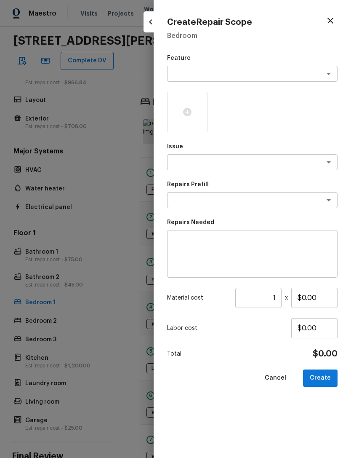
click at [285, 67] on div "x ​" at bounding box center [252, 74] width 171 height 16
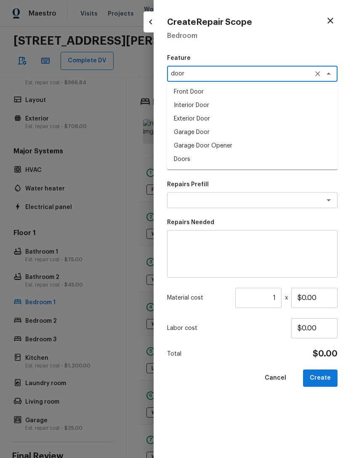
click at [219, 107] on li "Interior Door" at bounding box center [252, 105] width 171 height 13
type textarea "Interior Door"
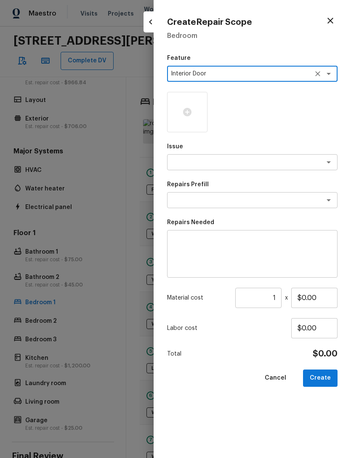
click at [235, 161] on textarea at bounding box center [240, 162] width 139 height 8
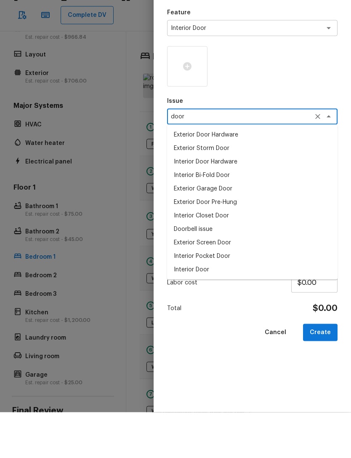
click at [204, 308] on li "Interior Door" at bounding box center [252, 314] width 171 height 13
type textarea "Interior Door"
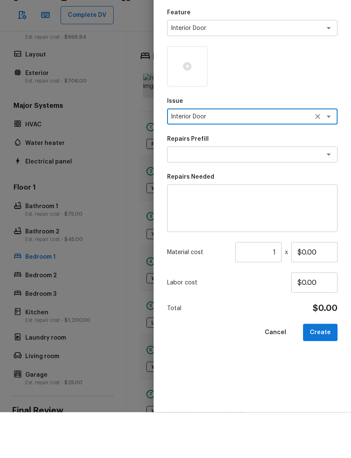
click at [276, 196] on textarea at bounding box center [240, 200] width 139 height 8
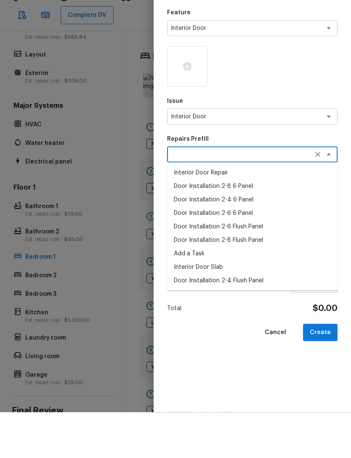
click at [216, 306] on li "Interior Door Slab" at bounding box center [252, 312] width 171 height 13
type textarea "Interior Door Slab"
type textarea "Remove the existing door slab and replace it with new. Ensure that the new door…"
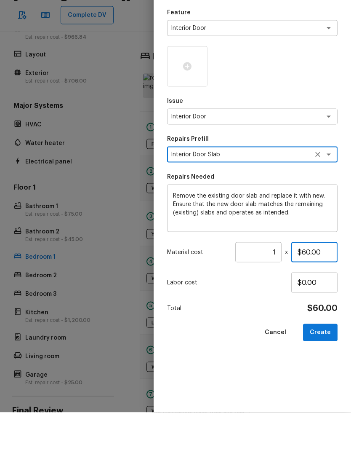
click at [323, 288] on input "$60.00" at bounding box center [315, 298] width 46 height 20
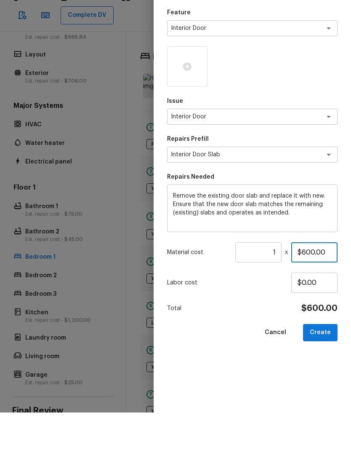
type input "$0.00"
click at [230, 237] on textarea "Remove the existing door slab and replace it with new. Ensure that the new door…" at bounding box center [252, 254] width 159 height 34
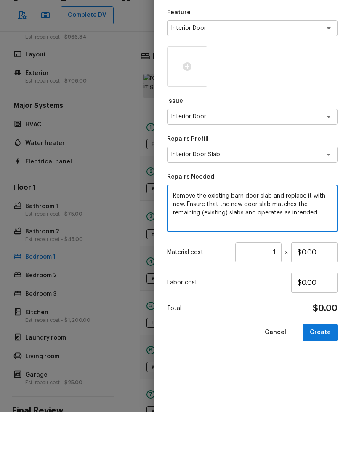
click at [274, 237] on textarea "Remove the existing barn door slab and replace it with new. Ensure that the new…" at bounding box center [252, 254] width 159 height 34
click at [328, 237] on textarea "Remove the existing barn door and replace it with new. Ensure that the new door…" at bounding box center [252, 254] width 159 height 34
type textarea "Remove the existing barn door and replace it with 2 panel. Ensure that the new …"
click at [310, 288] on input "$0.00" at bounding box center [315, 298] width 46 height 20
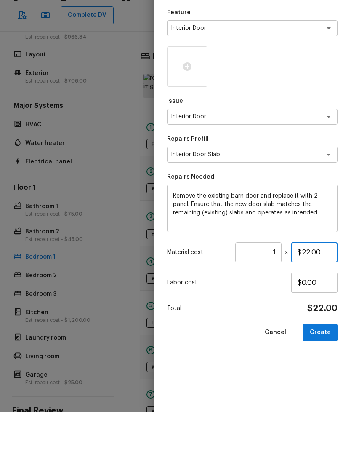
click at [316, 288] on input "$22.00" at bounding box center [315, 298] width 46 height 20
type input "$225.00"
click at [249, 324] on p "Labor cost" at bounding box center [229, 328] width 124 height 8
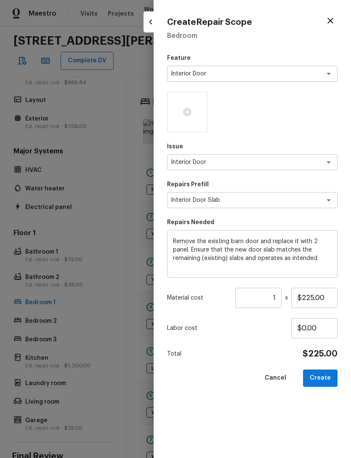
click at [188, 112] on icon at bounding box center [187, 112] width 8 height 8
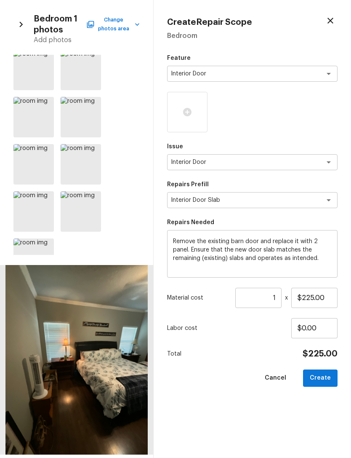
scroll to position [65, 0]
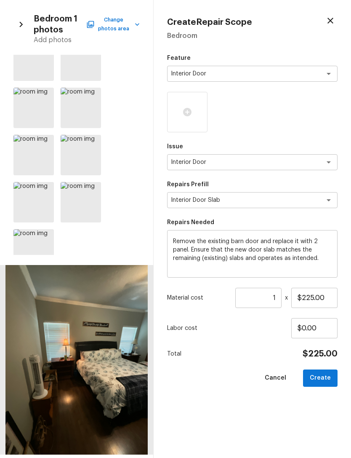
click at [94, 143] on icon at bounding box center [93, 142] width 8 height 8
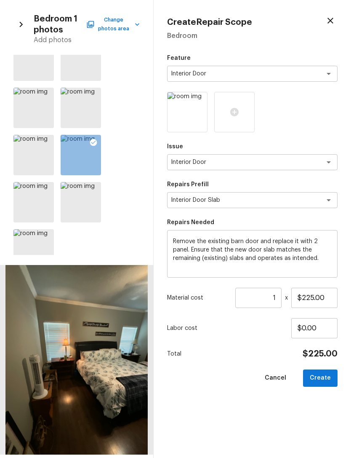
click at [51, 190] on div at bounding box center [46, 191] width 15 height 18
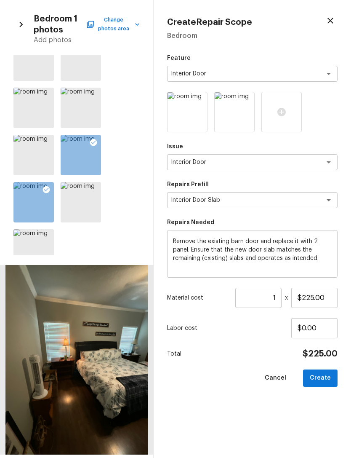
click at [328, 375] on button "Create" at bounding box center [320, 378] width 35 height 17
type input "$0.00"
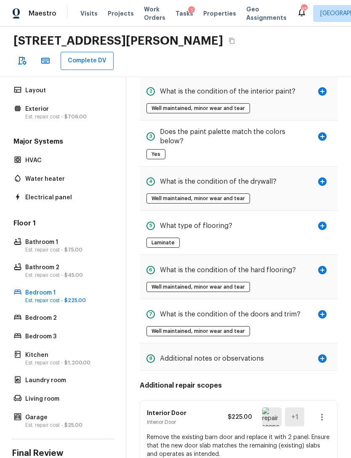
scroll to position [51, 0]
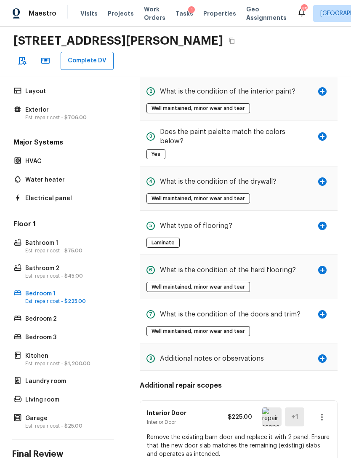
click at [91, 52] on button "Complete DV" at bounding box center [87, 61] width 53 height 18
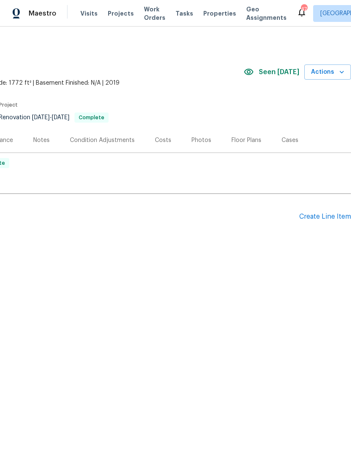
scroll to position [0, 125]
click at [337, 72] on span "Actions" at bounding box center [327, 72] width 33 height 11
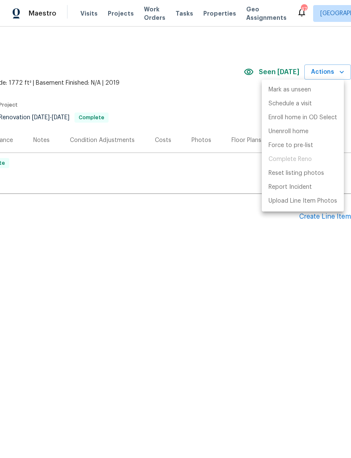
click at [231, 205] on div at bounding box center [175, 229] width 351 height 458
